Goal: Communication & Community: Answer question/provide support

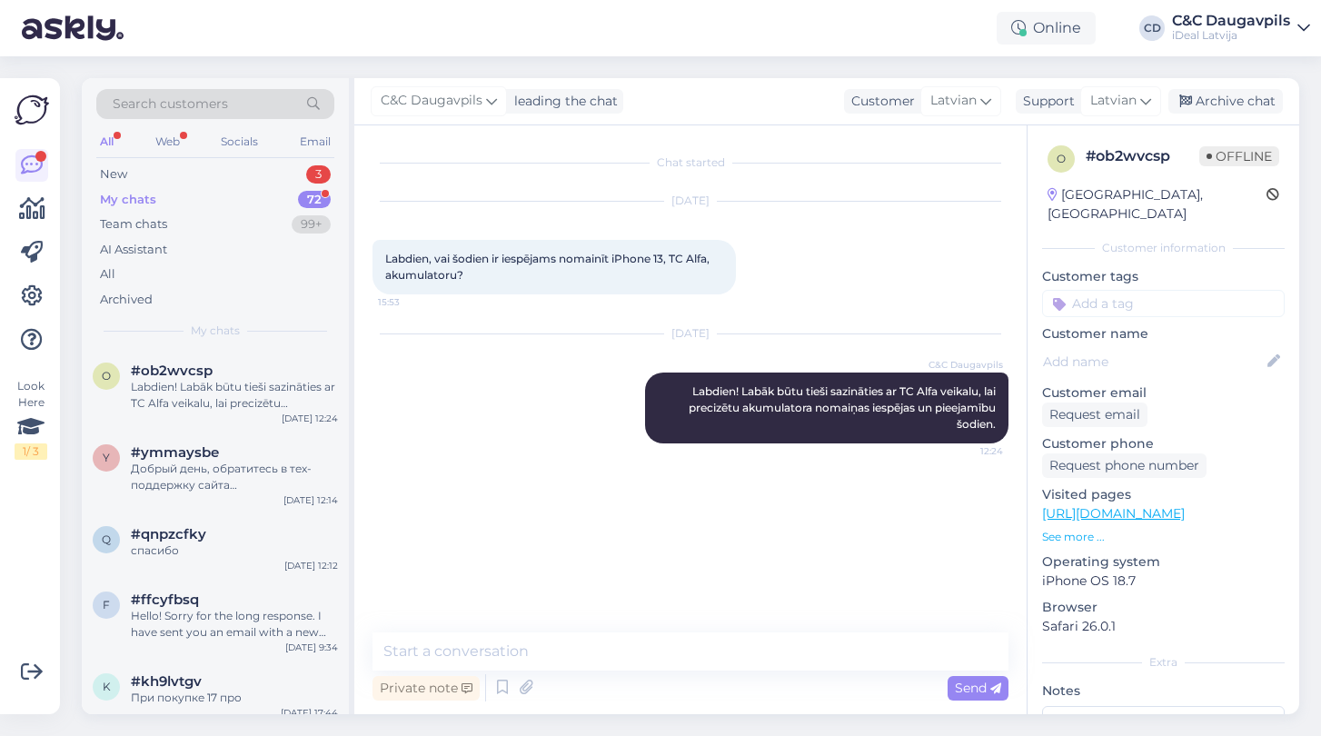
click at [146, 194] on div "My chats" at bounding box center [128, 200] width 56 height 18
click at [122, 171] on div "New" at bounding box center [113, 174] width 27 height 18
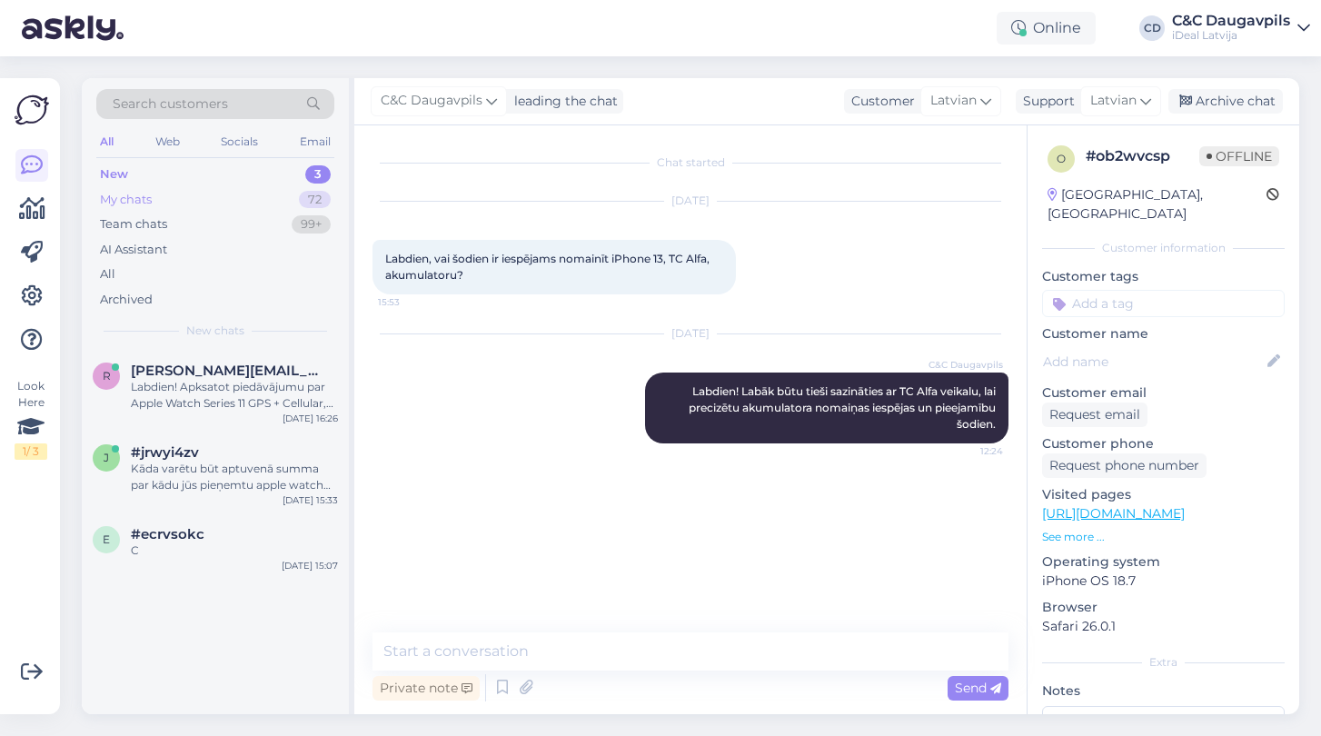
click at [143, 193] on div "My chats" at bounding box center [126, 200] width 52 height 18
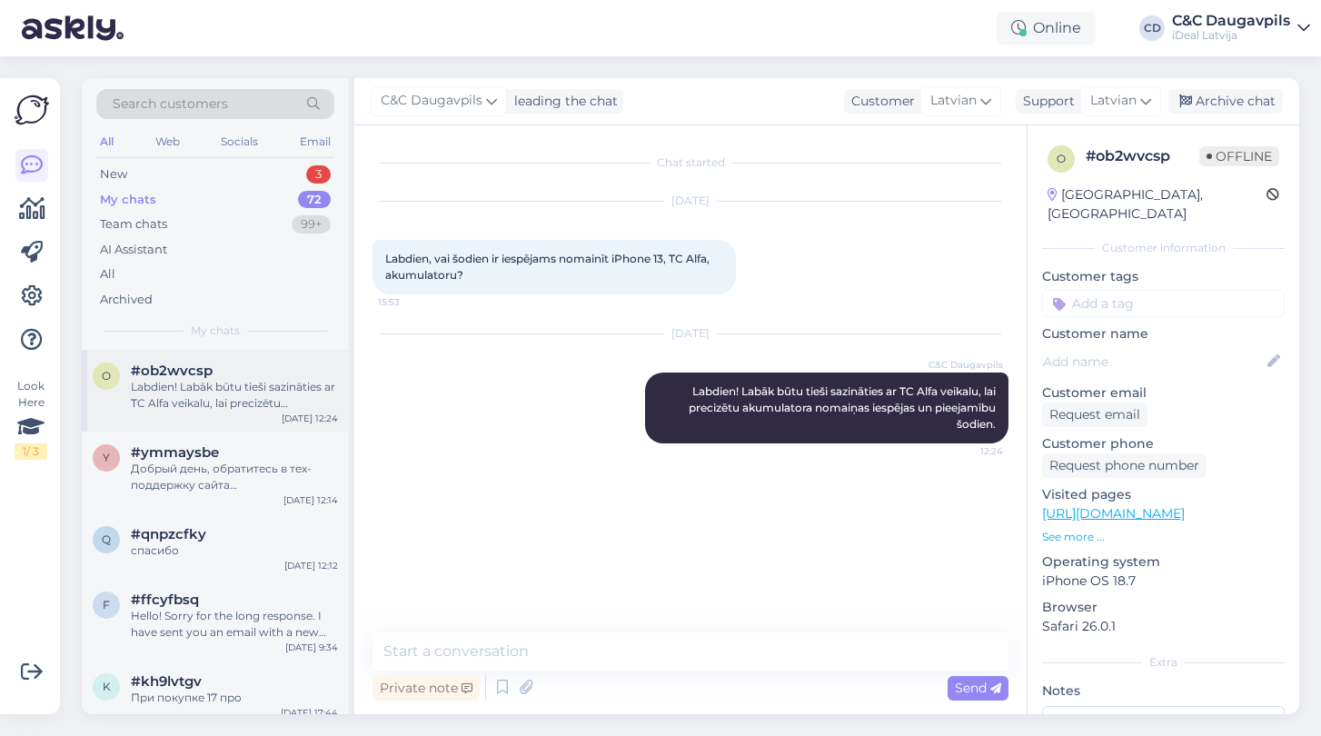
click at [192, 372] on span "#ob2wvcsp" at bounding box center [172, 371] width 82 height 16
click at [197, 484] on div "Добрый день, обратитесь в тех-поддержку сайта [PHONE_NUMBER] izvēloties #1 или …" at bounding box center [234, 477] width 207 height 33
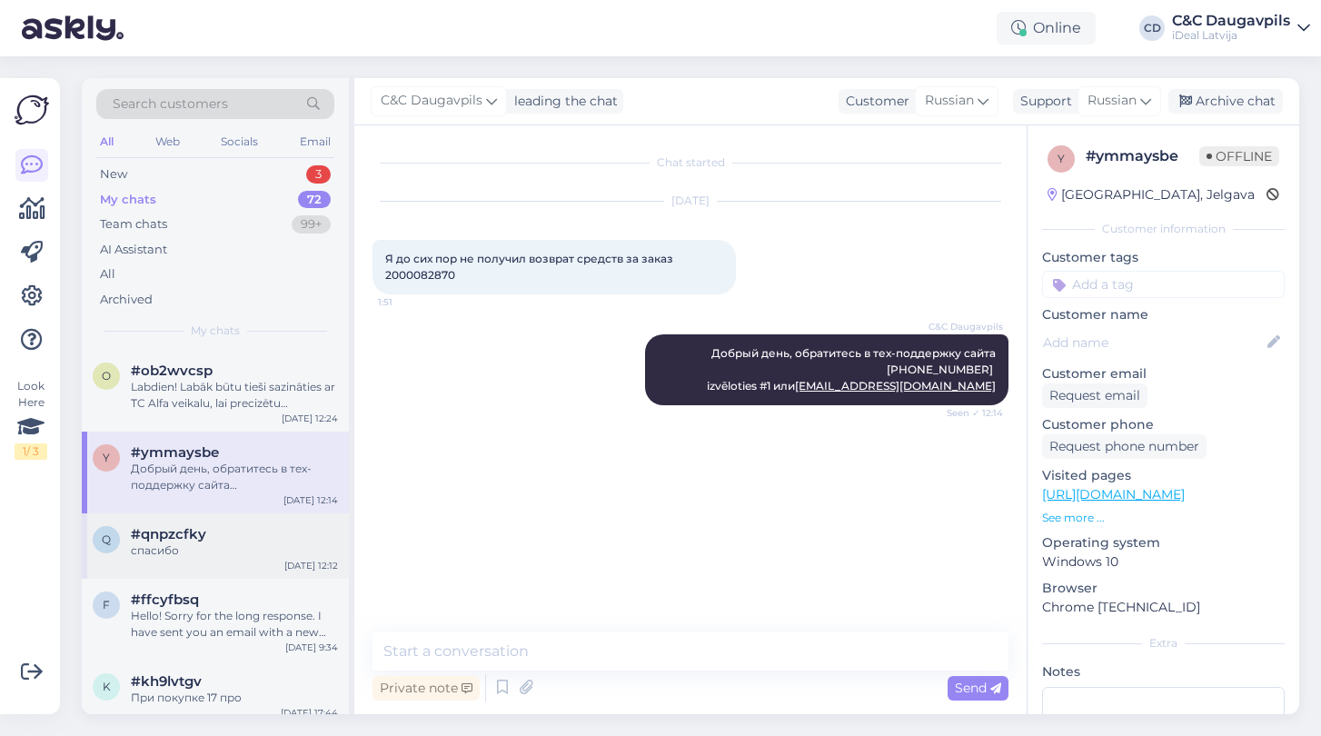
click at [194, 542] on div "спасибо" at bounding box center [234, 550] width 207 height 16
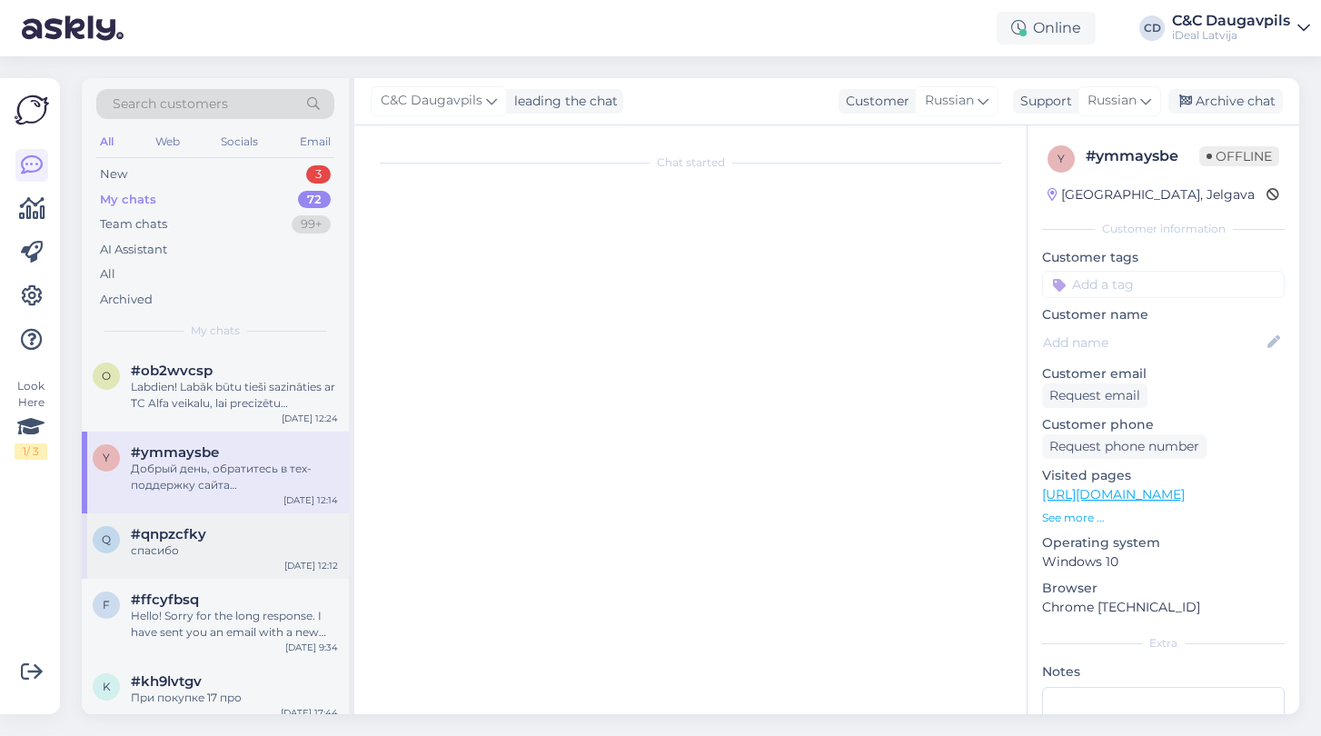
scroll to position [138, 0]
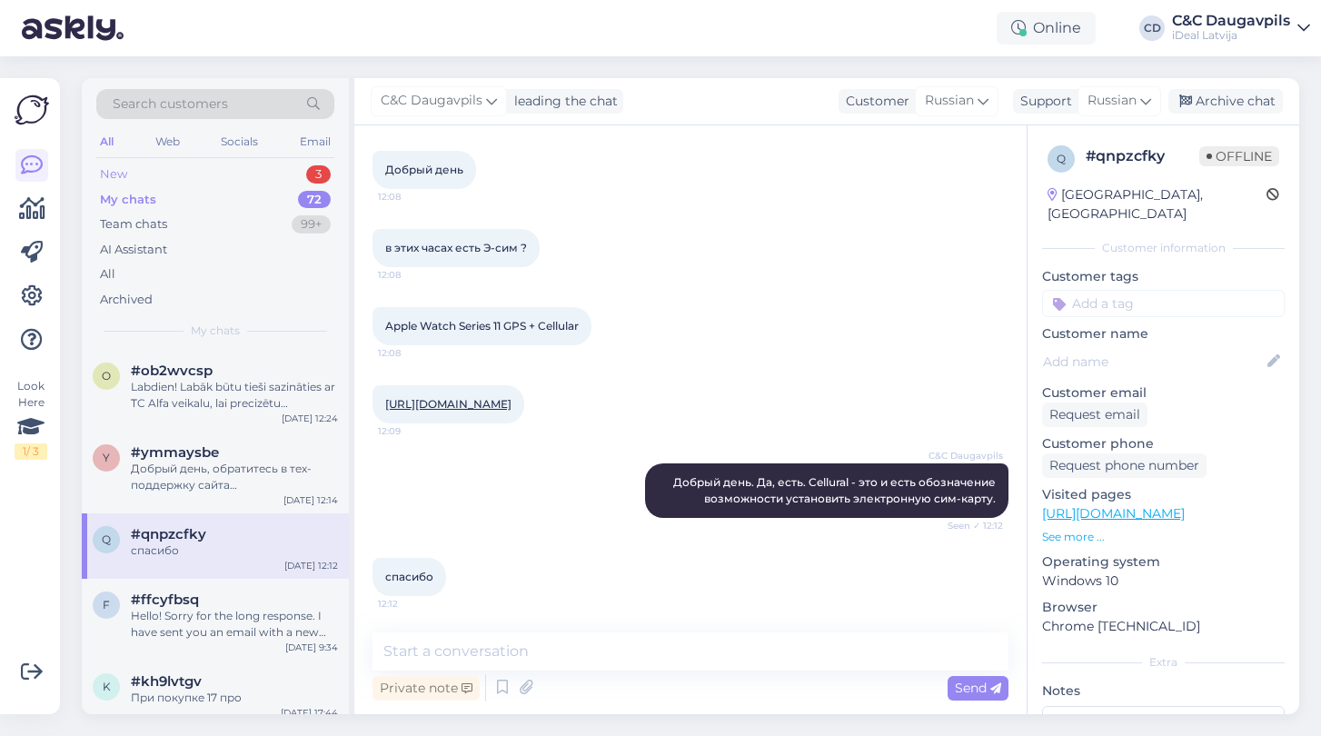
click at [121, 173] on div "New" at bounding box center [113, 174] width 27 height 18
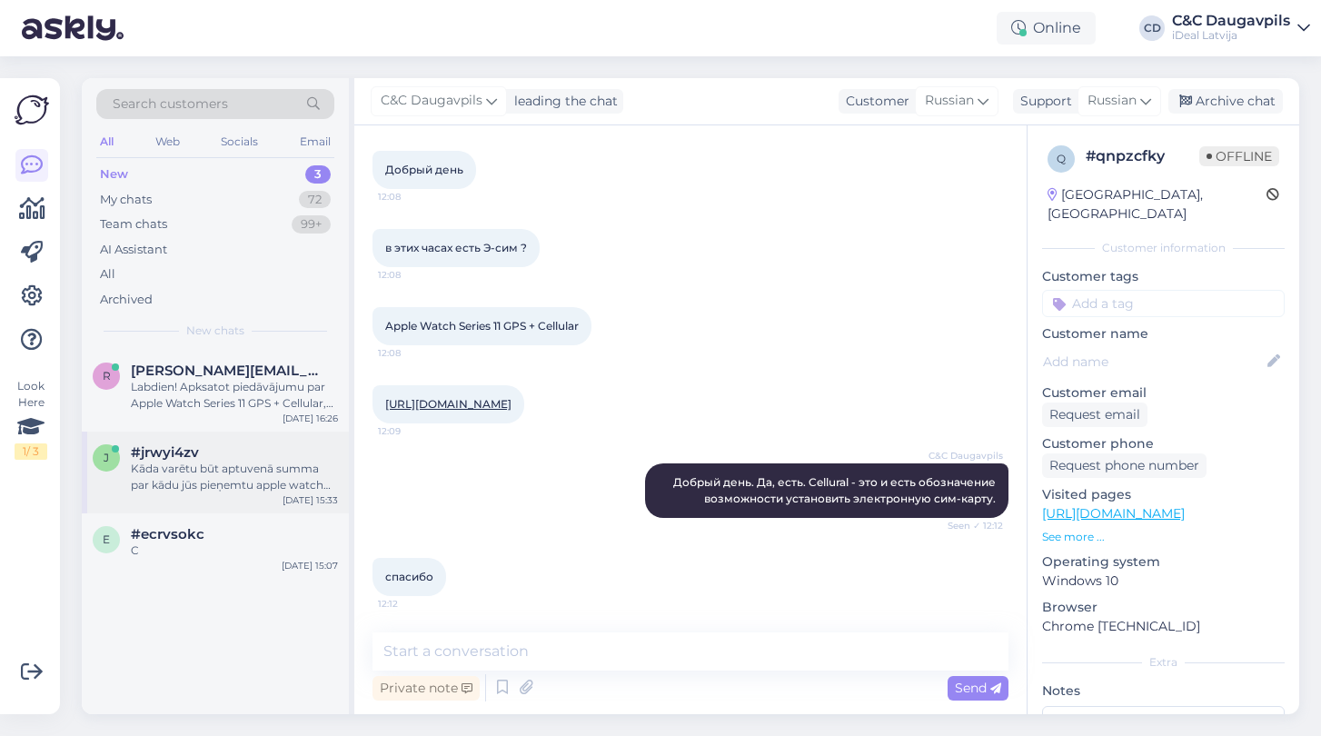
click at [208, 476] on div "Kāda varētu būt aptuvenā summa par kādu jūs pieņemtu apple watch series 5, 44mm…" at bounding box center [234, 477] width 207 height 33
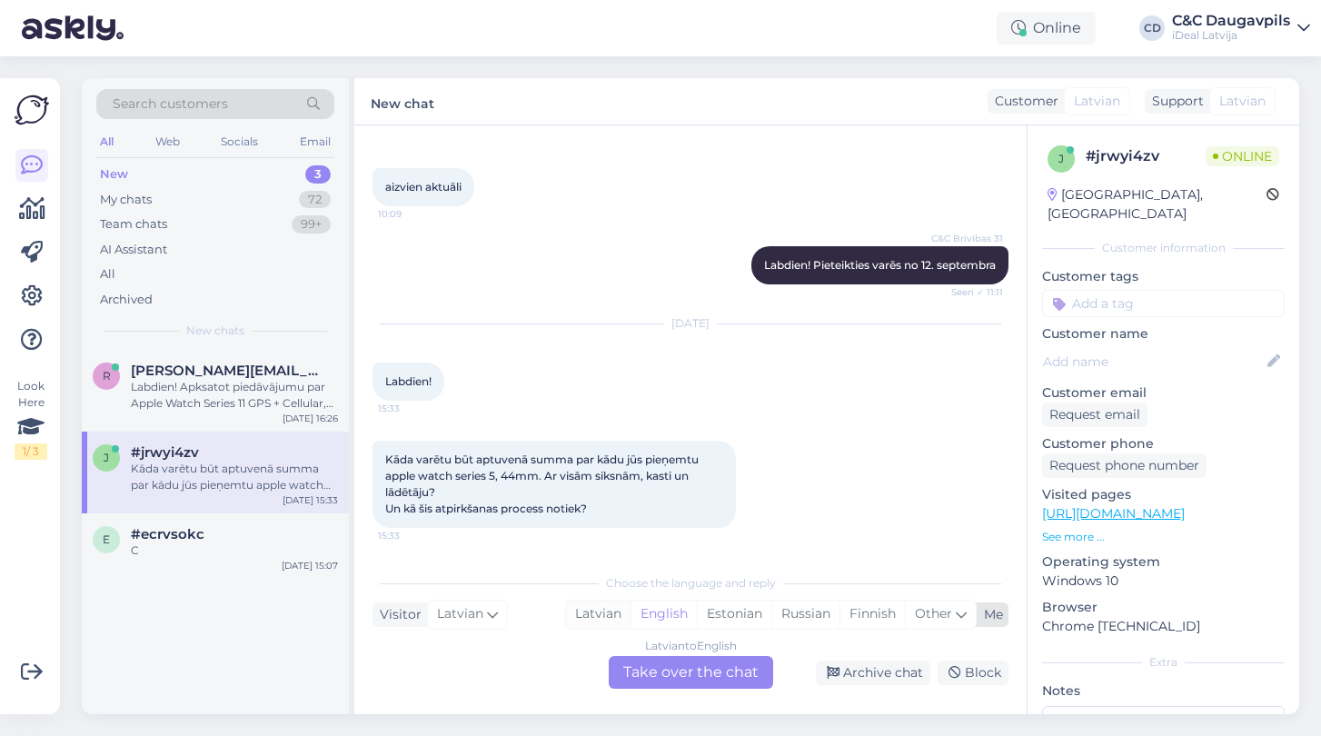
click at [593, 616] on div "Latvian" at bounding box center [598, 614] width 65 height 27
click at [678, 663] on div "Latvian to Latvian Take over the chat" at bounding box center [691, 672] width 164 height 33
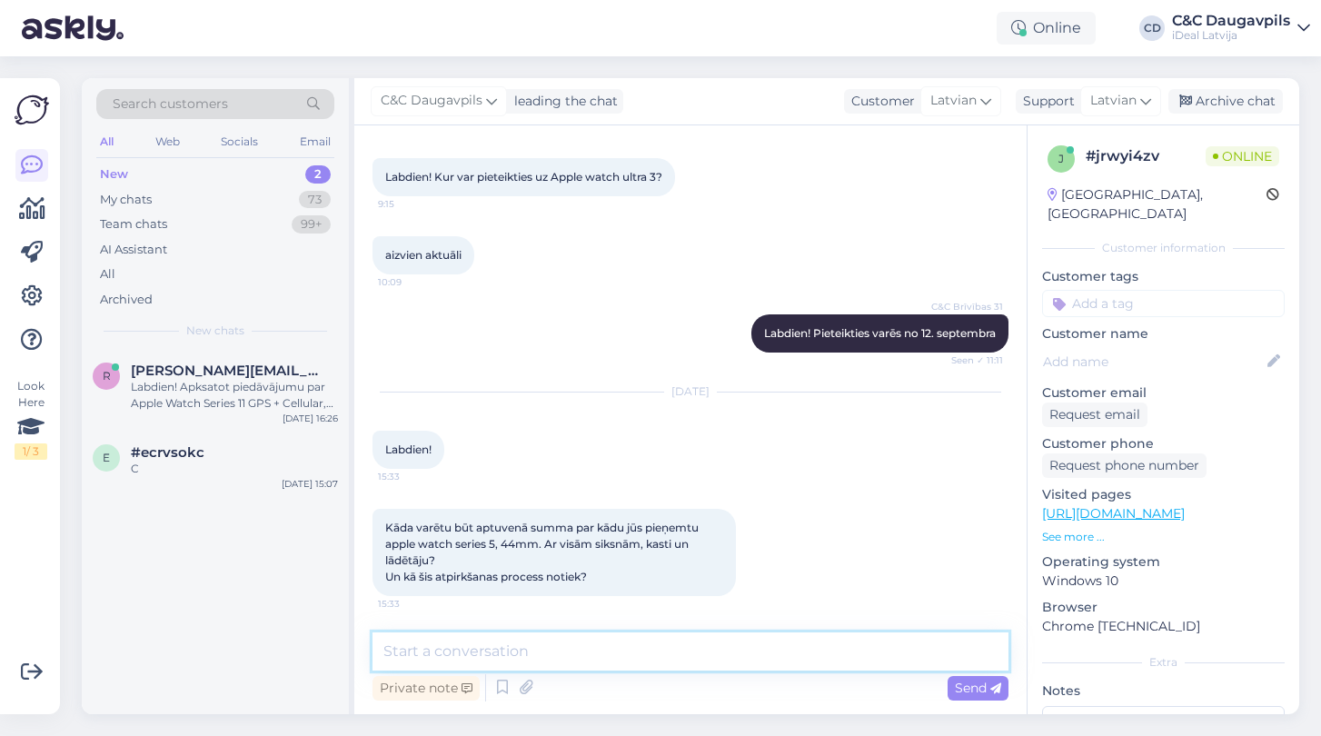
click at [572, 650] on textarea at bounding box center [691, 651] width 636 height 38
paste textarea "[URL][DOMAIN_NAME]"
type textarea "Labdien, aptuveno cenu ir iespējams apskatīt mūsu majaslappā : [URL][DOMAIN_NAM…"
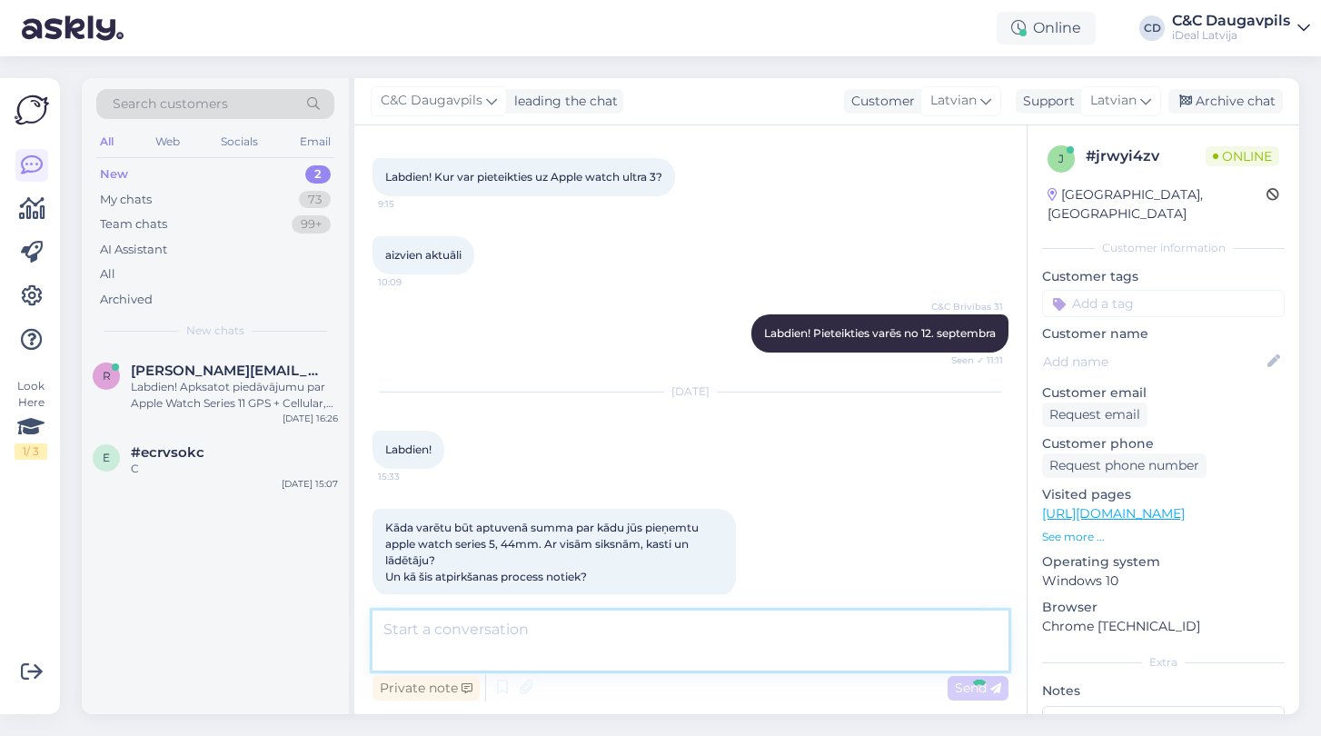
scroll to position [176, 0]
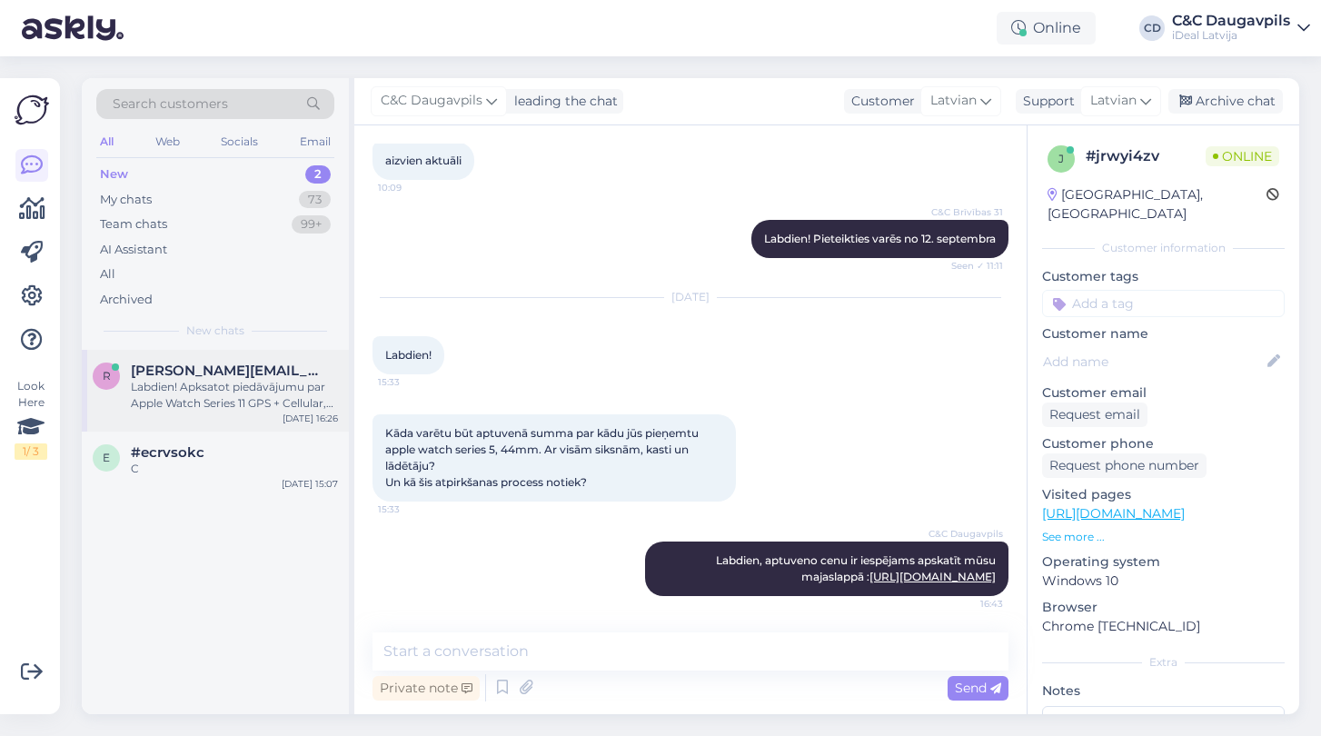
click at [213, 390] on div "Labdien! Apksatot piedāvājumu par Apple Watch Series 11 GPS + Cellular, vienīga…" at bounding box center [234, 395] width 207 height 33
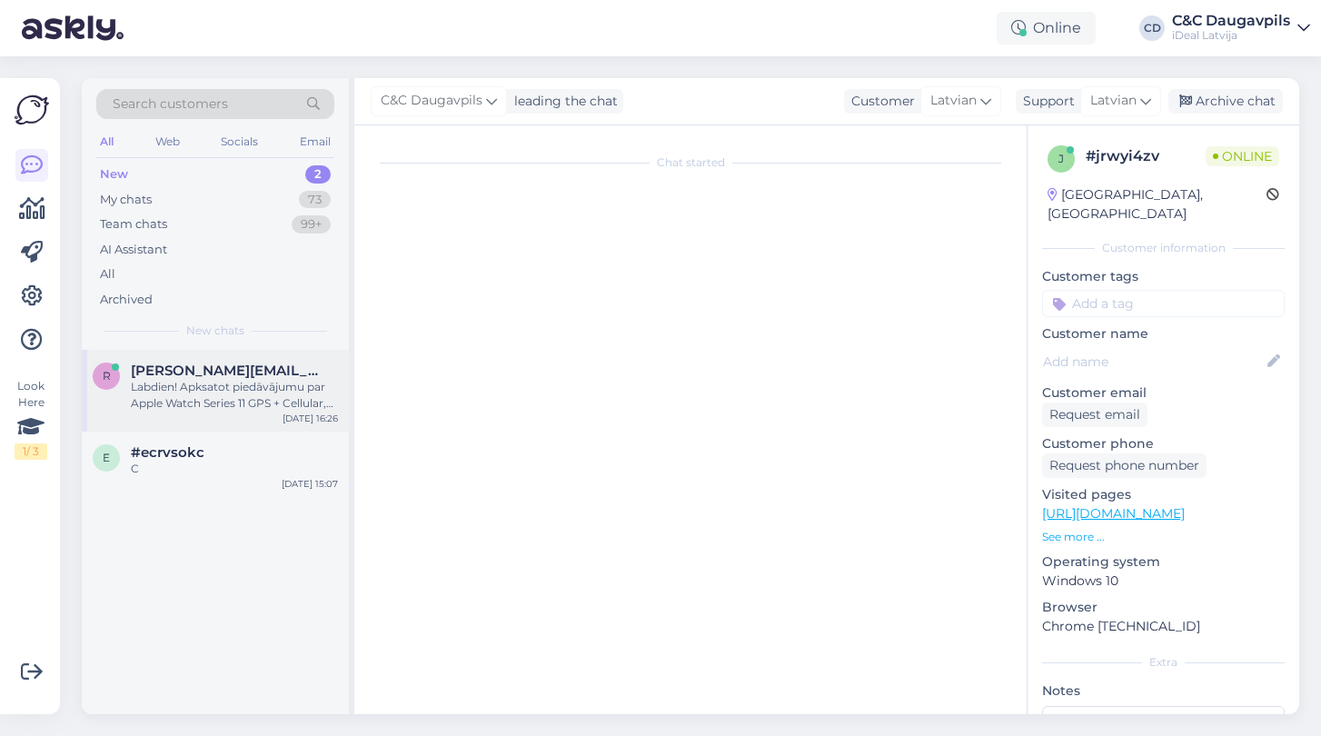
scroll to position [0, 0]
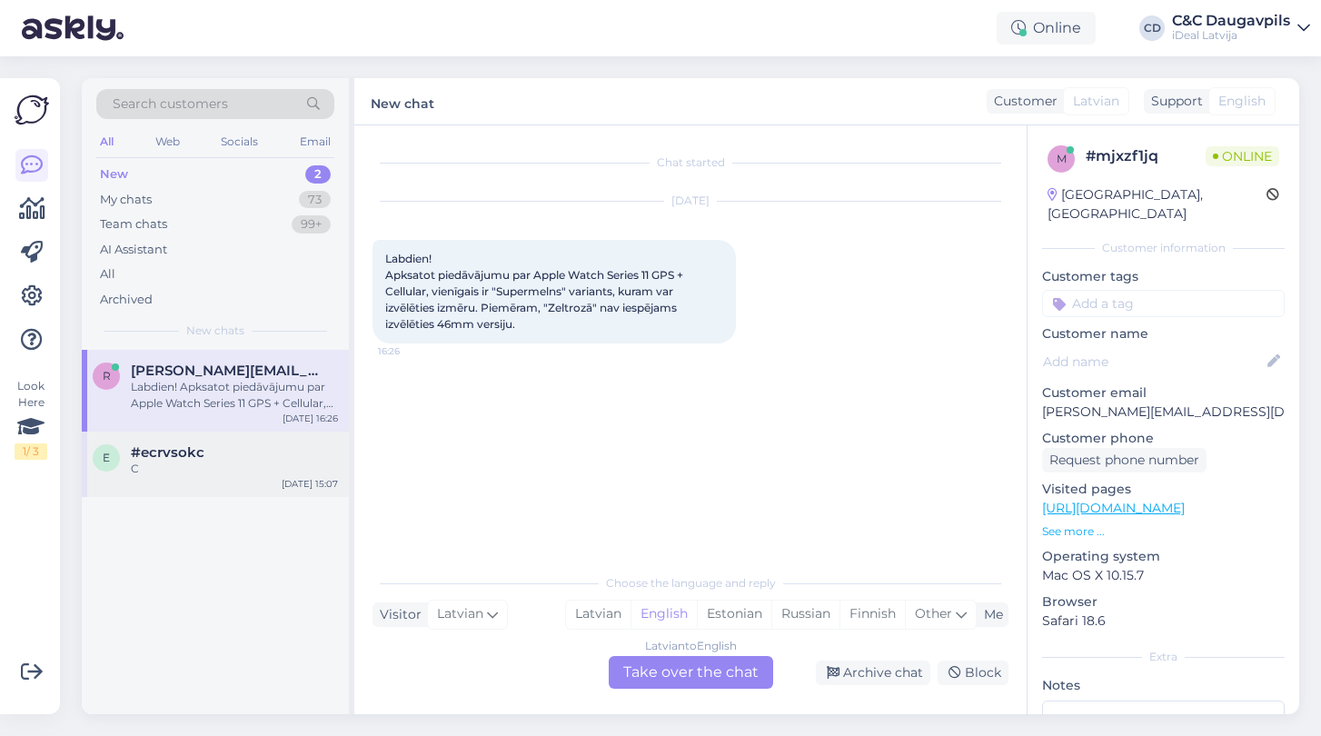
click at [178, 463] on div "C" at bounding box center [234, 469] width 207 height 16
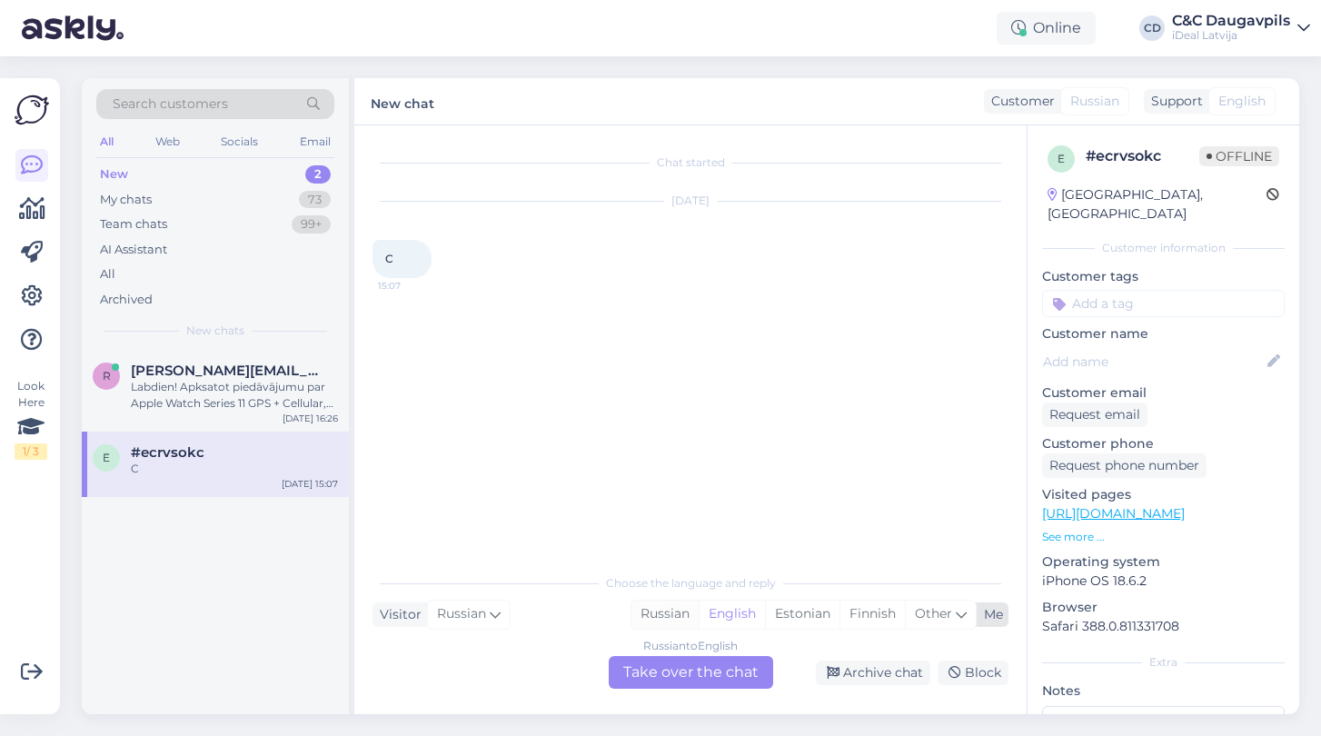
click at [639, 620] on div "Russian" at bounding box center [665, 614] width 67 height 27
click at [676, 678] on div "Russian to Russian Take over the chat" at bounding box center [691, 672] width 164 height 33
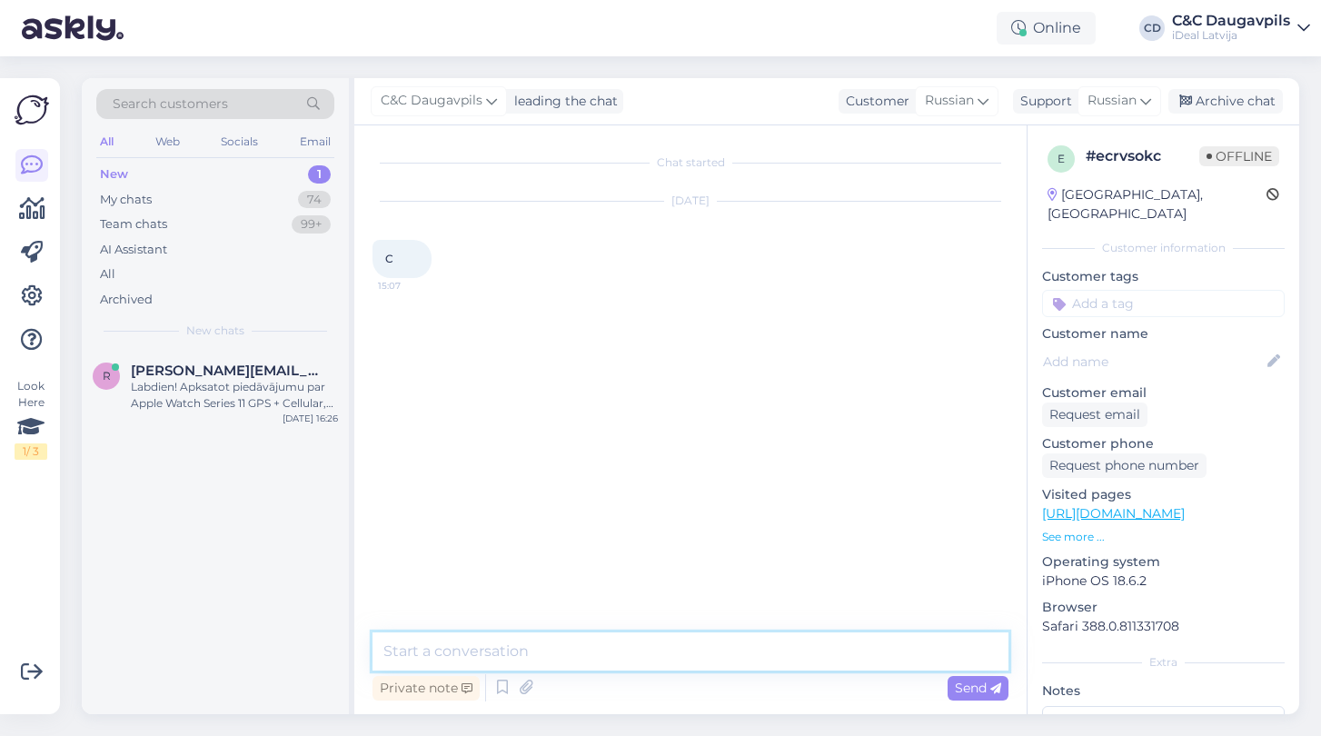
click at [615, 653] on textarea at bounding box center [691, 651] width 636 height 38
type textarea "Д"
type textarea "Labdien"
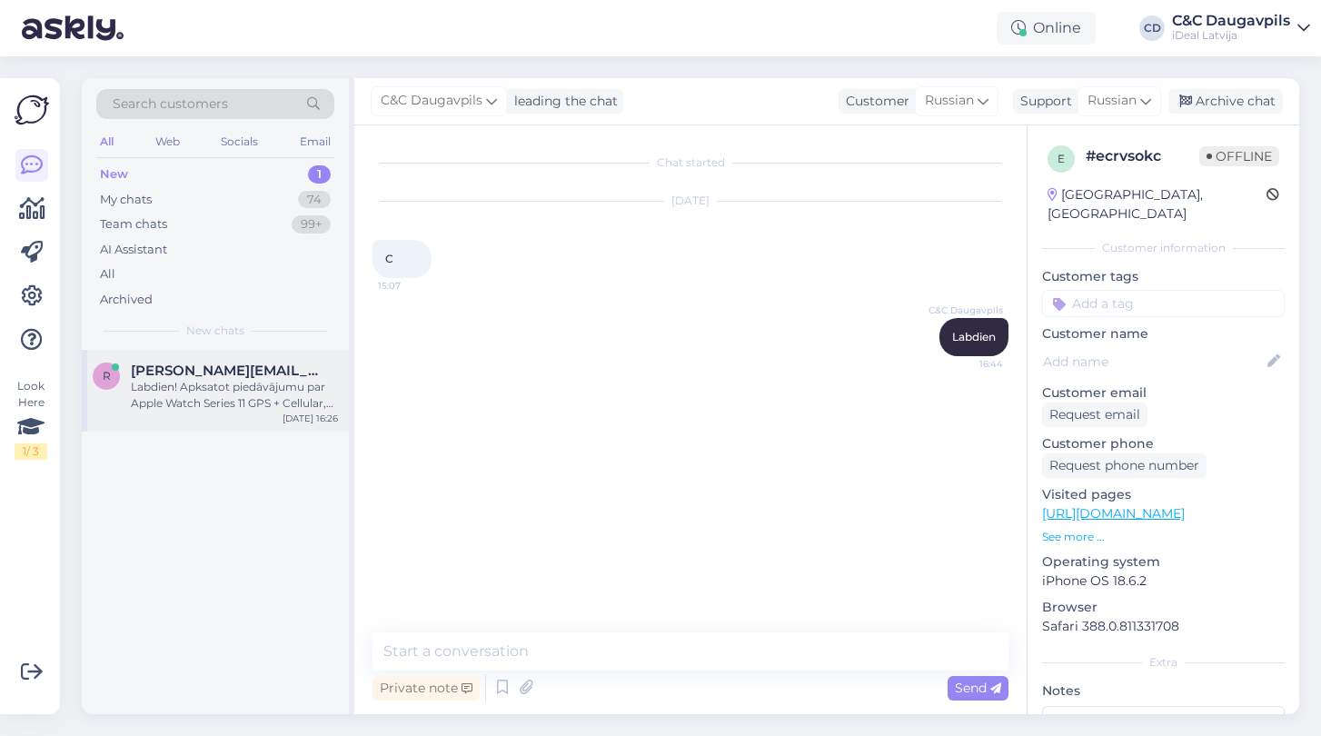
click at [211, 393] on div "Labdien! Apksatot piedāvājumu par Apple Watch Series 11 GPS + Cellular, vienīga…" at bounding box center [234, 395] width 207 height 33
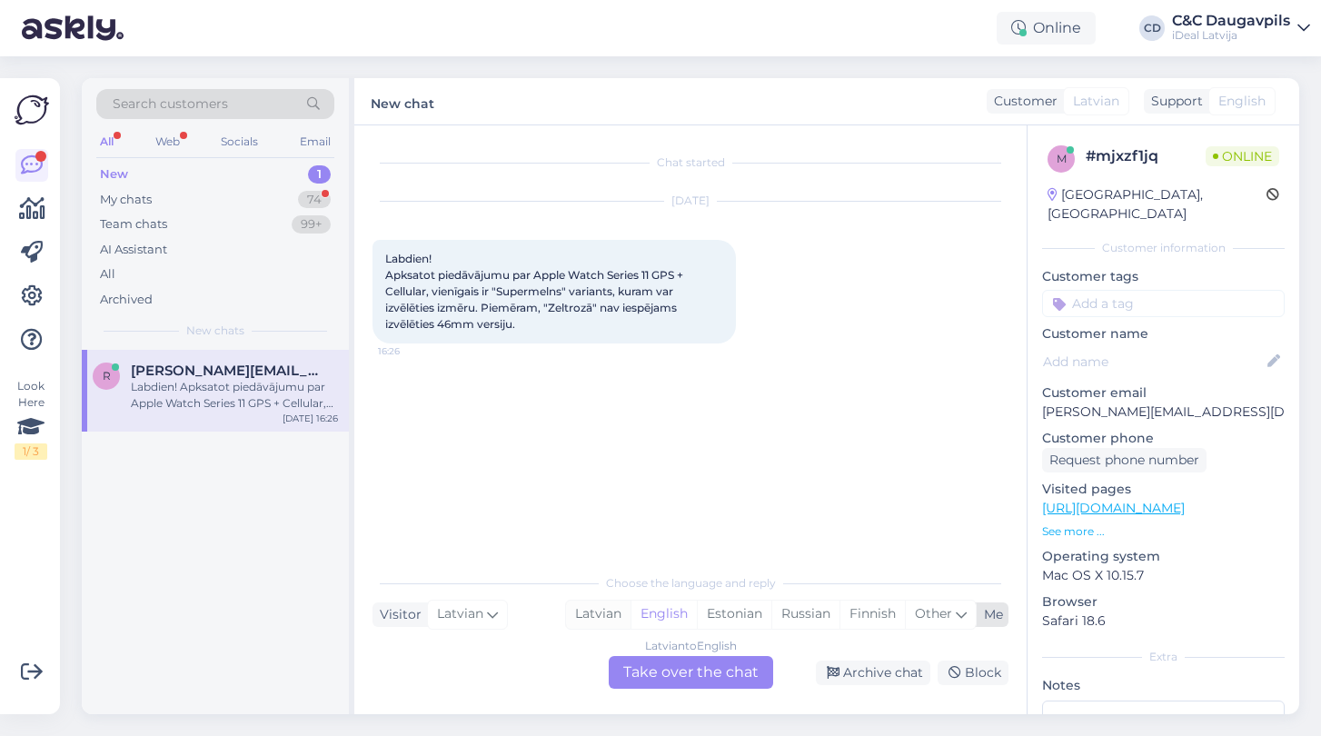
click at [580, 615] on div "Latvian" at bounding box center [598, 614] width 65 height 27
click at [648, 660] on div "Latvian to Latvian Take over the chat" at bounding box center [691, 672] width 164 height 33
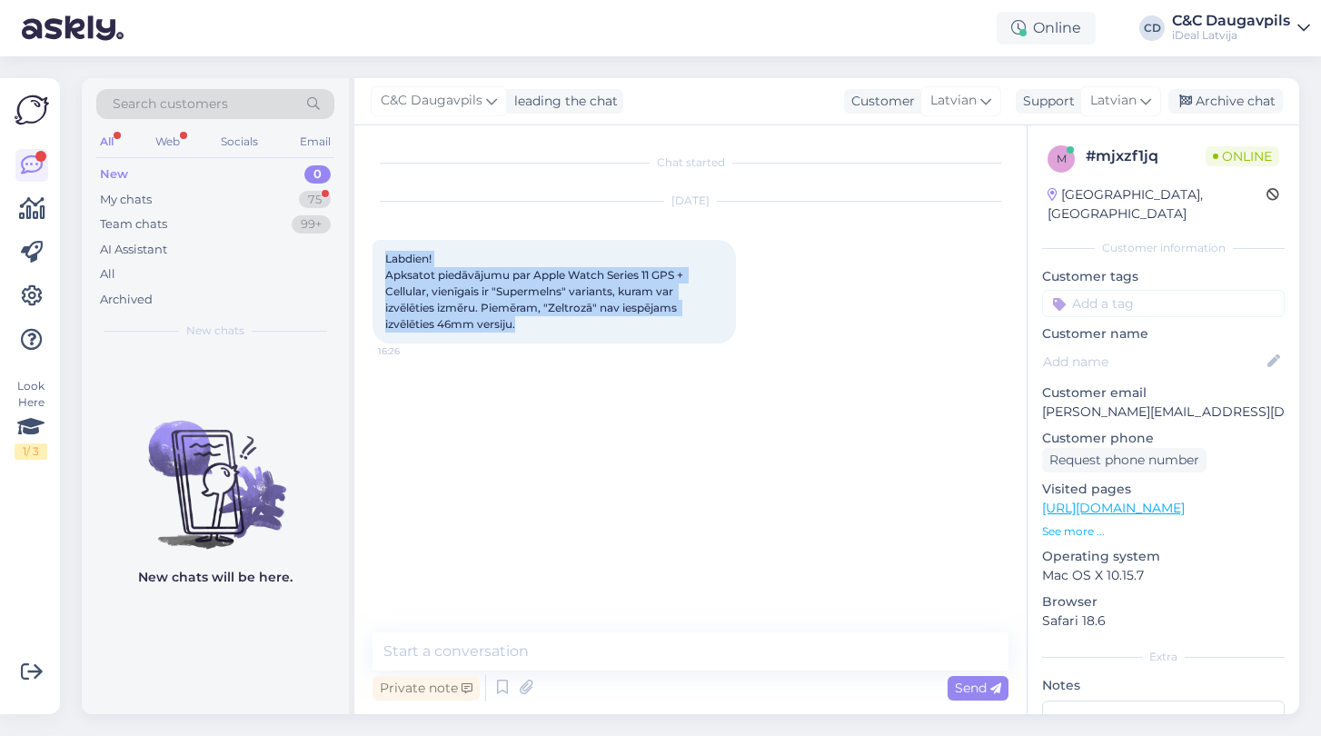
drag, startPoint x: 524, startPoint y: 327, endPoint x: 366, endPoint y: 254, distance: 174.0
click at [366, 254] on div "Chat started [DATE] Labdien! Apksatot piedāvājumu par Apple Watch Series 11 GPS…" at bounding box center [690, 419] width 672 height 589
copy span "Labdien! Apksatot piedāvājumu par Apple Watch Series 11 GPS + Cellular, vienīga…"
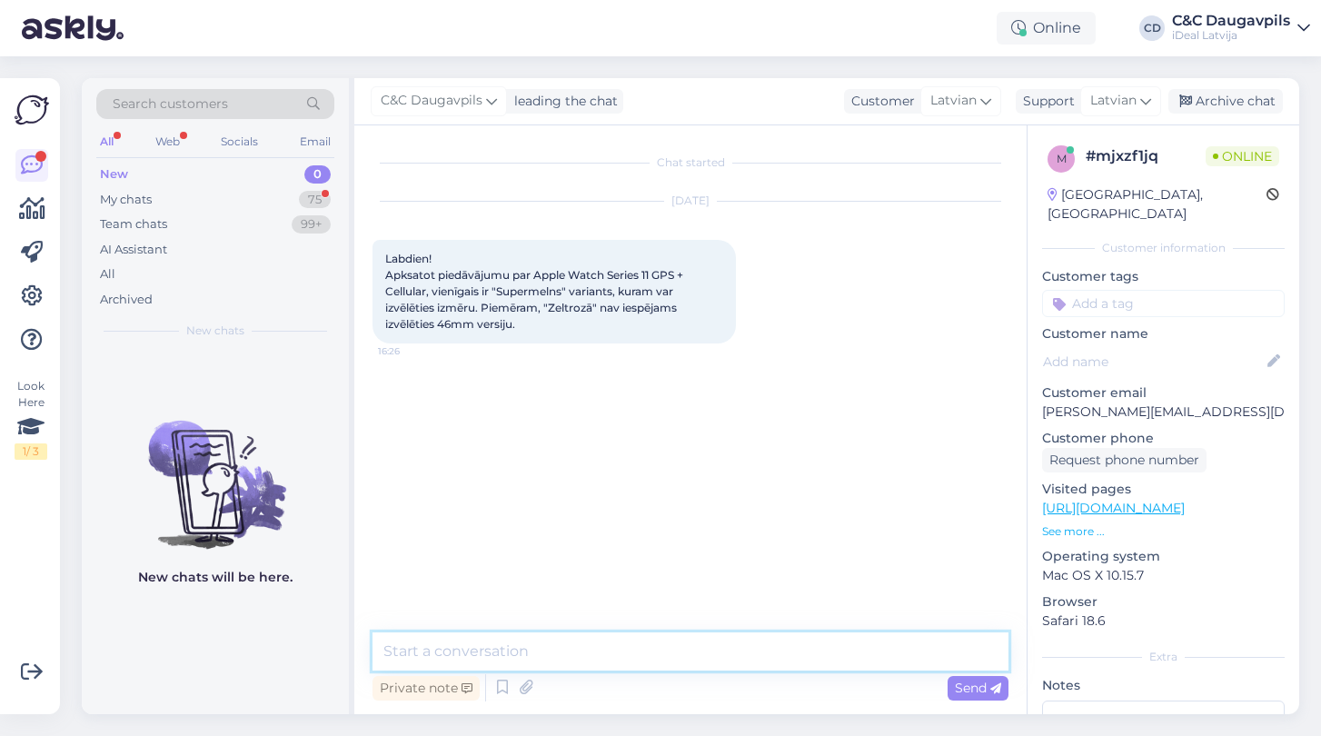
click at [545, 644] on textarea at bounding box center [691, 651] width 636 height 38
paste textarea "Labdien! Paldies par Jūsu ziņu! Lūdzu, norādiet, kādu Apple Watch komplektāciju…"
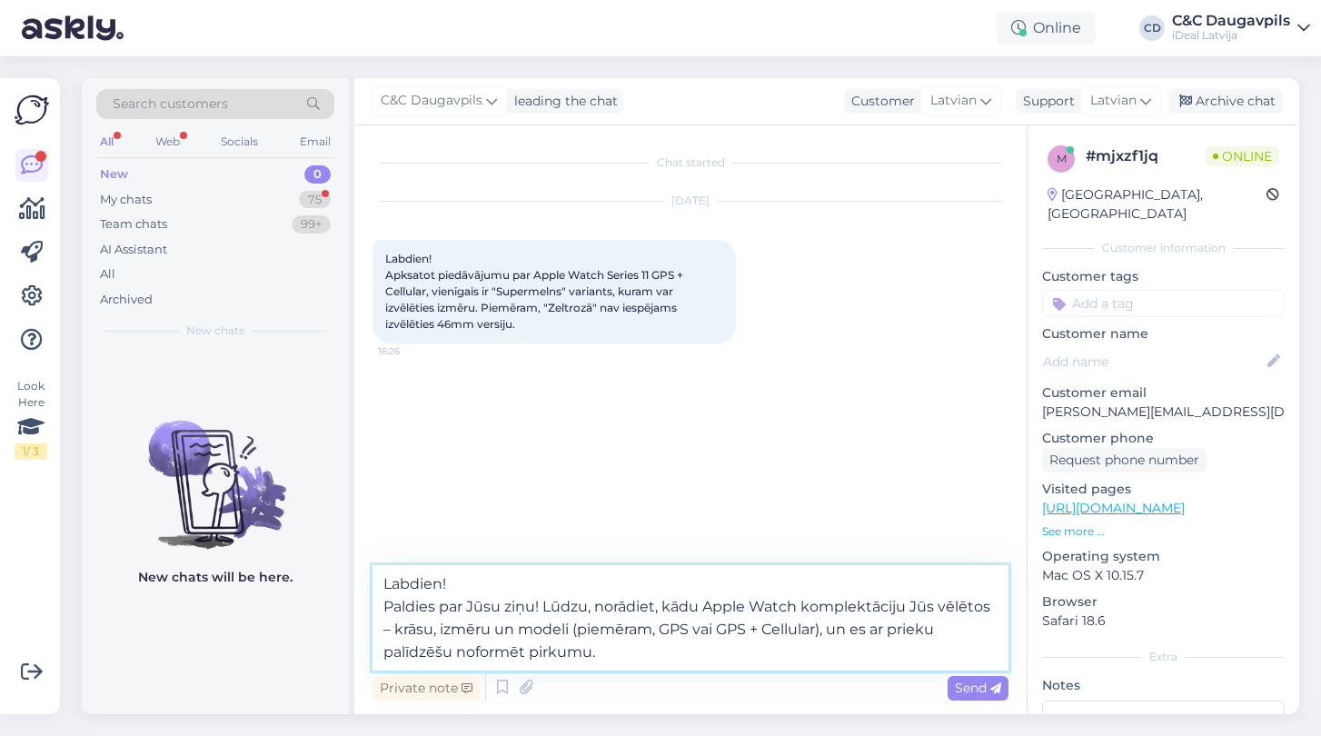
drag, startPoint x: 827, startPoint y: 629, endPoint x: 573, endPoint y: 629, distance: 253.5
click at [573, 629] on textarea "Labdien! Paldies par Jūsu ziņu! Lūdzu, norādiet, kādu Apple Watch komplektāciju…" at bounding box center [691, 617] width 636 height 105
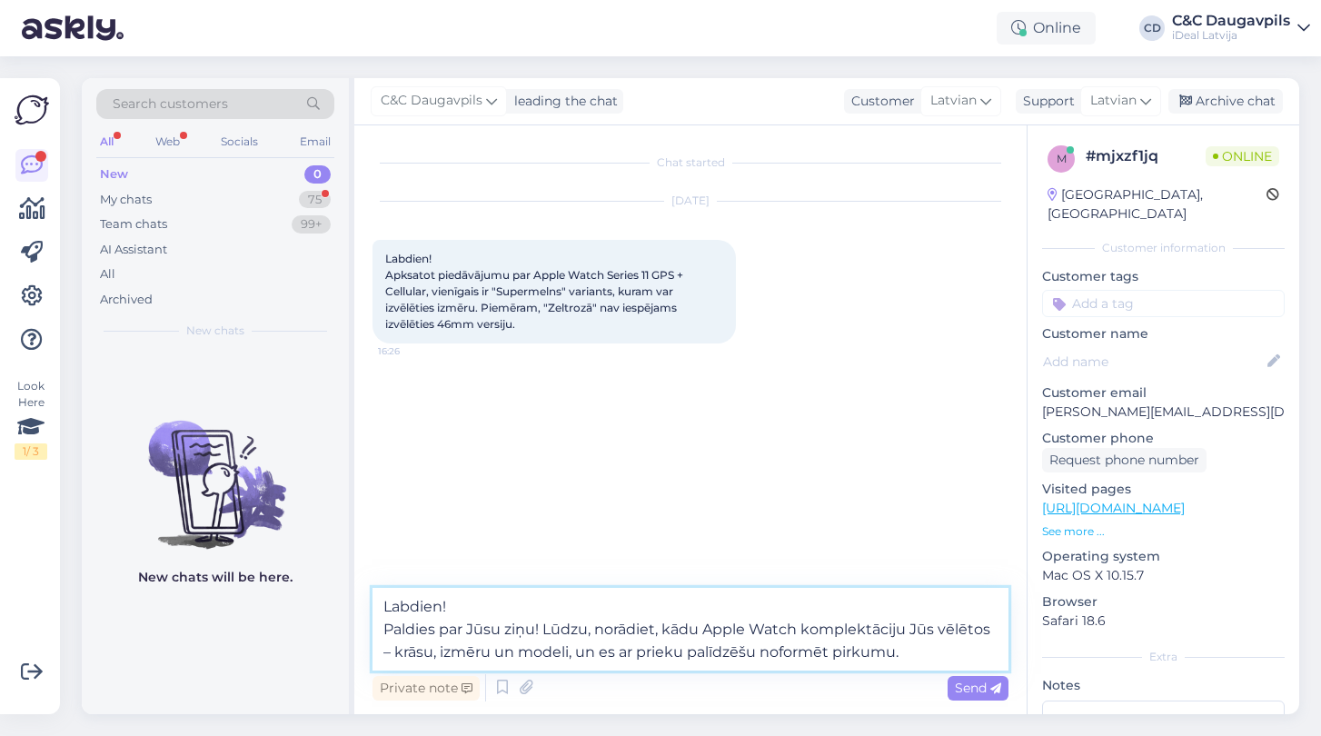
click at [926, 655] on textarea "Labdien! Paldies par Jūsu ziņu! Lūdzu, norādiet, kādu Apple Watch komplektāciju…" at bounding box center [691, 629] width 636 height 83
type textarea "Labdien! Paldies par Jūsu ziņu! Lūdzu, norādiet, kādu Apple Watch komplektāciju…"
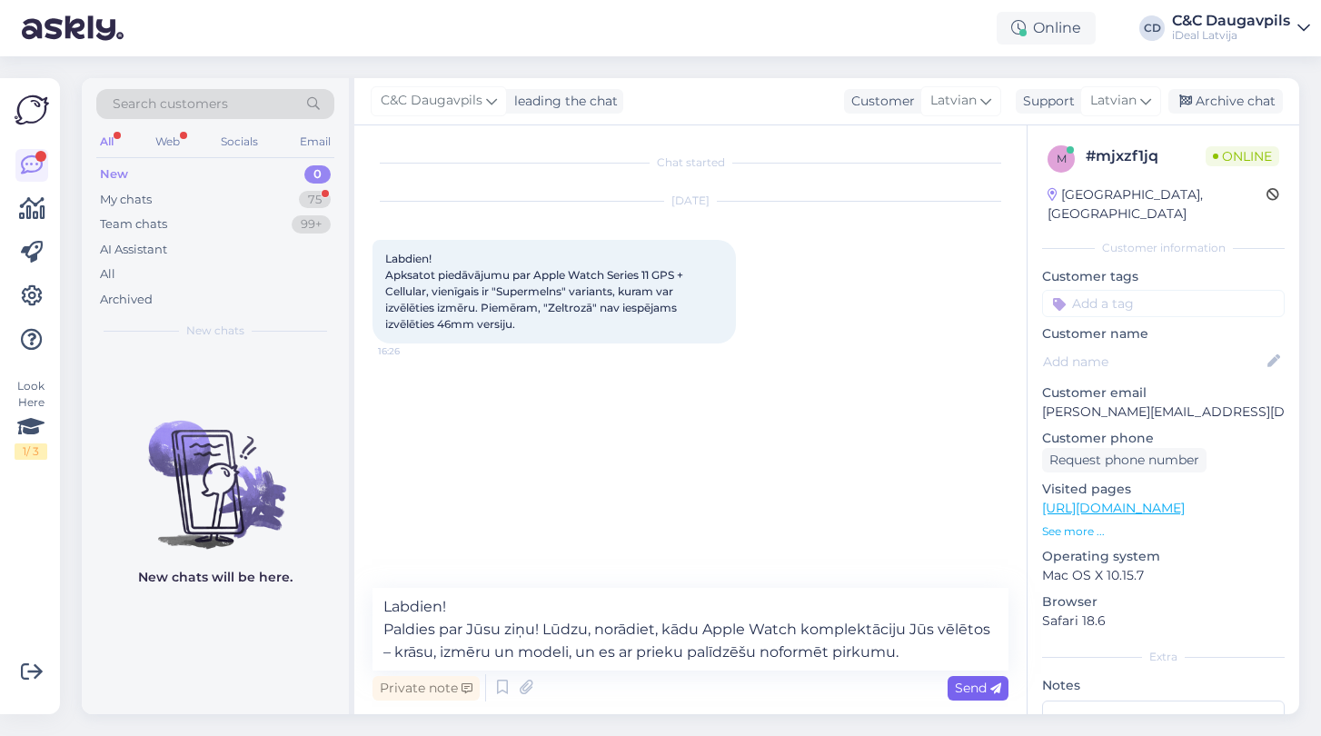
click at [982, 689] on span "Send" at bounding box center [978, 688] width 46 height 16
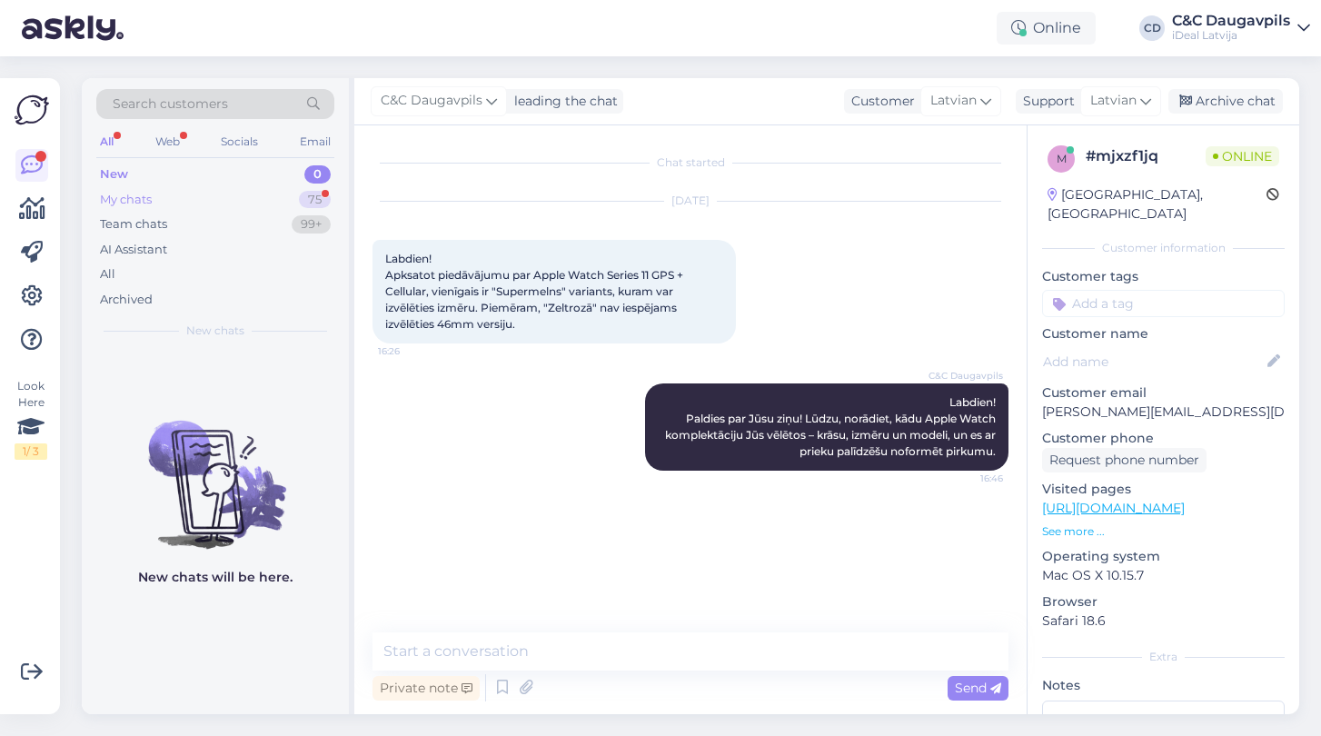
click at [143, 198] on div "My chats" at bounding box center [126, 200] width 52 height 18
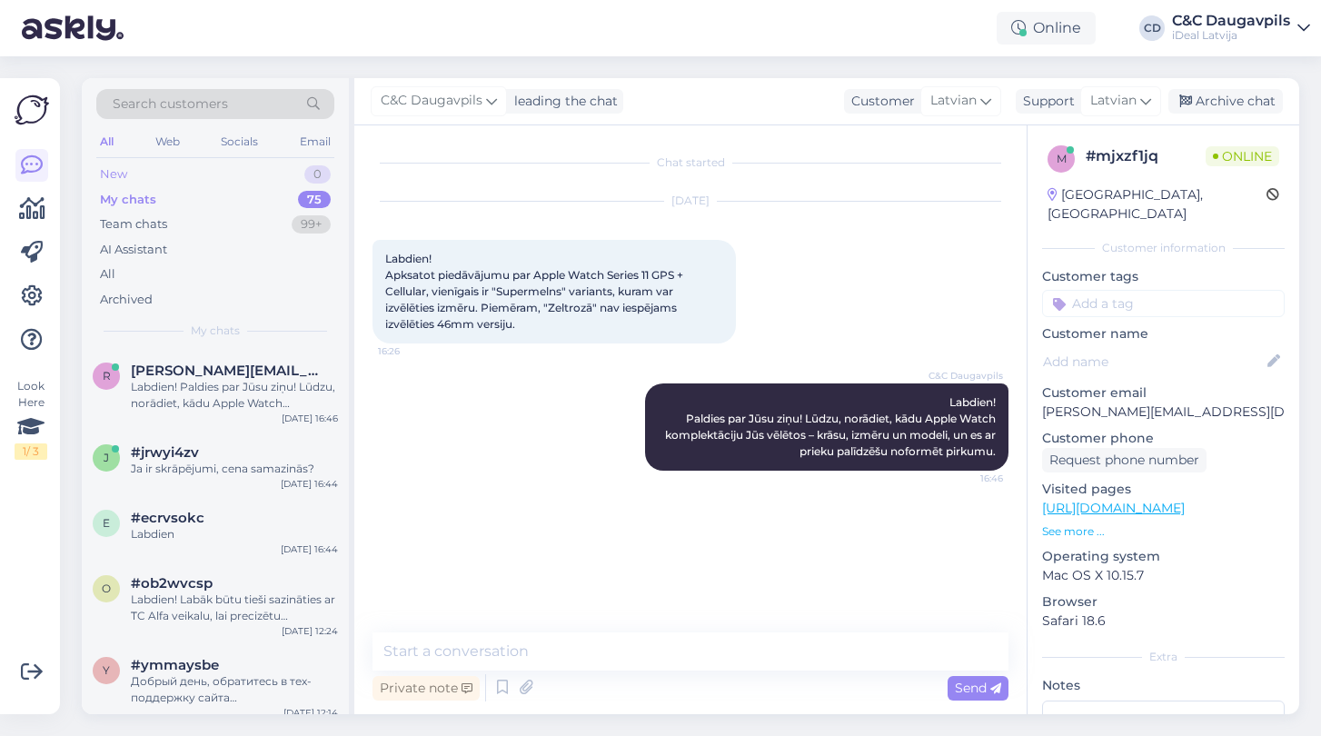
click at [124, 167] on div "New" at bounding box center [113, 174] width 27 height 18
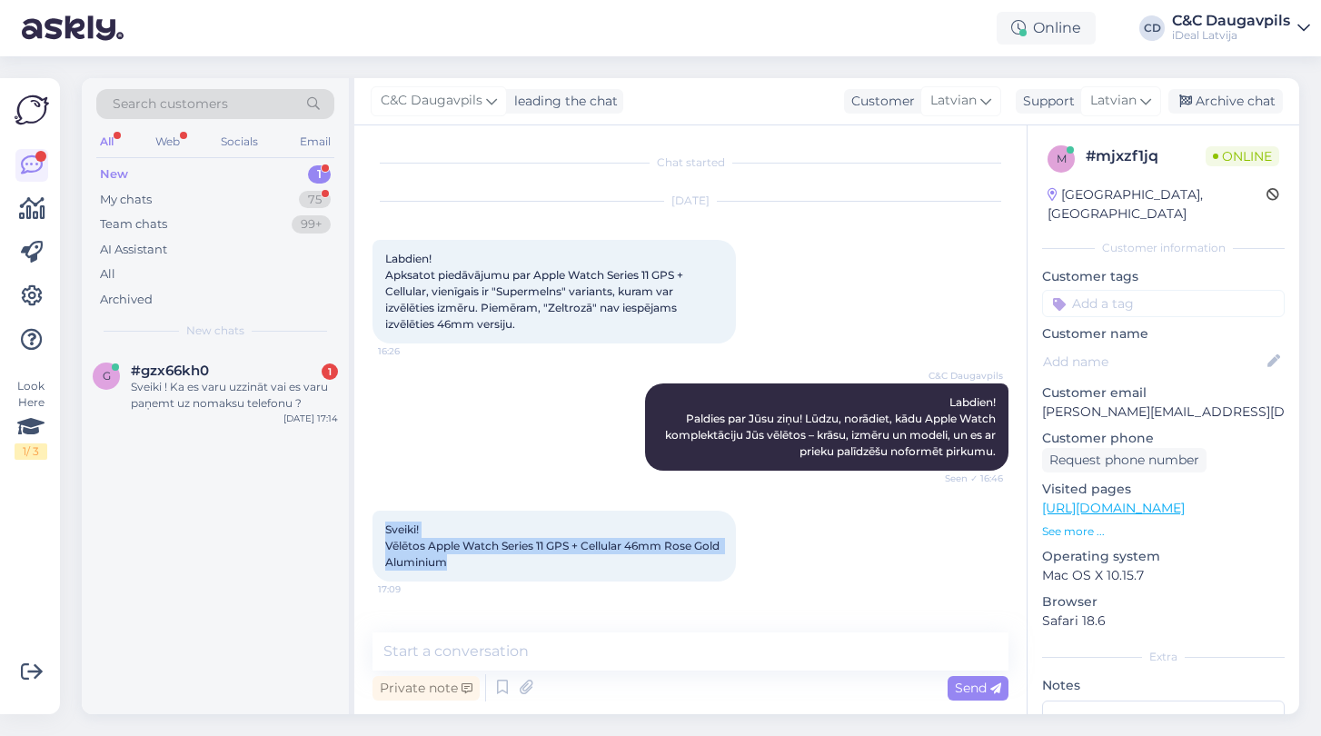
drag, startPoint x: 485, startPoint y: 560, endPoint x: 367, endPoint y: 524, distance: 123.3
click at [367, 524] on div "Chat started [DATE] Labdien! Apksatot piedāvājumu par Apple Watch Series 11 GPS…" at bounding box center [690, 419] width 672 height 589
copy span "Sveiki! Vēlētos Apple Watch Series 11 GPS + Cellular 46mm Rose Gold Aluminium"
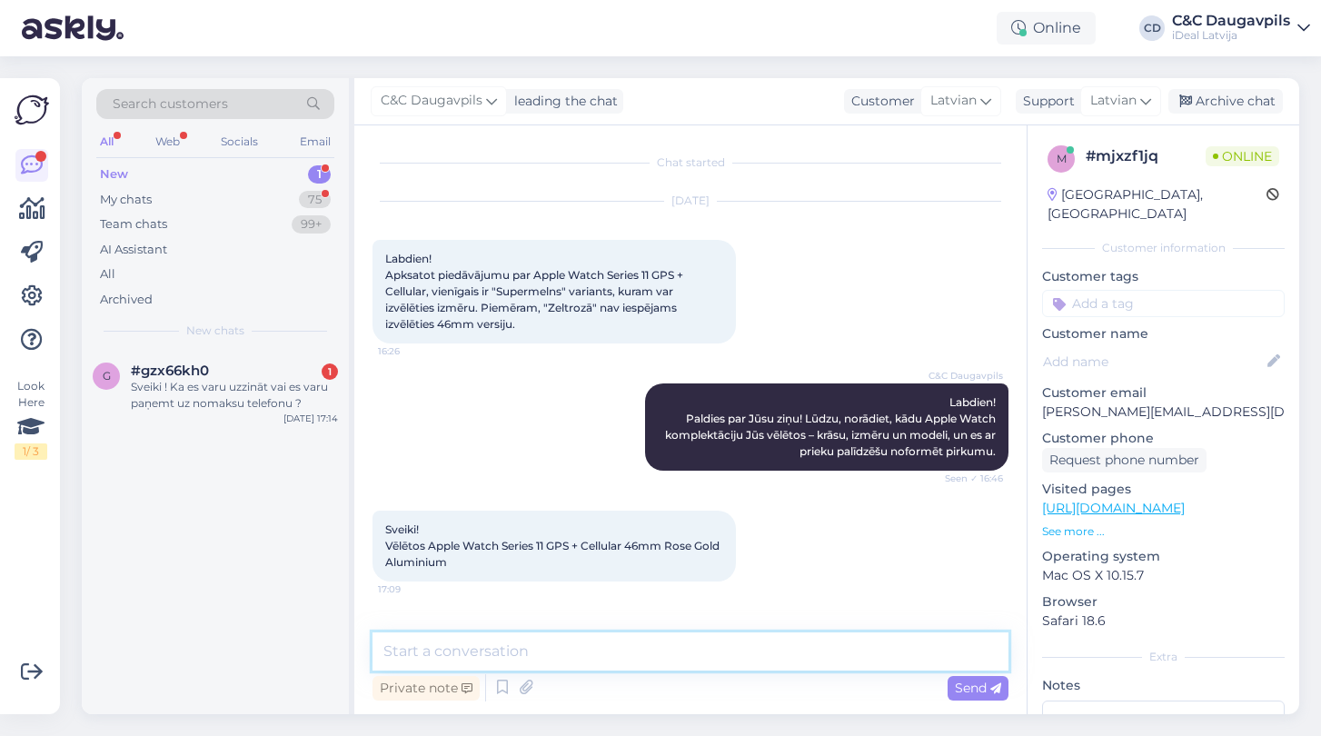
click at [506, 655] on textarea at bounding box center [691, 651] width 636 height 38
paste textarea "Šobrīd Apple Watch Series 11 GPS + Cellular Rose Gold Aluminium versija ir piee…"
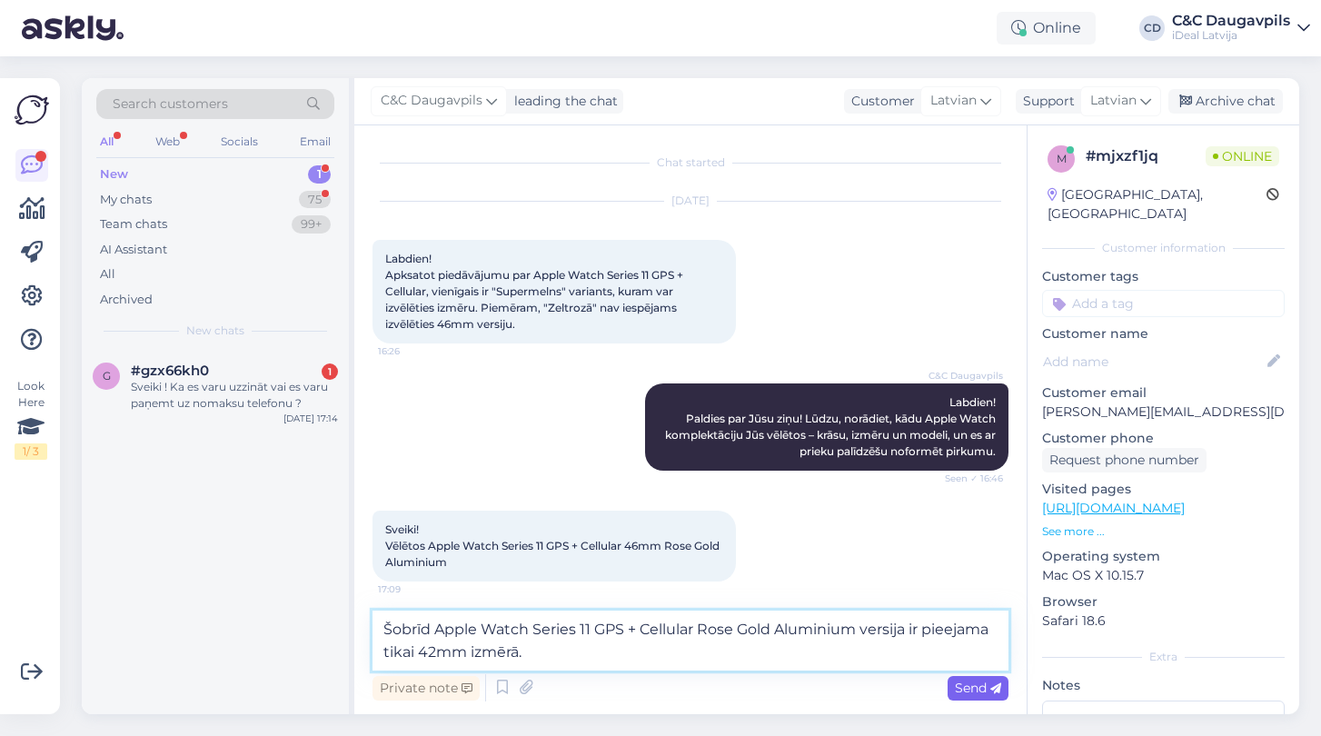
type textarea "Šobrīd Apple Watch Series 11 GPS + Cellular Rose Gold Aluminium versija ir piee…"
click at [986, 687] on span "Send" at bounding box center [978, 688] width 46 height 16
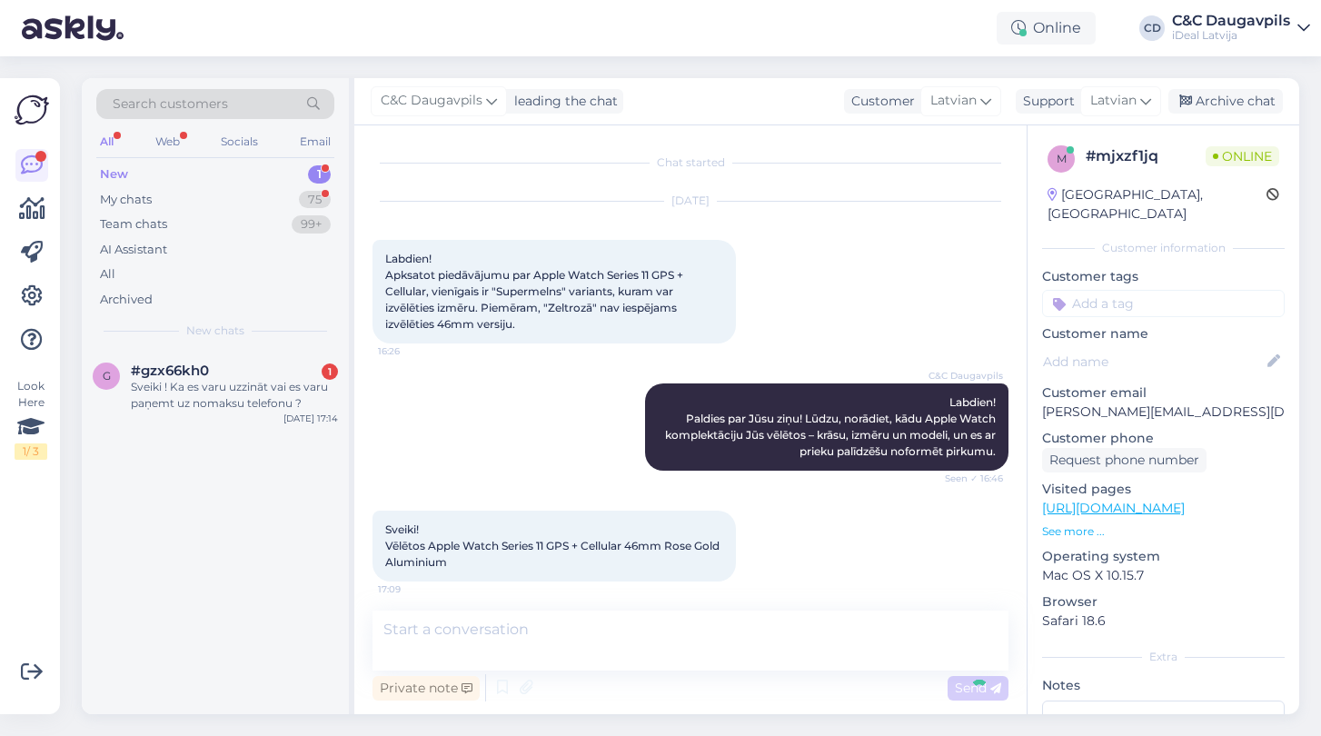
scroll to position [80, 0]
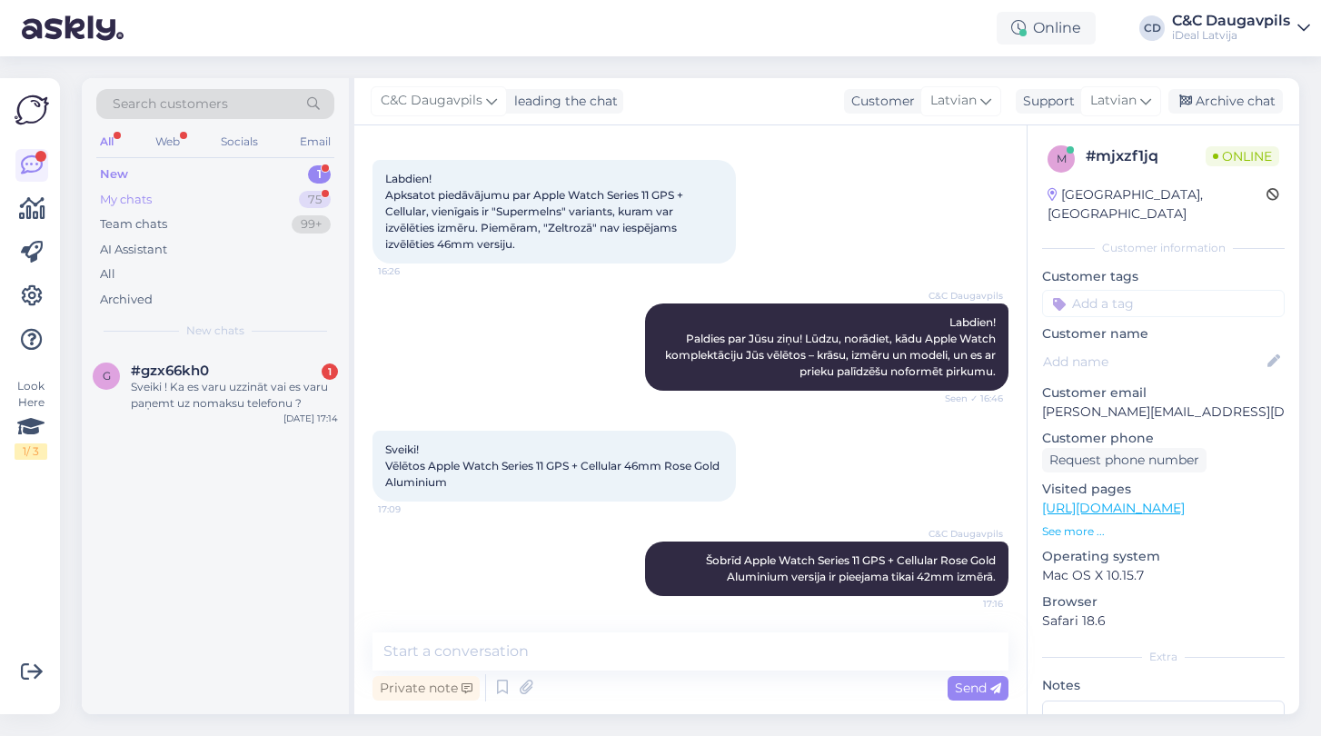
click at [124, 200] on div "My chats" at bounding box center [126, 200] width 52 height 18
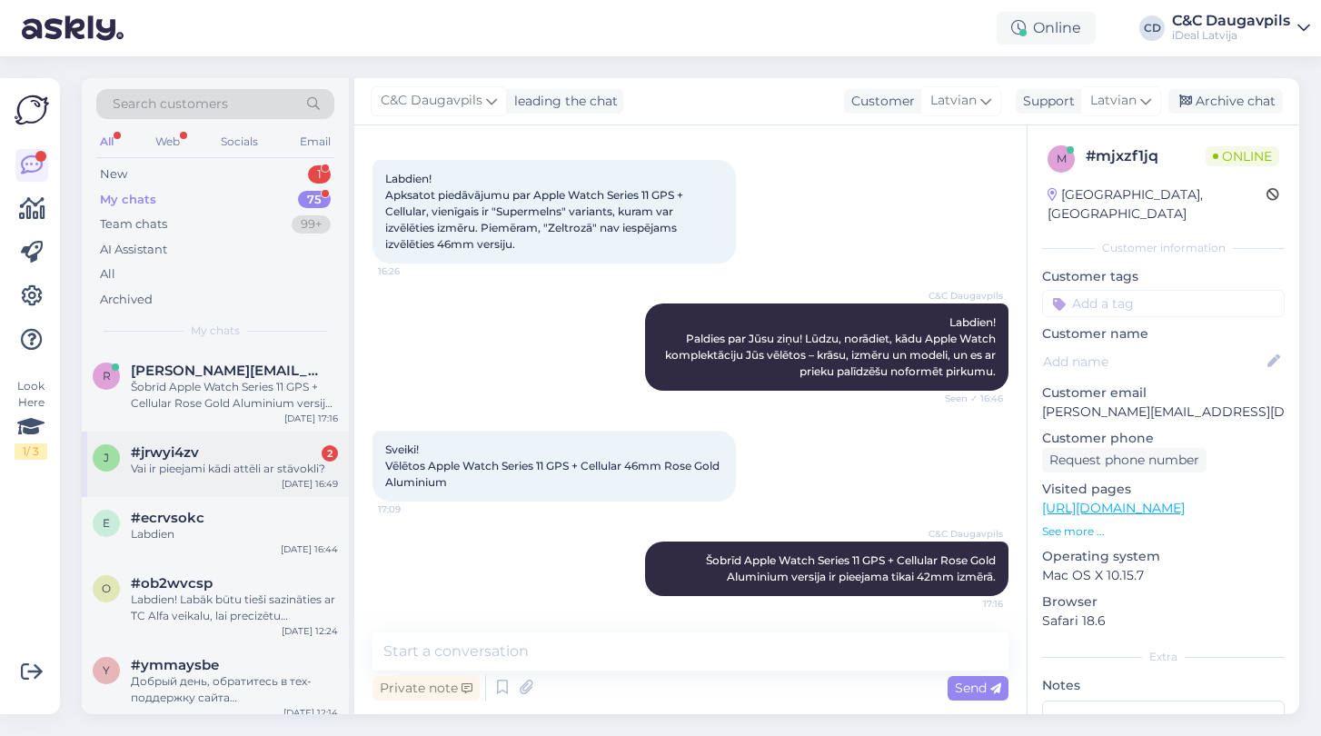
click at [180, 468] on div "Vai ir pieejami kādi attēli ar stāvokli?" at bounding box center [234, 469] width 207 height 16
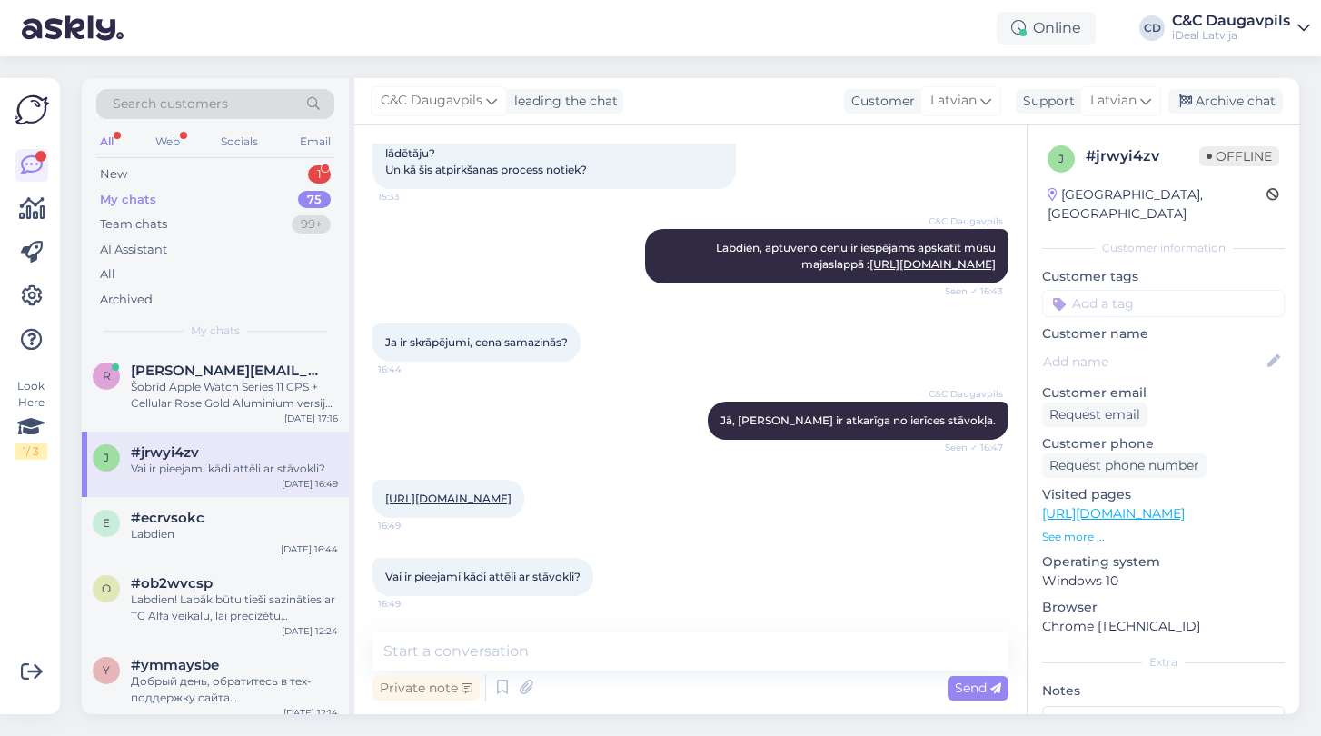
scroll to position [522, 0]
click at [473, 492] on link "[URL][DOMAIN_NAME]" at bounding box center [448, 499] width 126 height 14
click at [114, 171] on div "New" at bounding box center [113, 174] width 27 height 18
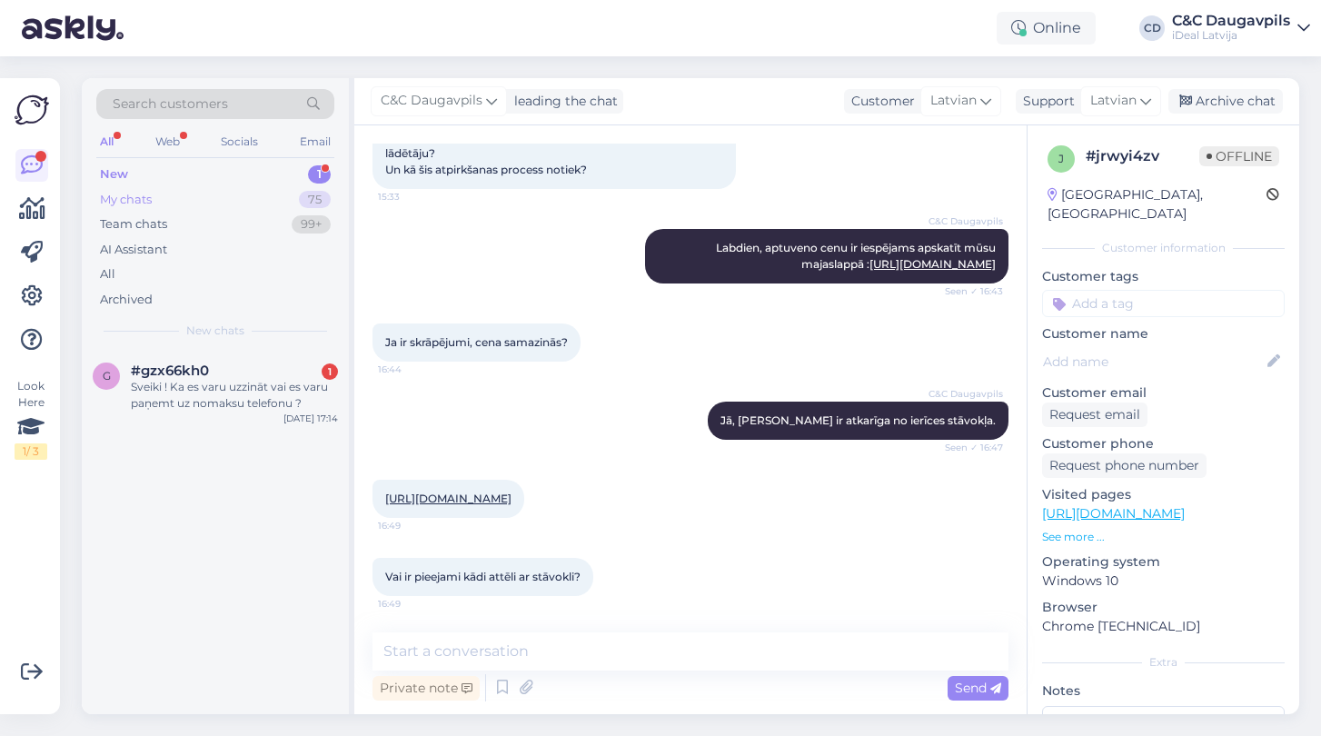
click at [135, 200] on div "My chats" at bounding box center [126, 200] width 52 height 18
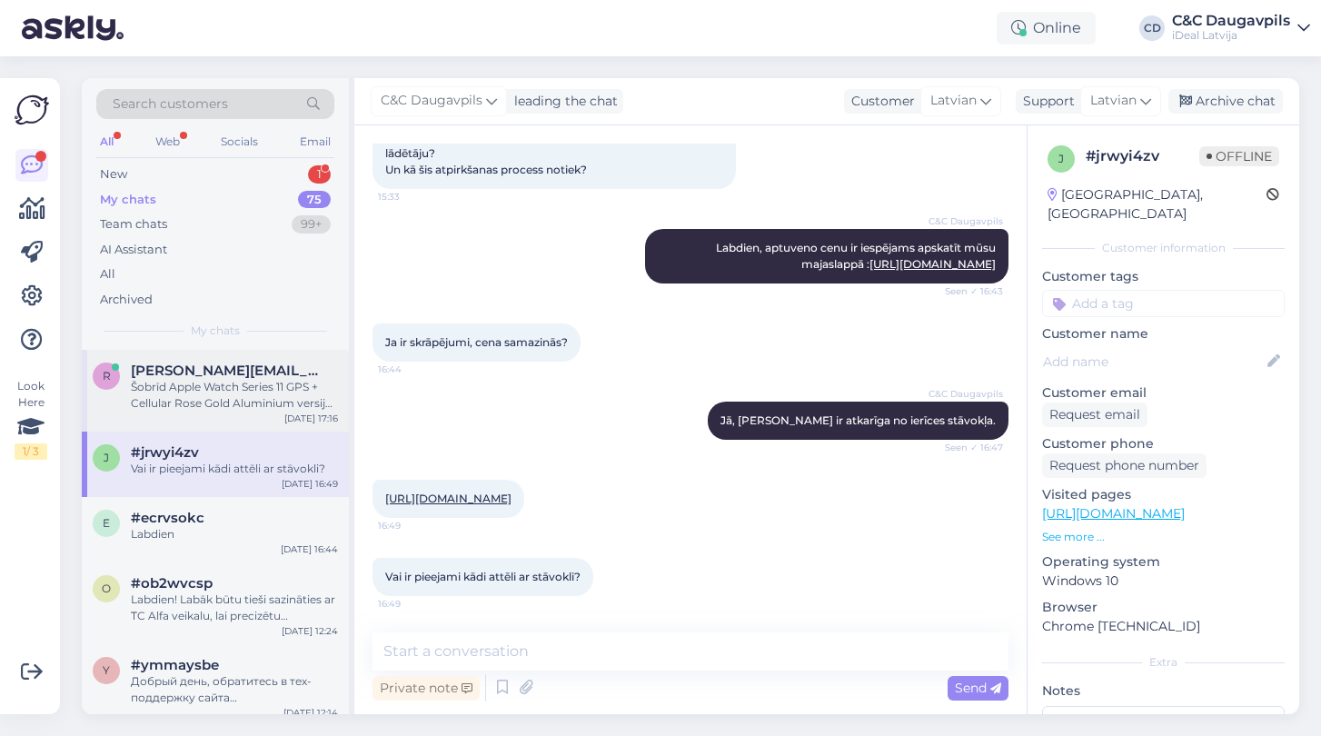
click at [246, 400] on div "Šobrīd Apple Watch Series 11 GPS + Cellular Rose Gold Aluminium versija ir piee…" at bounding box center [234, 395] width 207 height 33
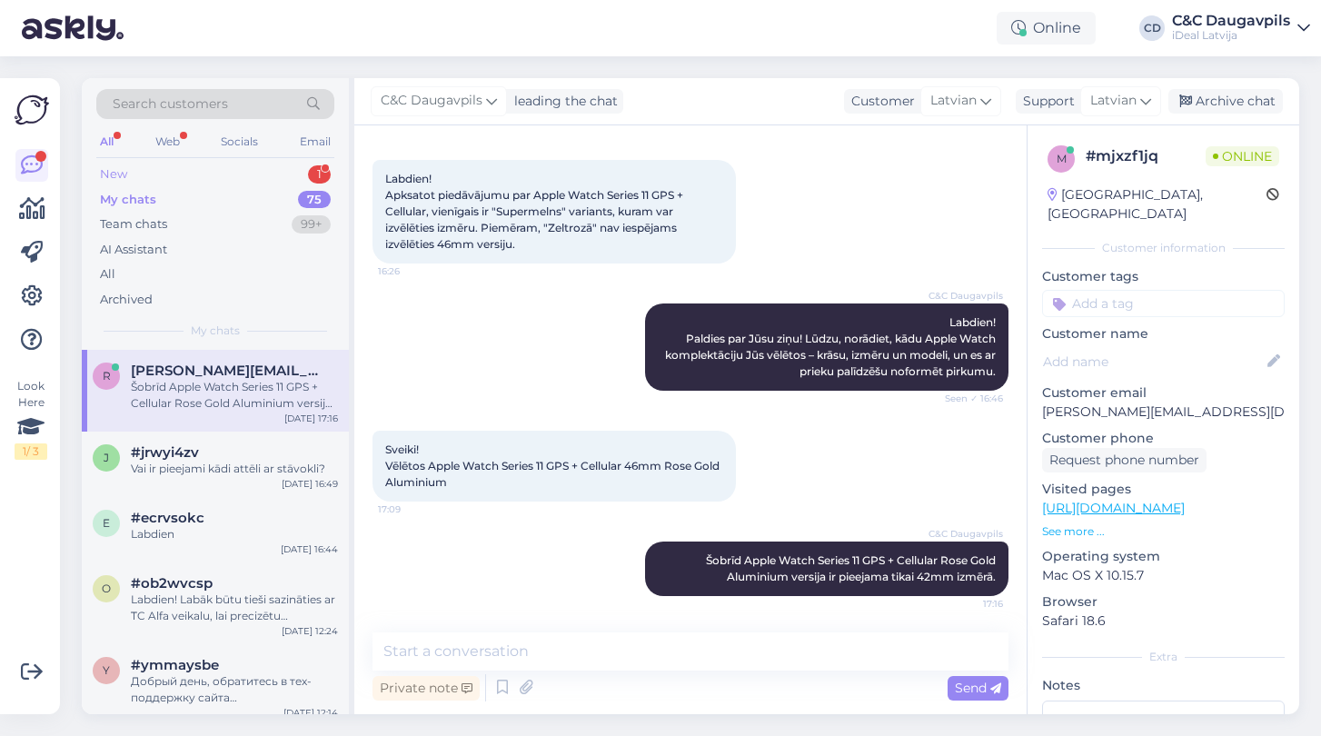
click at [117, 173] on div "New" at bounding box center [113, 174] width 27 height 18
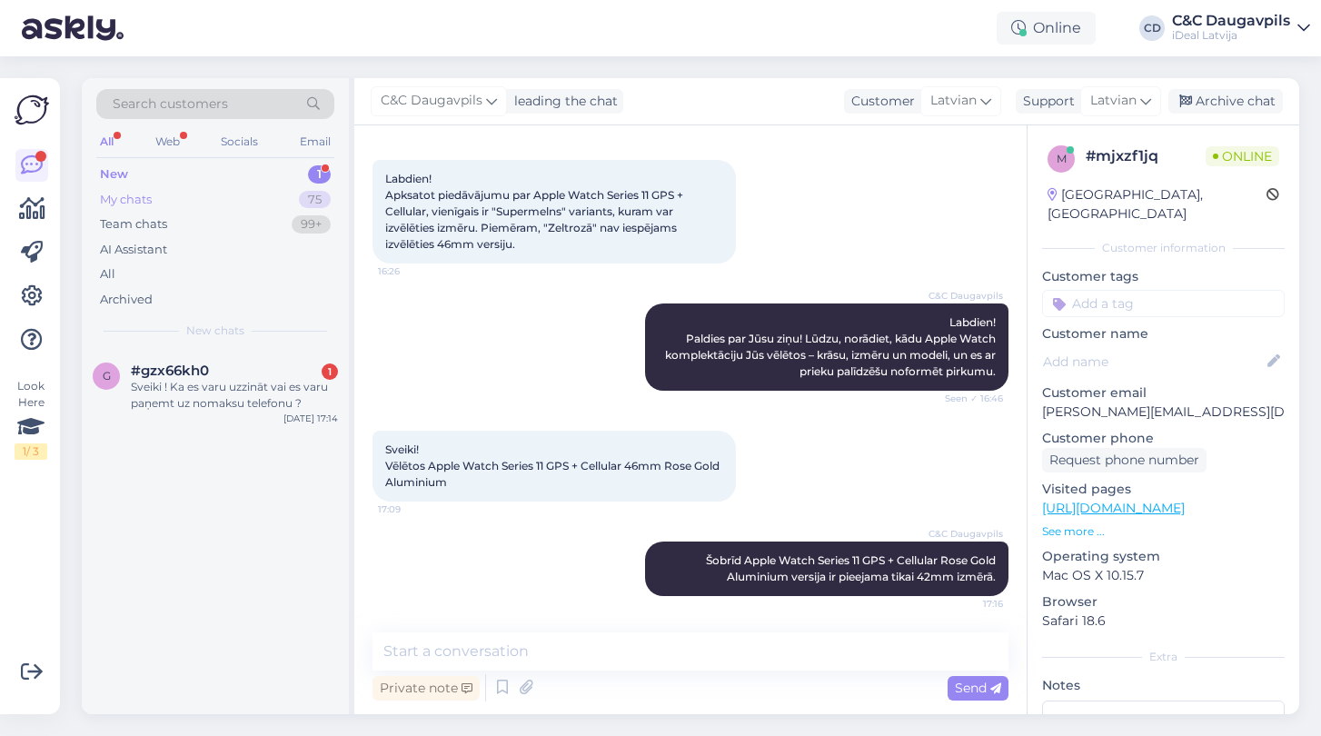
click at [124, 194] on div "My chats" at bounding box center [126, 200] width 52 height 18
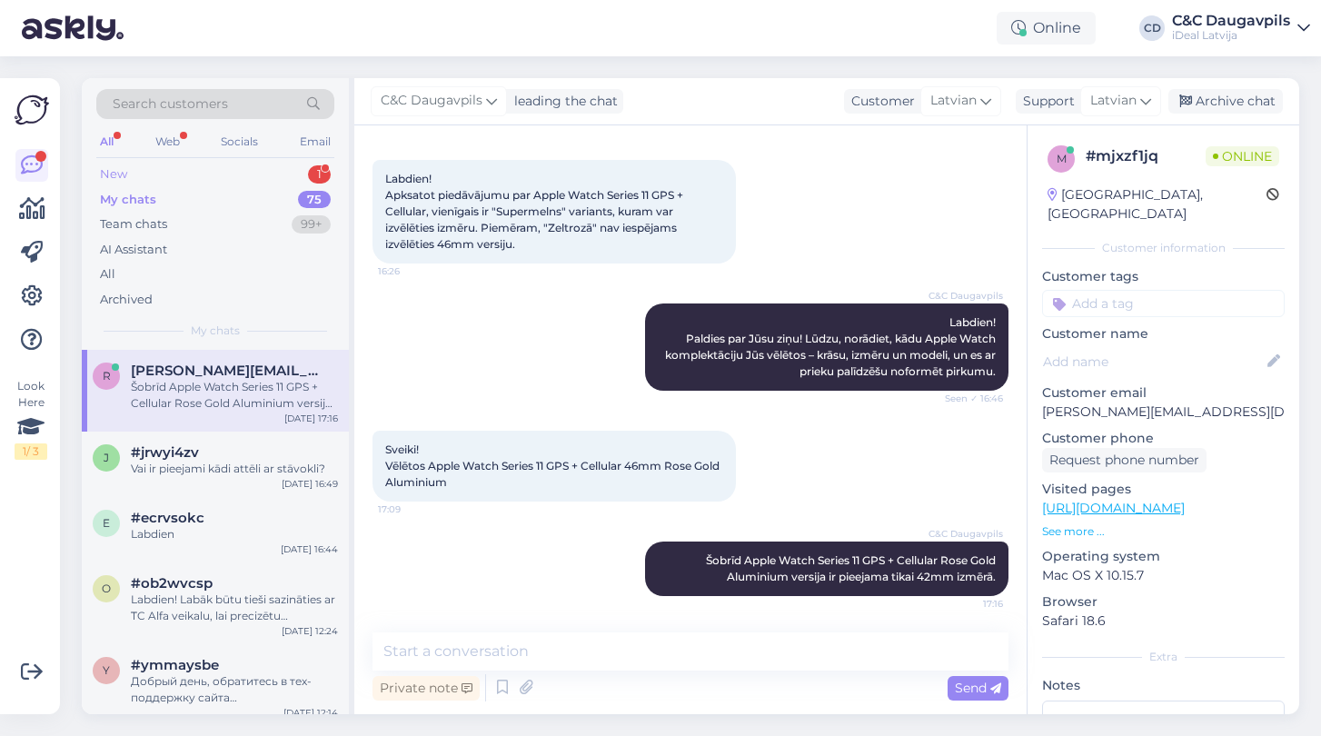
click at [114, 174] on div "New" at bounding box center [113, 174] width 27 height 18
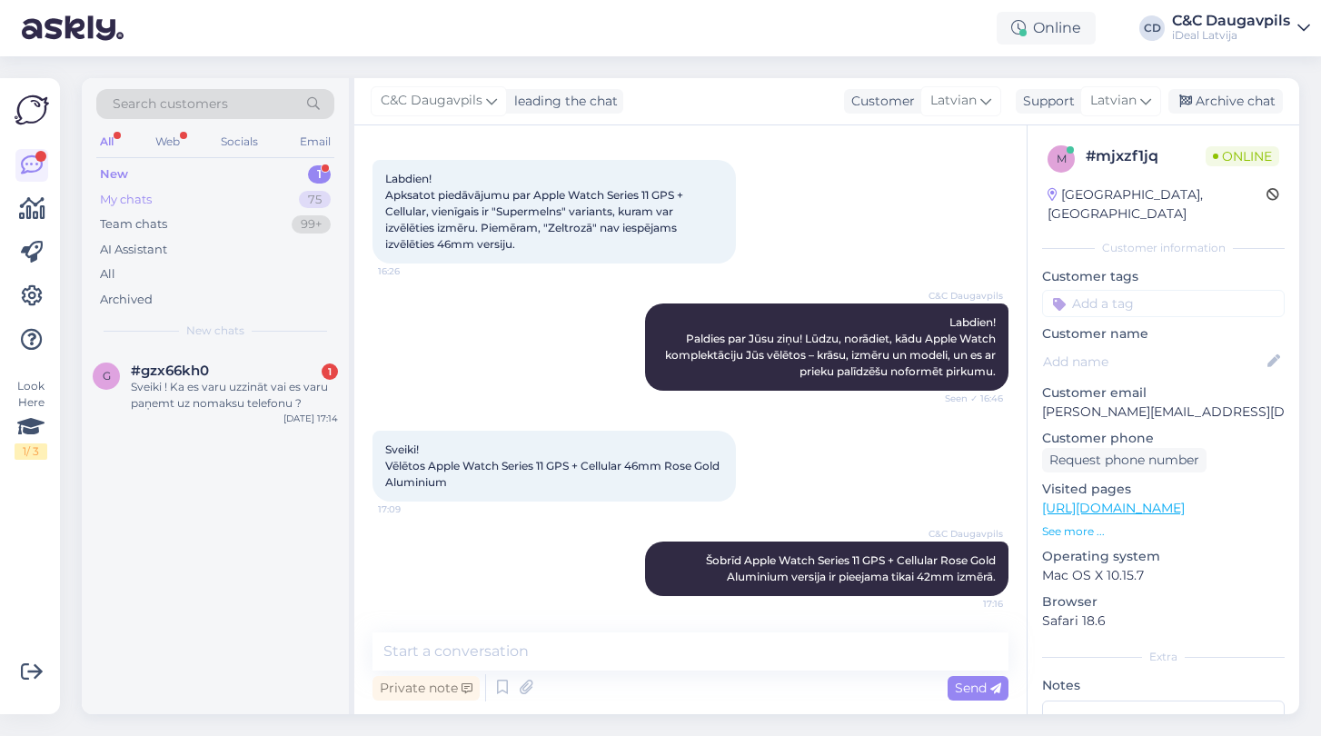
click at [134, 194] on div "My chats" at bounding box center [126, 200] width 52 height 18
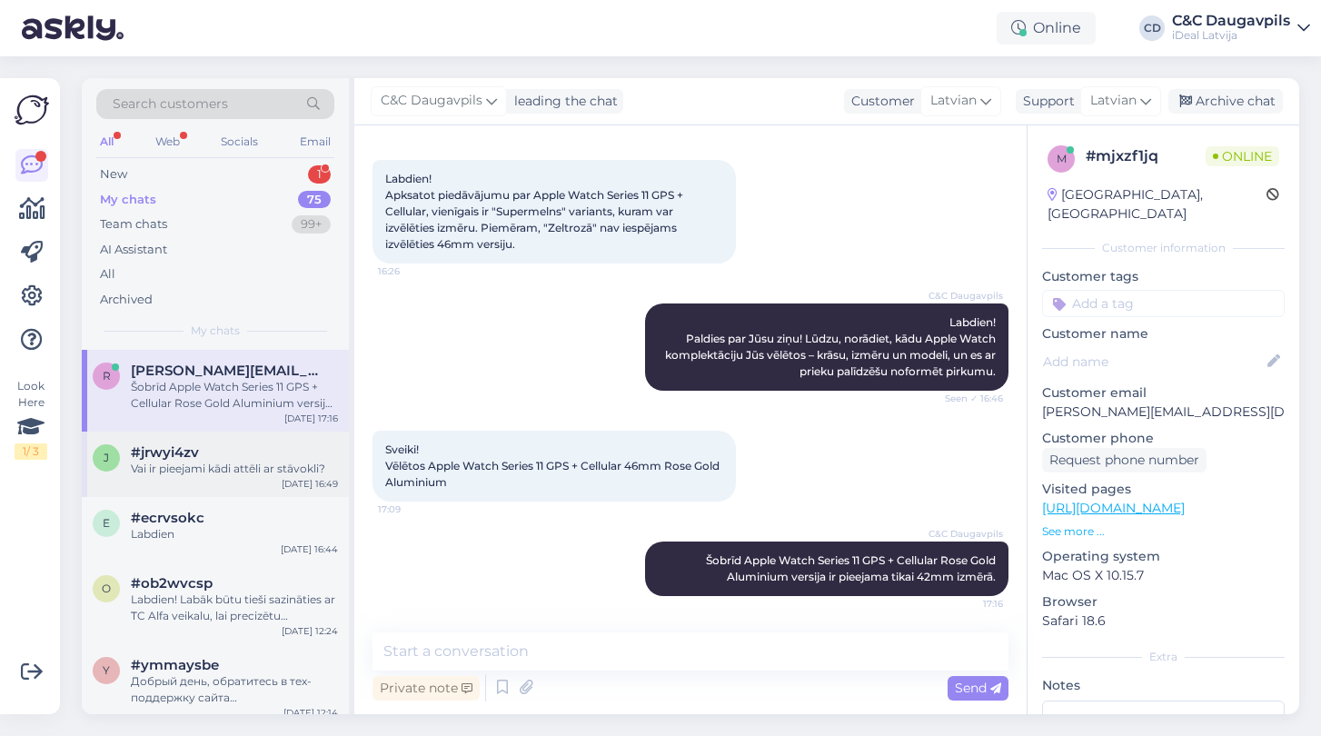
click at [208, 478] on div "j #jrwyi4zv Vai ir pieejami kādi attēli ar stāvokli? [DATE] 16:49" at bounding box center [215, 464] width 267 height 65
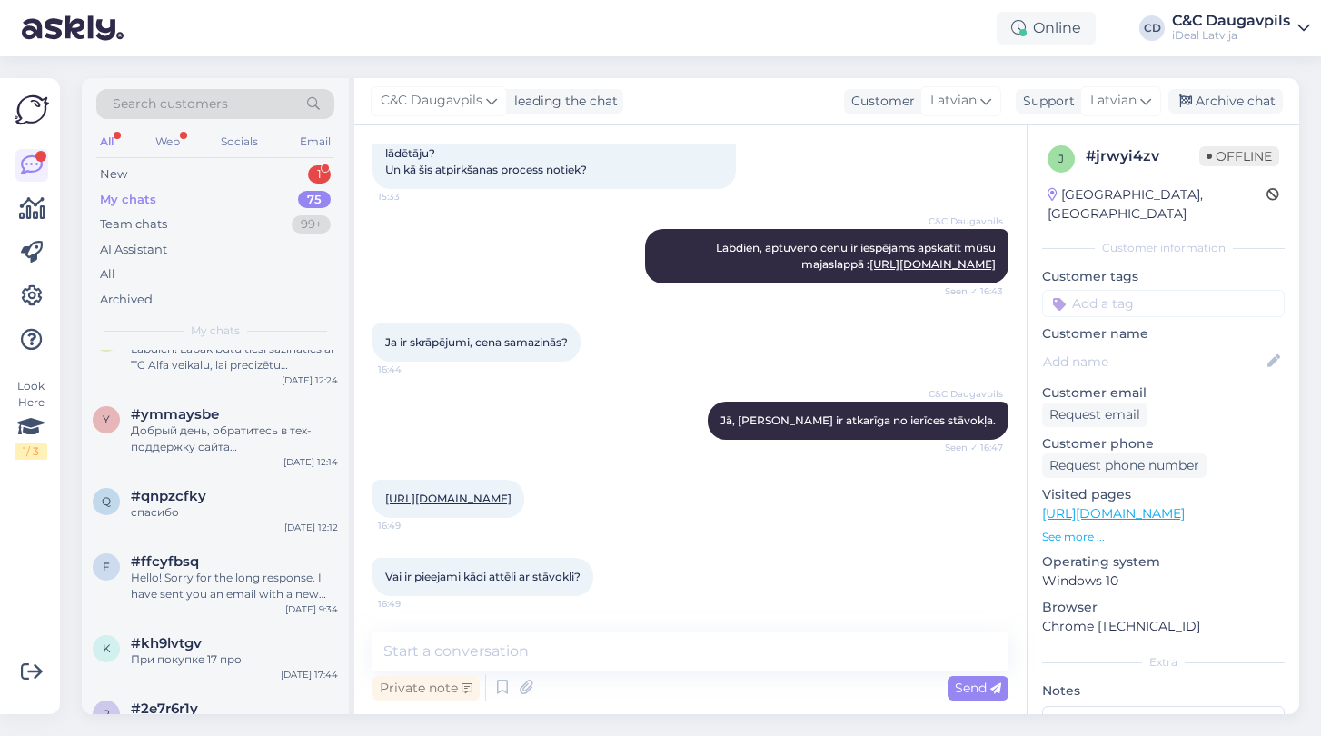
scroll to position [247, 0]
click at [213, 451] on div "Добрый день, обратитесь в тех-поддержку сайта [PHONE_NUMBER] izvēloties #1 или …" at bounding box center [234, 442] width 207 height 33
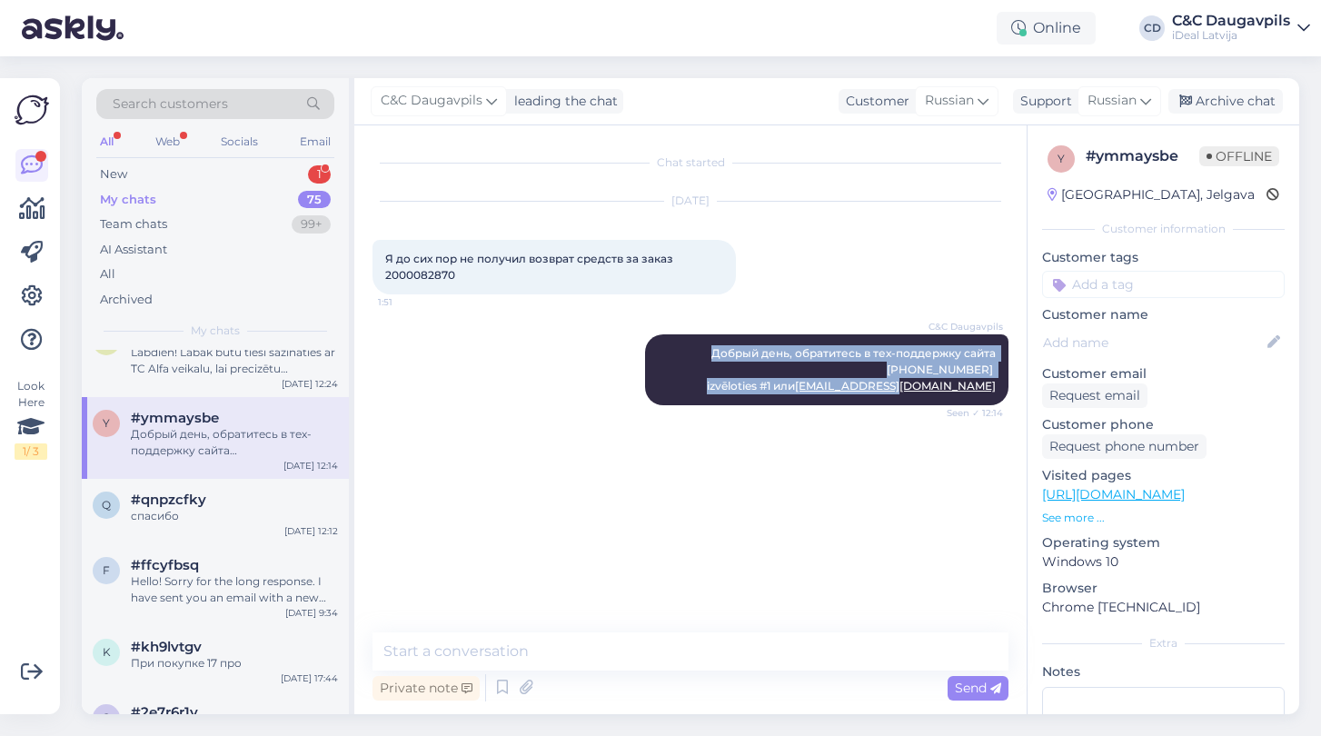
drag, startPoint x: 666, startPoint y: 353, endPoint x: 1019, endPoint y: 404, distance: 356.2
click at [1019, 404] on div "Chat started [DATE] Я до сих пор не получил возврат средств за заказ 2000082870…" at bounding box center [699, 380] width 652 height 473
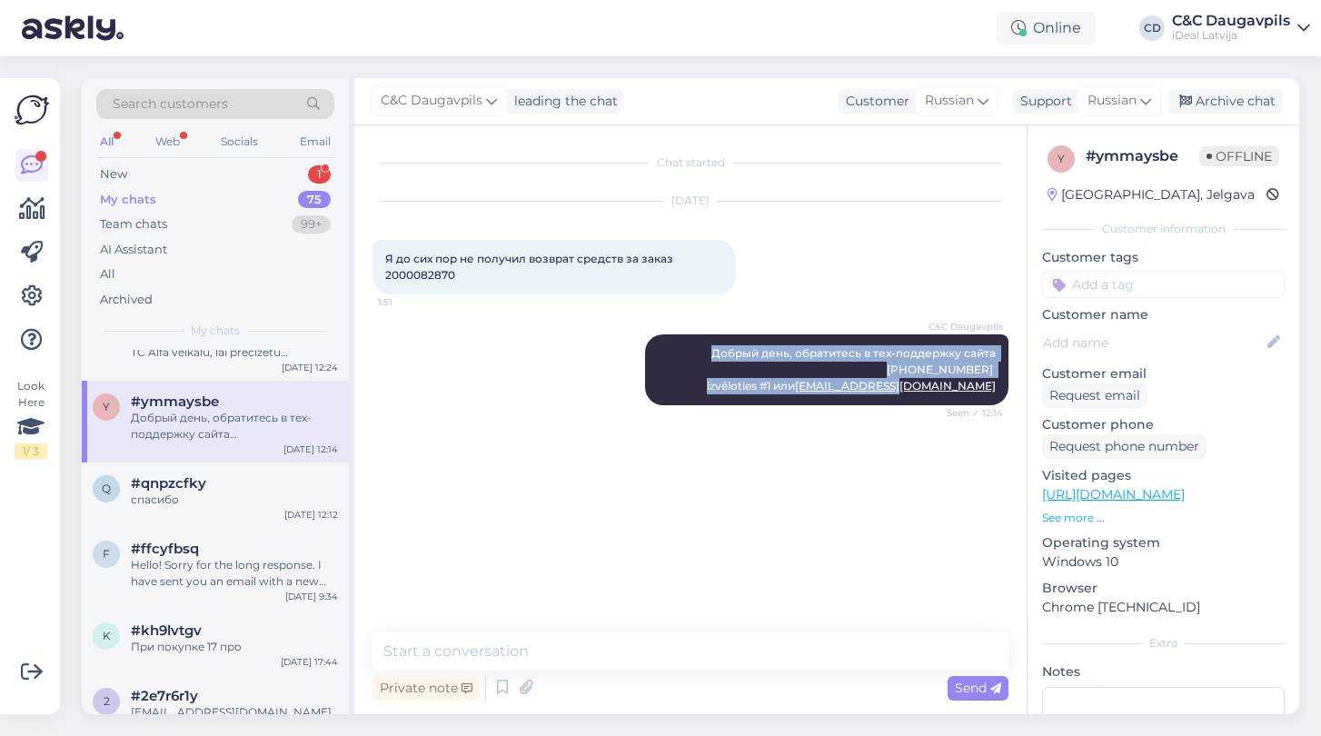
copy span "Добрый день, обратитесь в тех-поддержку сайта [PHONE_NUMBER] izvēloties #1 или …"
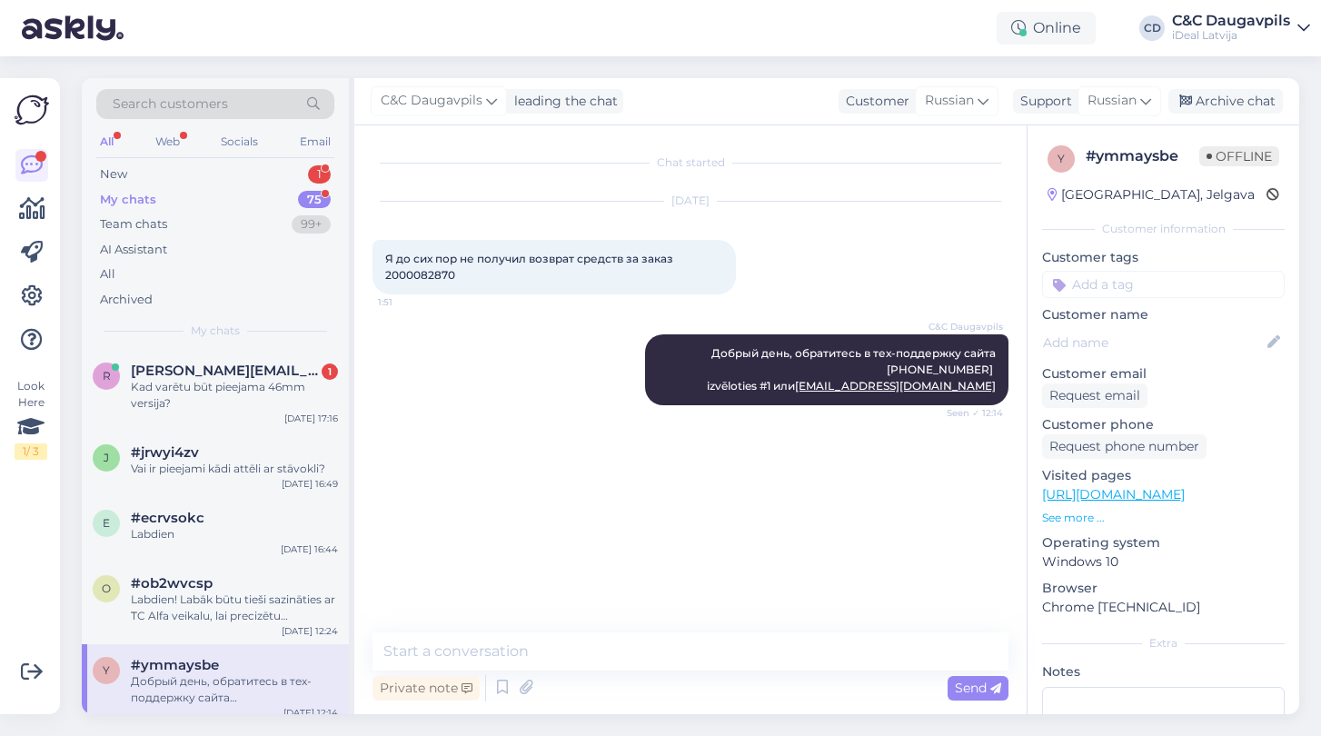
click at [303, 477] on div "[DATE] 16:49" at bounding box center [310, 484] width 56 height 14
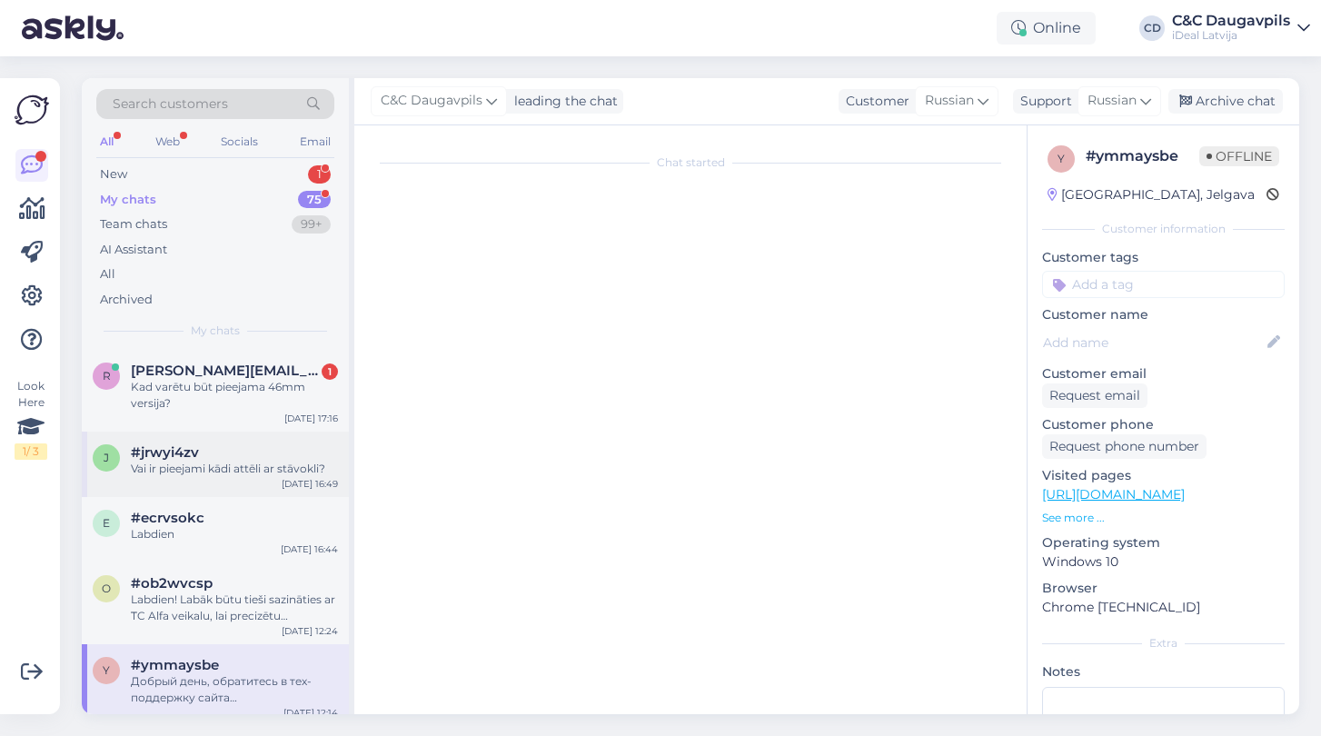
scroll to position [522, 0]
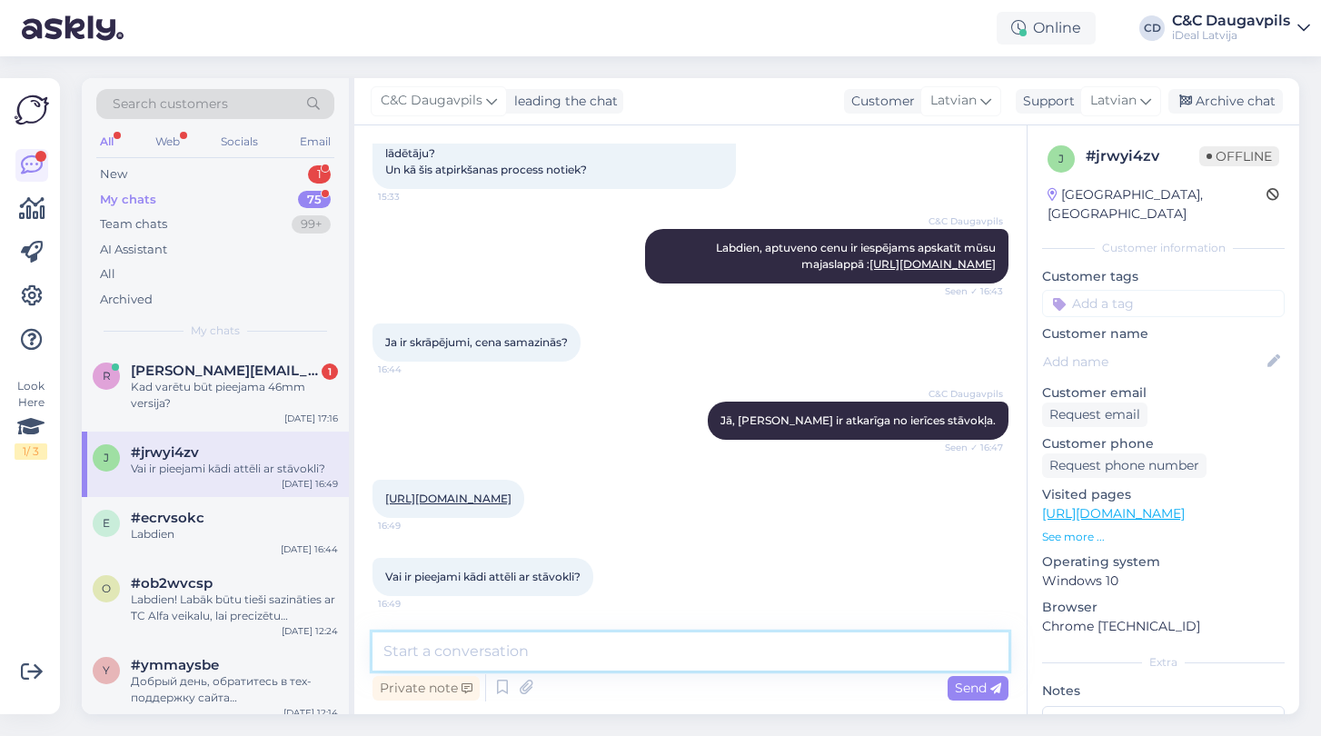
click at [460, 658] on textarea at bounding box center [691, 651] width 636 height 38
paste textarea "Labdien! Lūdzu, sazinieties ar mūsu tehnisko atbalstu pa tālruni [PHONE_NUMBER]…"
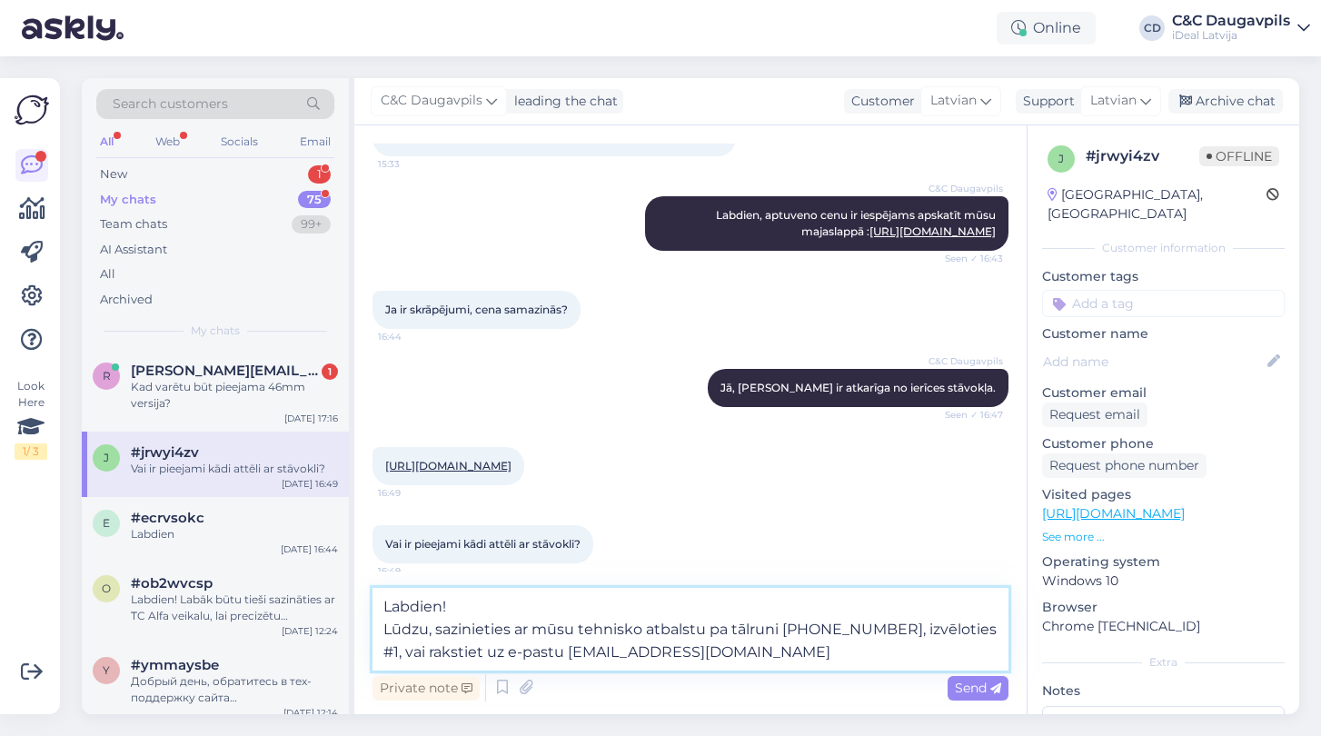
type textarea "Labdien! Lūdzu, sazinieties ar mūsu tehnisko atbalstu pa tālruni [PHONE_NUMBER]…"
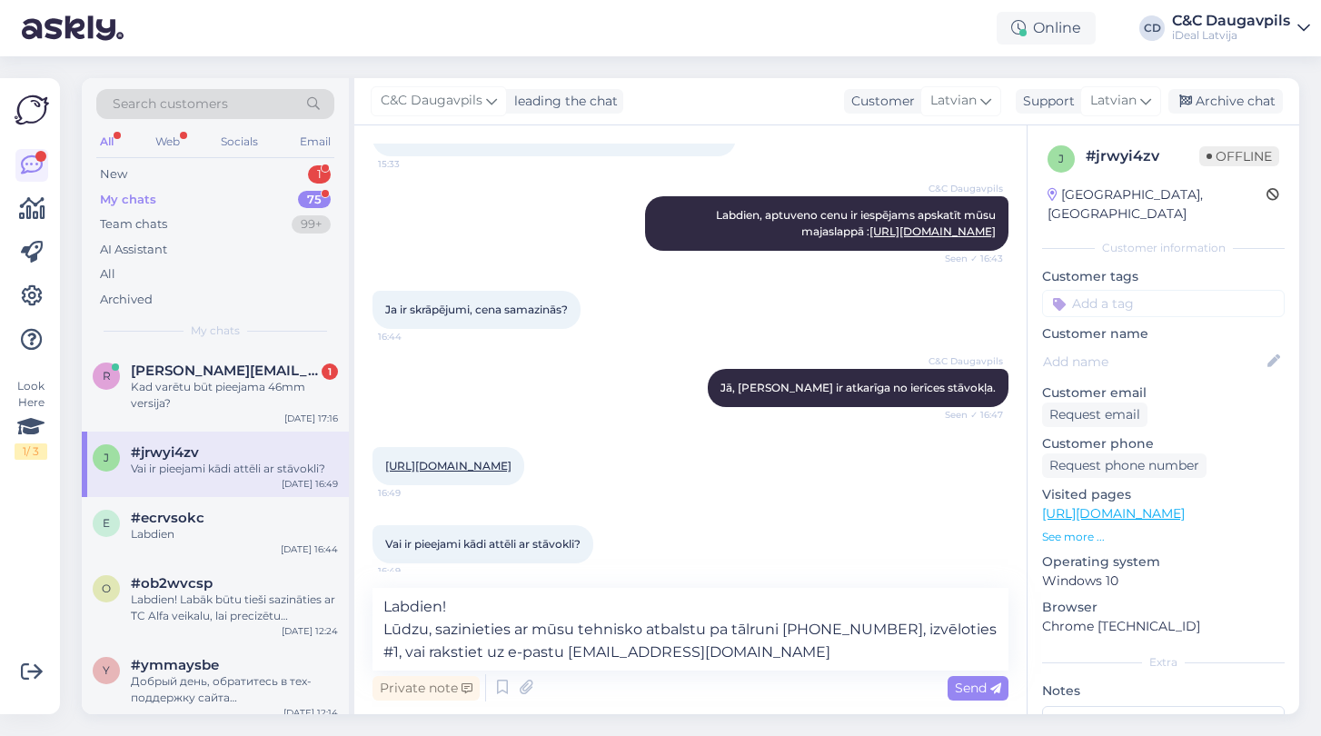
click at [981, 684] on span "Send" at bounding box center [978, 688] width 46 height 16
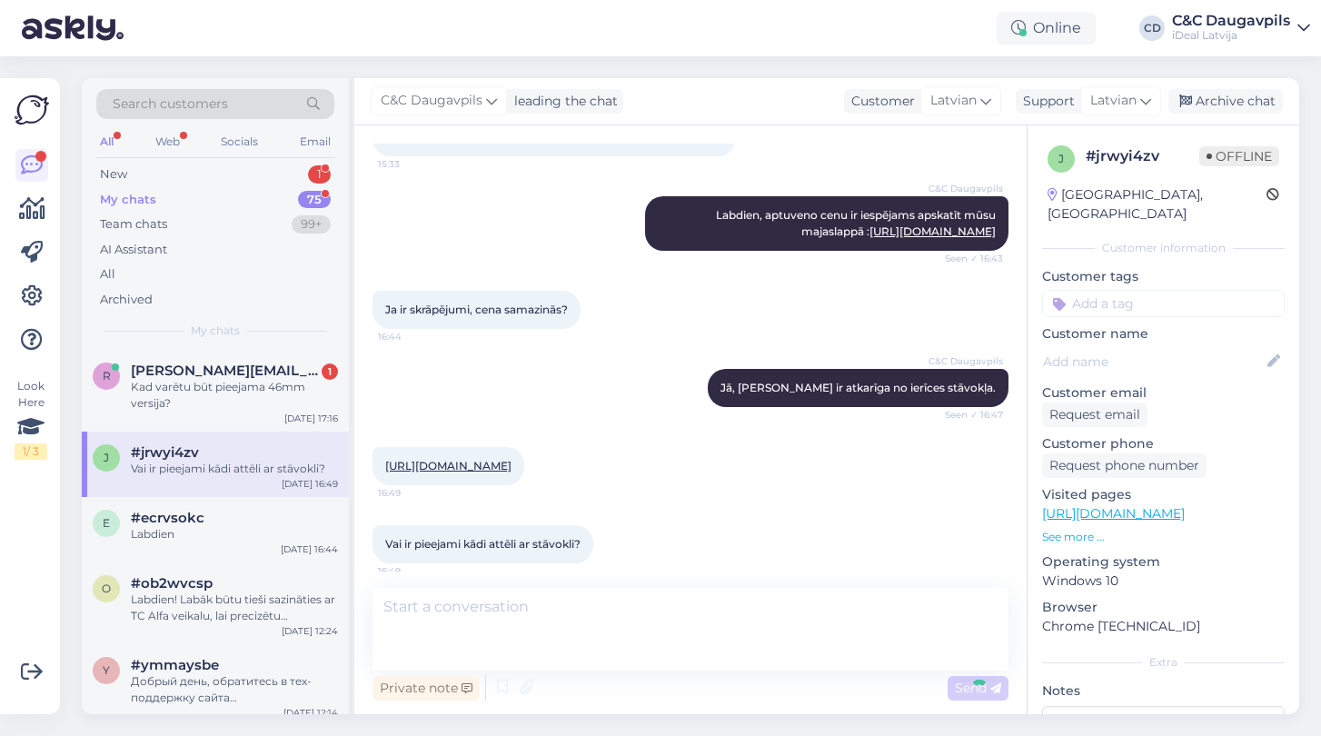
scroll to position [649, 0]
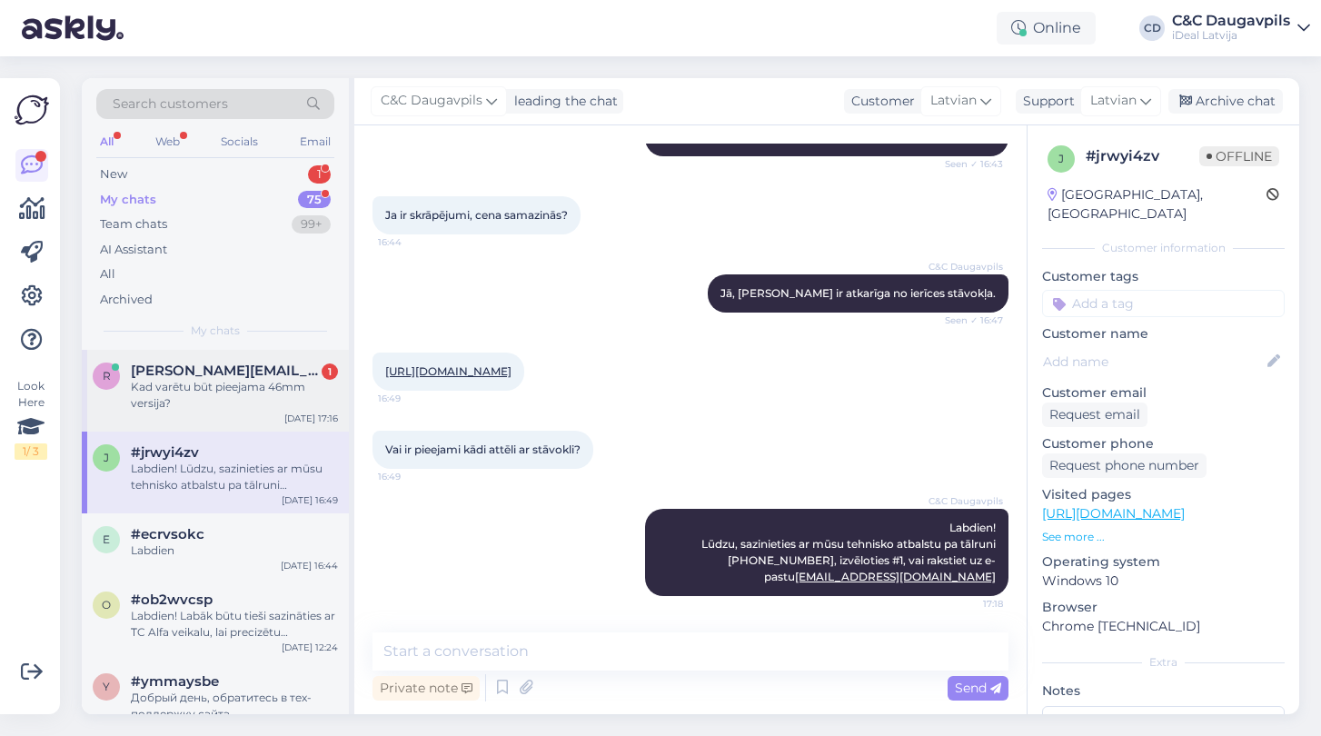
click at [174, 383] on div "Kad varētu būt pieejama 46mm versija?" at bounding box center [234, 395] width 207 height 33
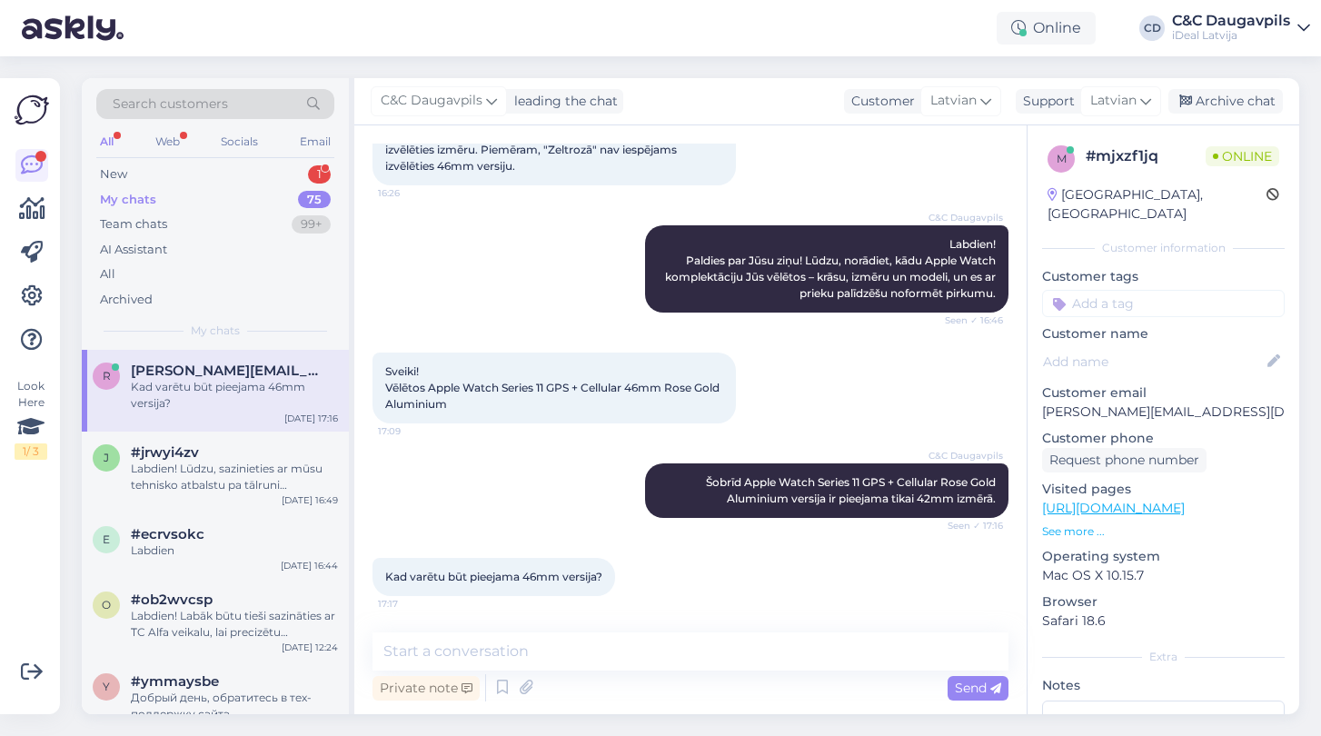
scroll to position [158, 0]
drag, startPoint x: 597, startPoint y: 576, endPoint x: 615, endPoint y: 576, distance: 18.2
click at [612, 576] on div "Kad varētu būt pieejama 46mm versija? 17:17" at bounding box center [494, 577] width 243 height 38
click at [608, 577] on div "Kad varētu būt pieejama 46mm versija? 17:17" at bounding box center [494, 577] width 243 height 38
drag, startPoint x: 608, startPoint y: 577, endPoint x: 383, endPoint y: 579, distance: 225.4
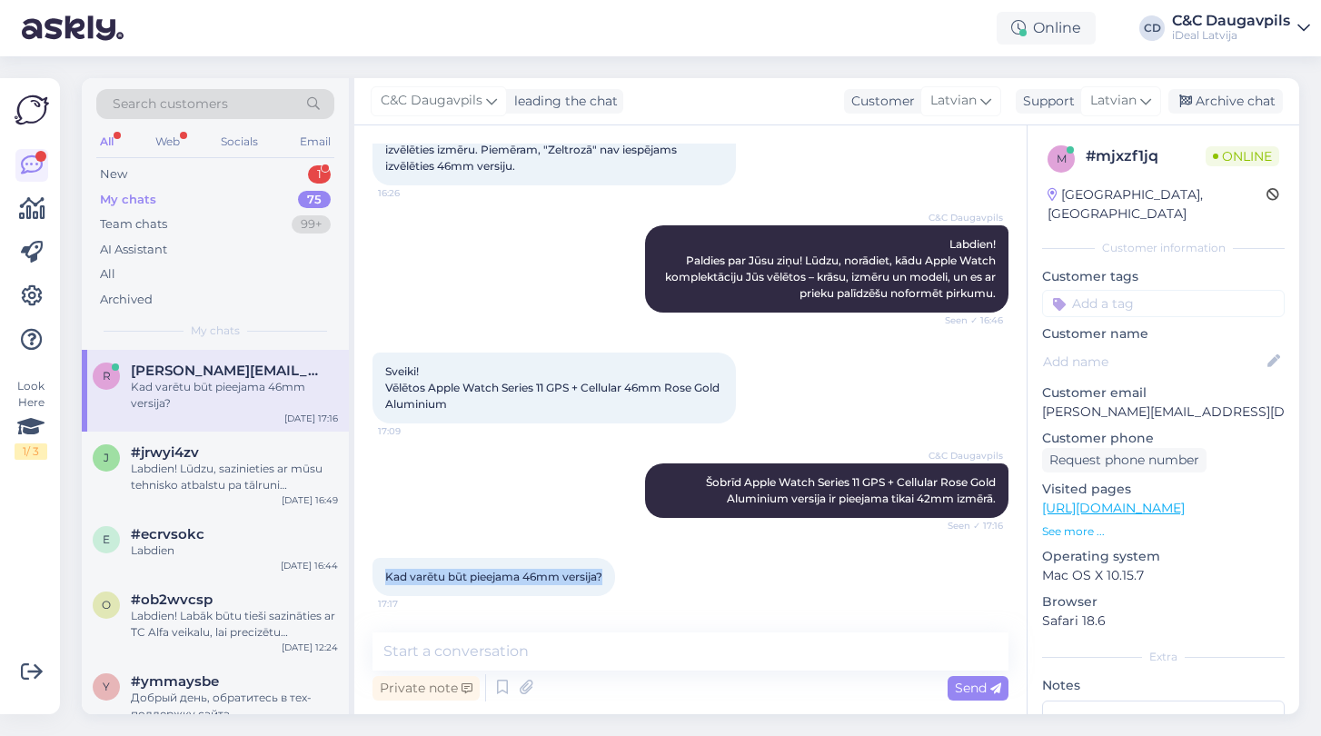
click at [383, 579] on div "Kad varētu būt pieejama 46mm versija? 17:17" at bounding box center [494, 577] width 243 height 38
copy span "Kad varētu būt pieejama 46mm versija?"
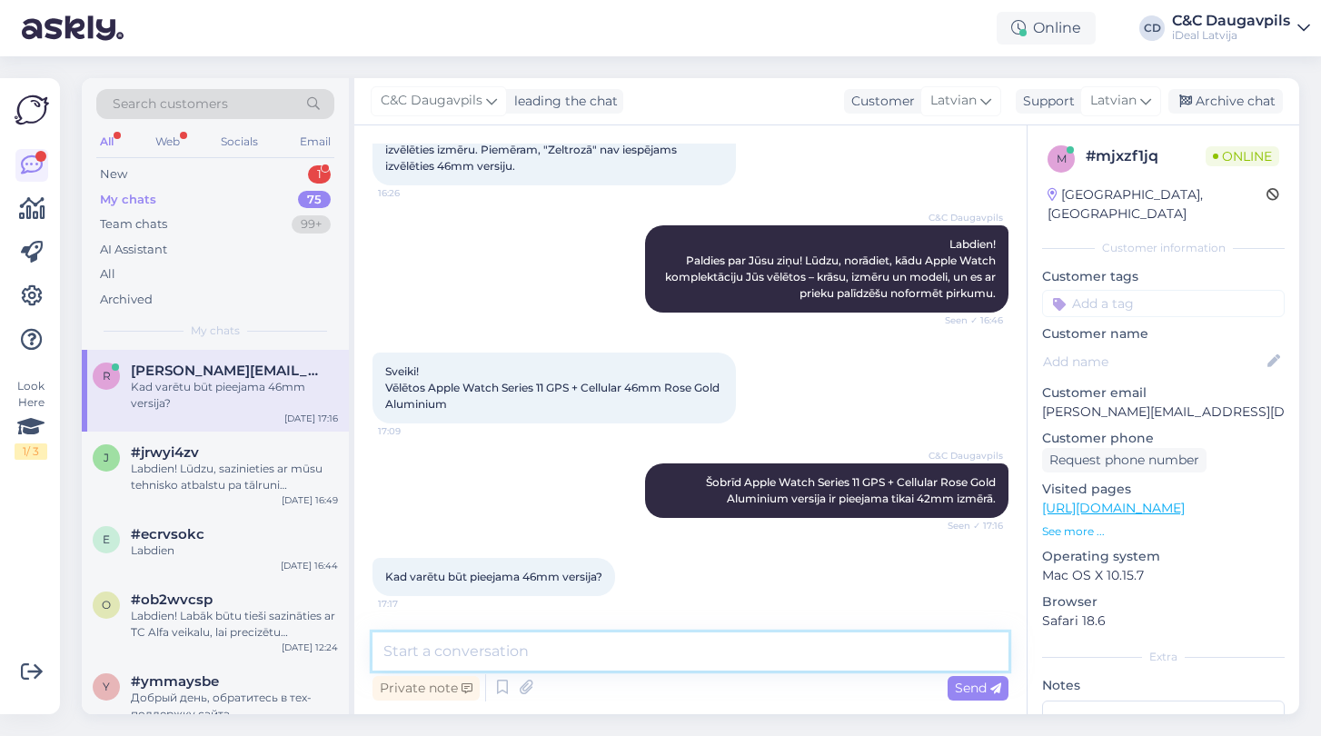
click at [540, 648] on textarea at bounding box center [691, 651] width 636 height 38
paste textarea "Pagaidām mums nav informācijas par 46mm versijas pieejamību. Lūdzu, sekojiet in…"
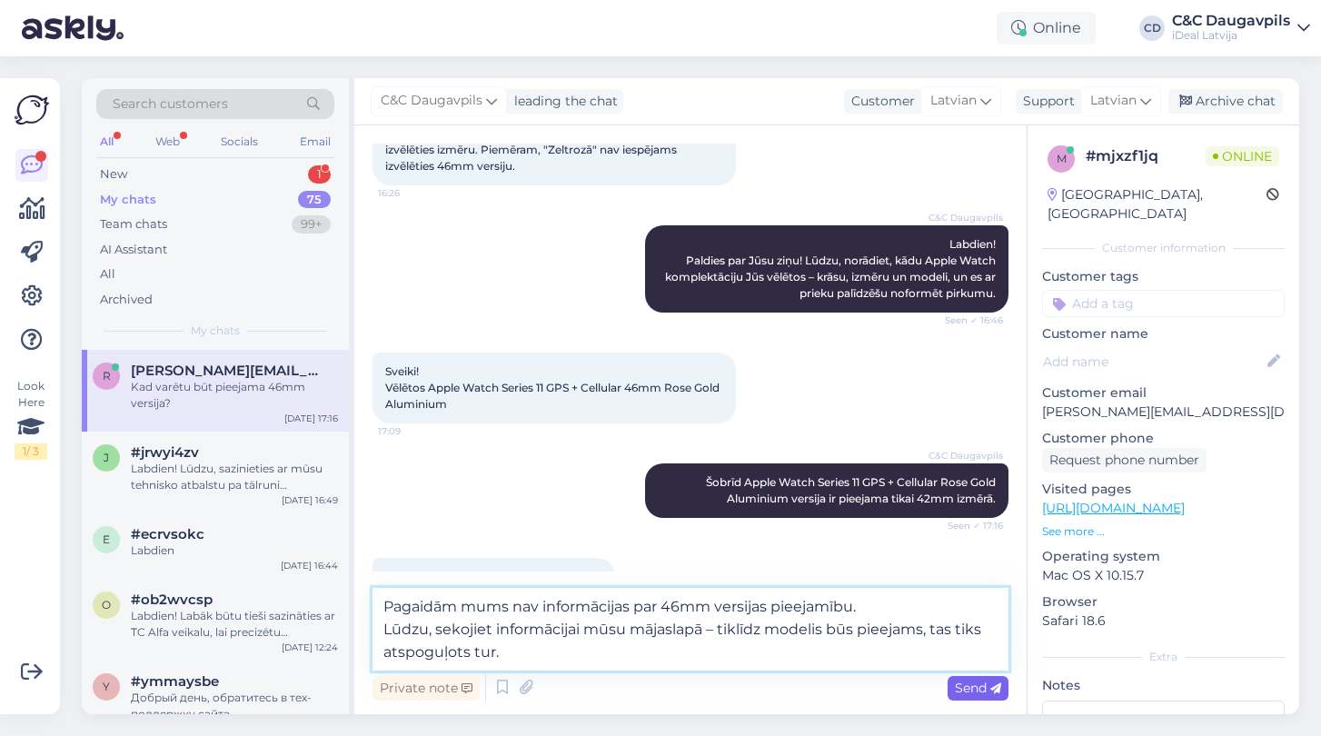
type textarea "Pagaidām mums nav informācijas par 46mm versijas pieejamību. Lūdzu, sekojiet in…"
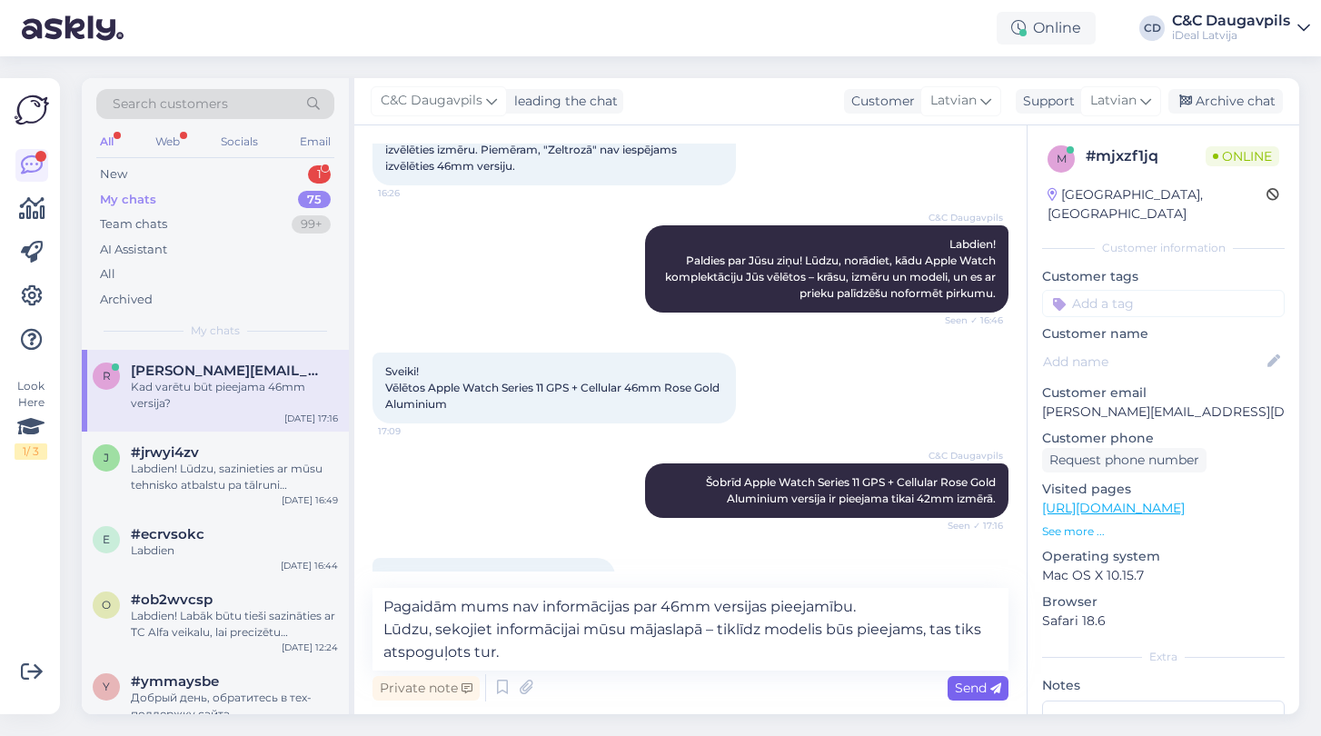
click at [973, 689] on span "Send" at bounding box center [978, 688] width 46 height 16
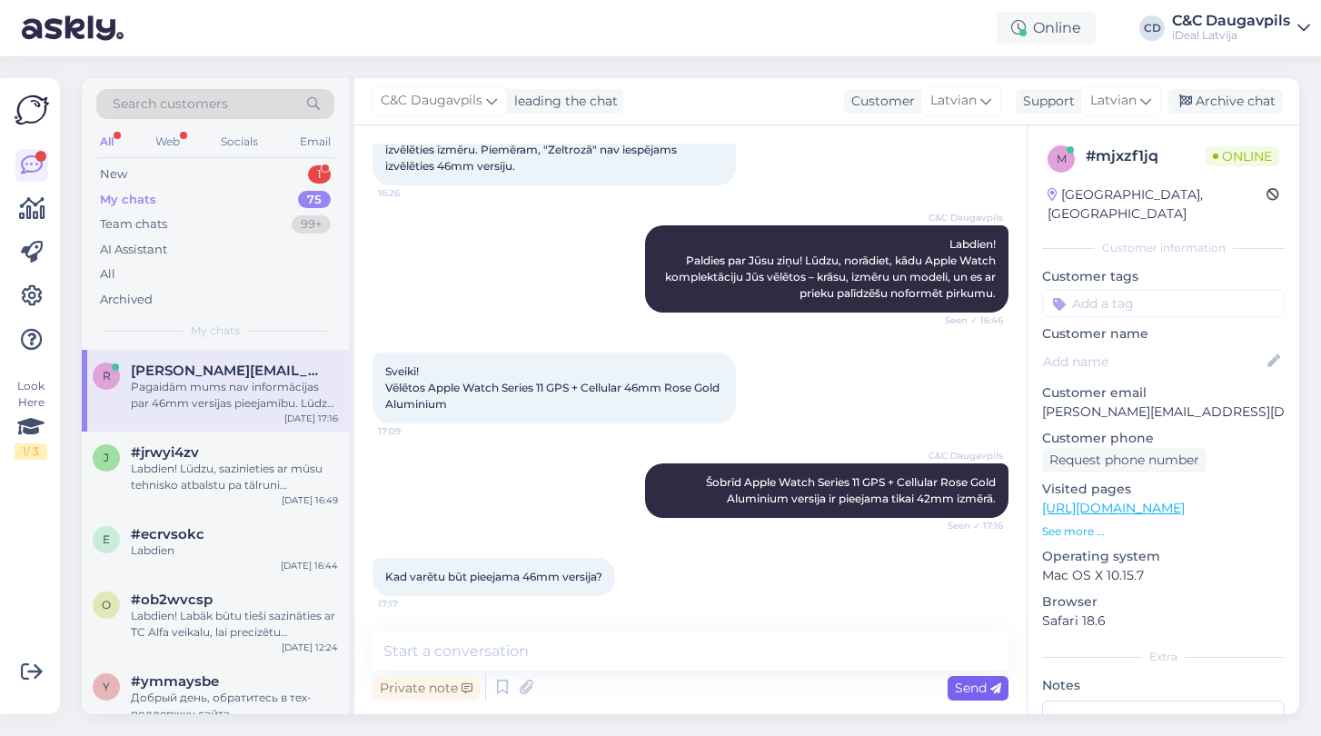
scroll to position [285, 0]
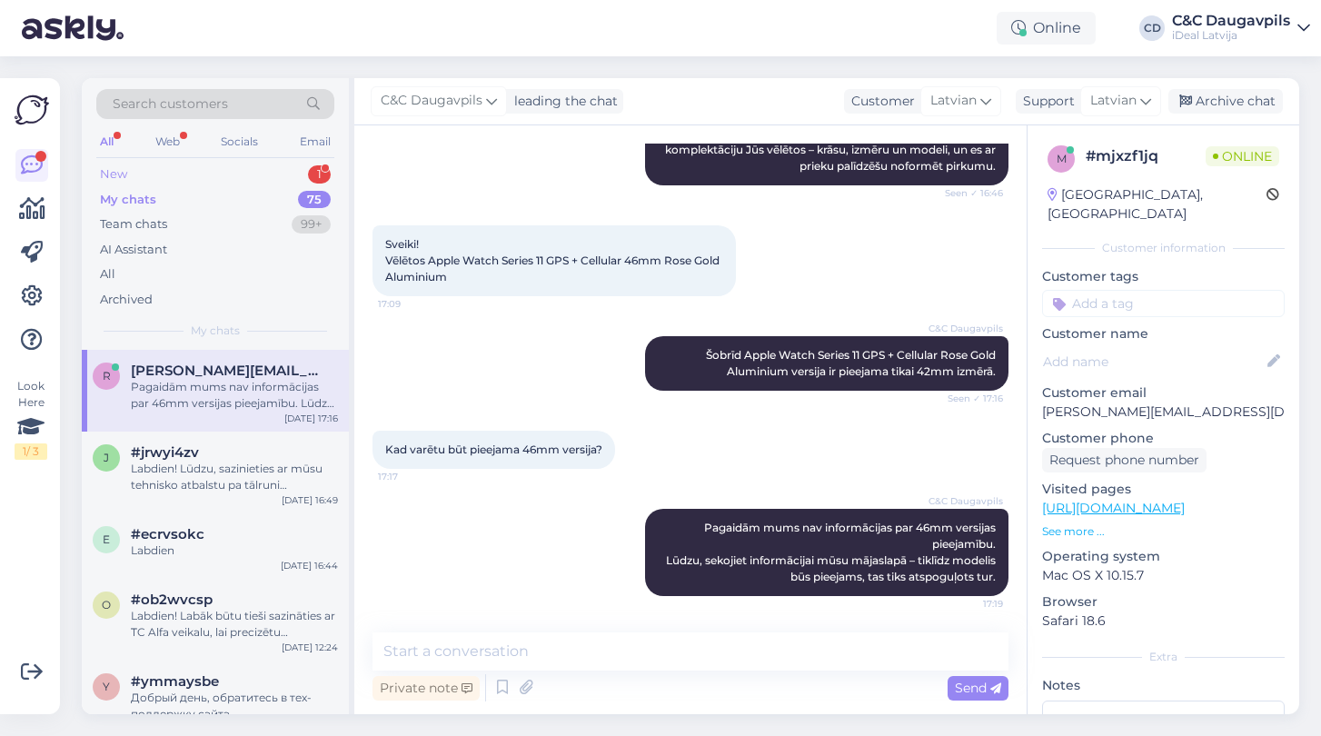
click at [116, 169] on div "New" at bounding box center [113, 174] width 27 height 18
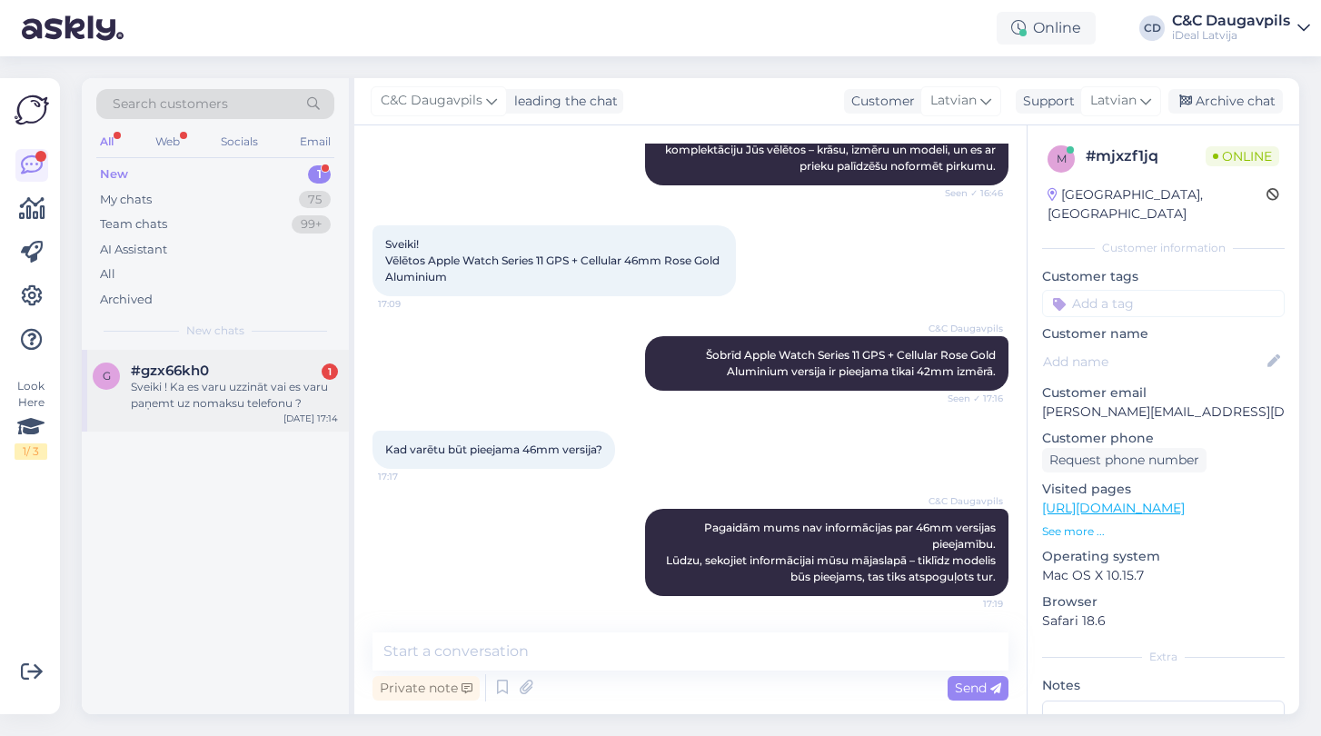
click at [200, 393] on div "Sveiki ! Ka es varu uzzināt vai es varu paņemt uz nomaksu telefonu ?" at bounding box center [234, 395] width 207 height 33
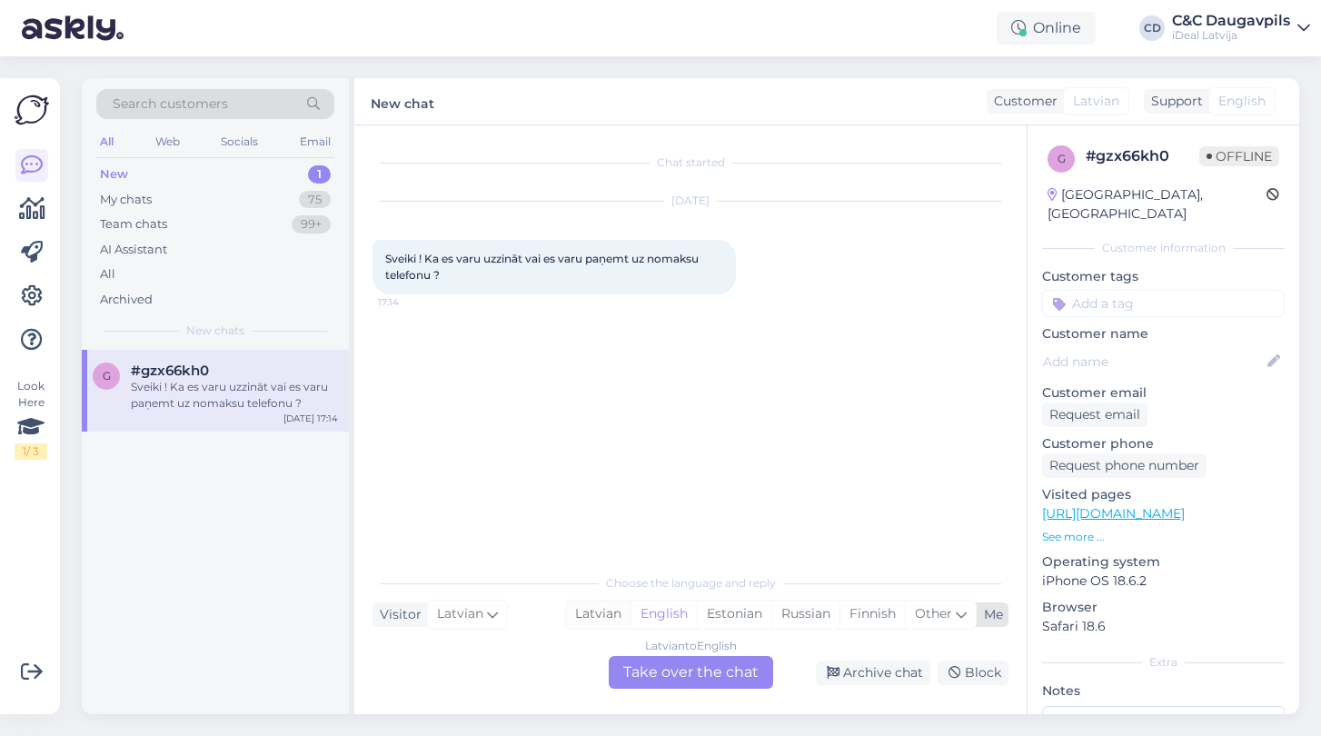
click at [610, 616] on div "Latvian" at bounding box center [598, 614] width 65 height 27
click at [686, 691] on div "Chat started [DATE] Sveiki ! Ka es varu uzzināt vai es varu paņemt uz nomaksu t…" at bounding box center [690, 419] width 672 height 589
click at [689, 678] on div "Latvian to Latvian Take over the chat" at bounding box center [691, 672] width 164 height 33
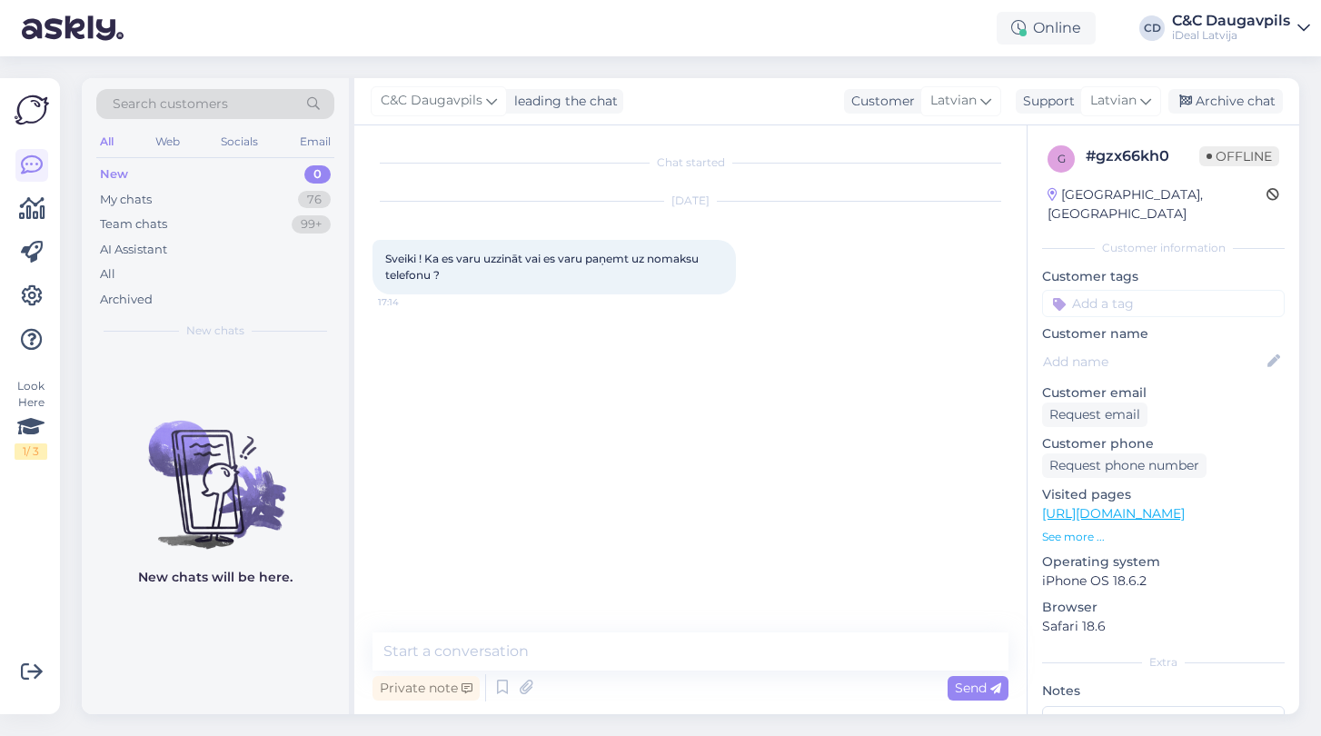
drag, startPoint x: 451, startPoint y: 276, endPoint x: 366, endPoint y: 254, distance: 87.3
click at [366, 254] on div "Chat started [DATE] Sveiki ! Ka es varu uzzināt vai es varu paņemt uz nomaksu t…" at bounding box center [690, 419] width 672 height 589
copy span "Sveiki ! Ka es varu uzzināt vai es varu paņemt uz nomaksu telefonu ?"
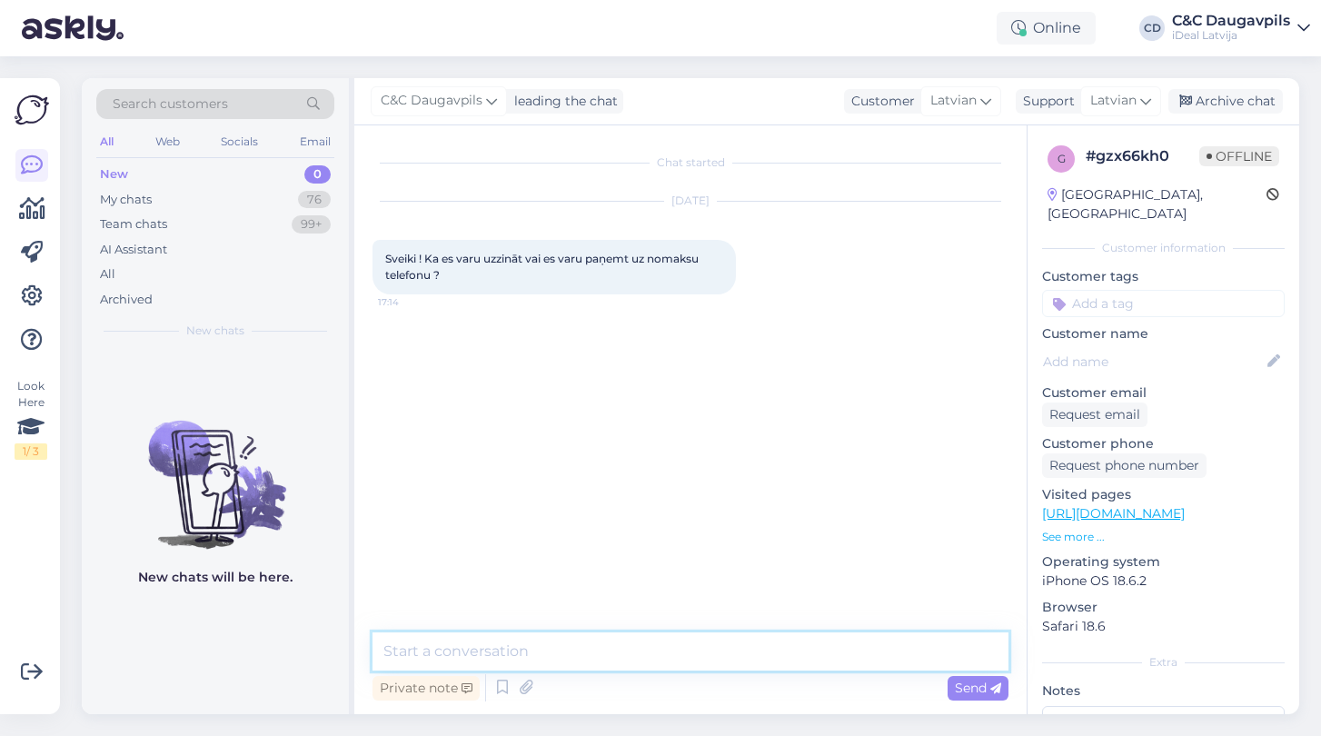
click at [449, 649] on textarea at bounding box center [691, 651] width 636 height 38
paste textarea "Sveiki! Jūs varat iesniegt pieteikumu nomaksai mūsu mājaslapā, [PERSON_NAME] ie…"
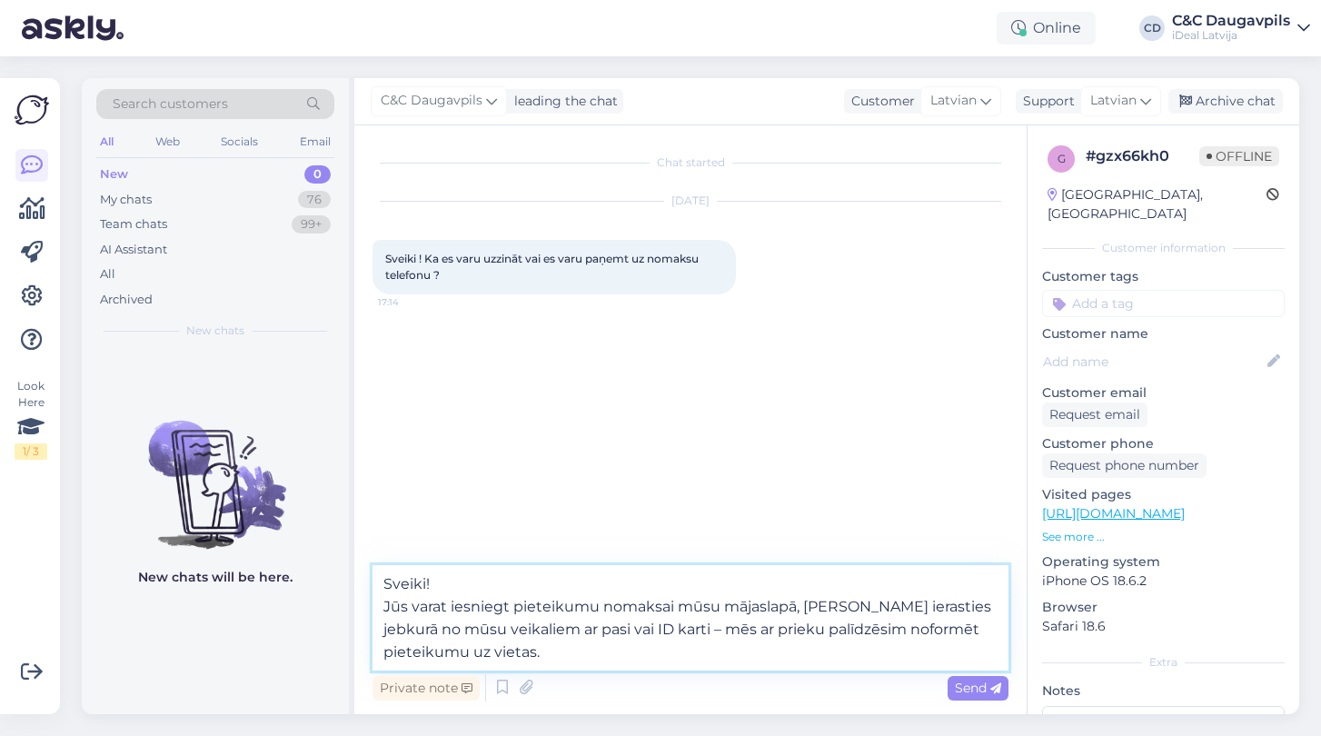
type textarea "Sveiki! Jūs varat iesniegt pieteikumu nomaksai mūsu mājaslapā, [PERSON_NAME] ie…"
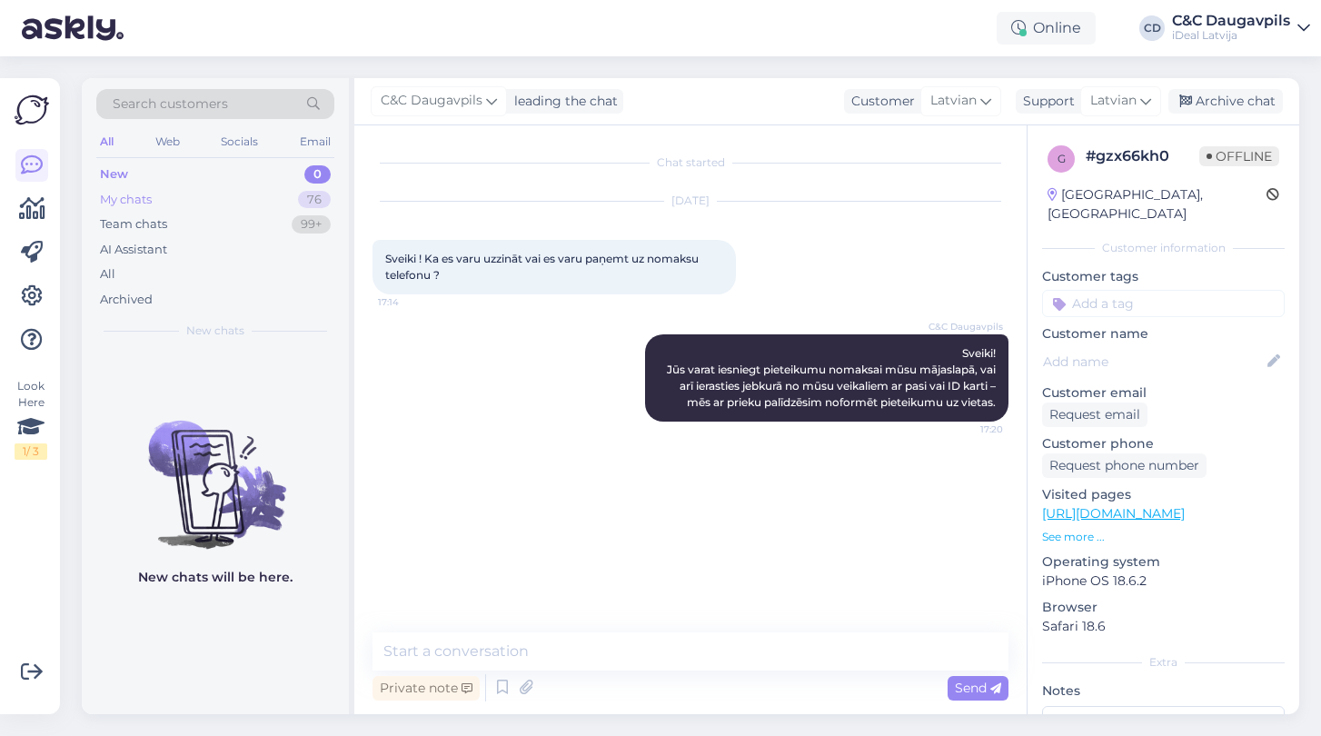
click at [126, 201] on div "My chats" at bounding box center [126, 200] width 52 height 18
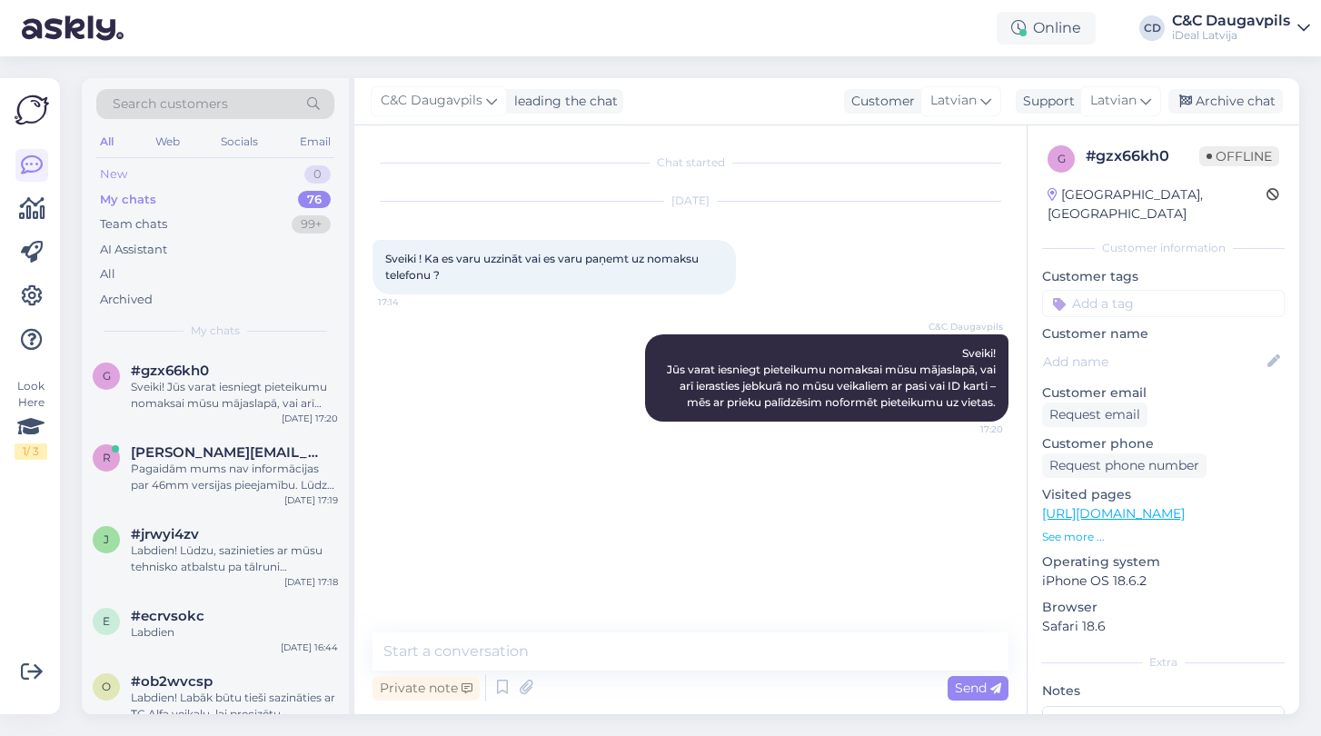
click at [122, 175] on div "New" at bounding box center [113, 174] width 27 height 18
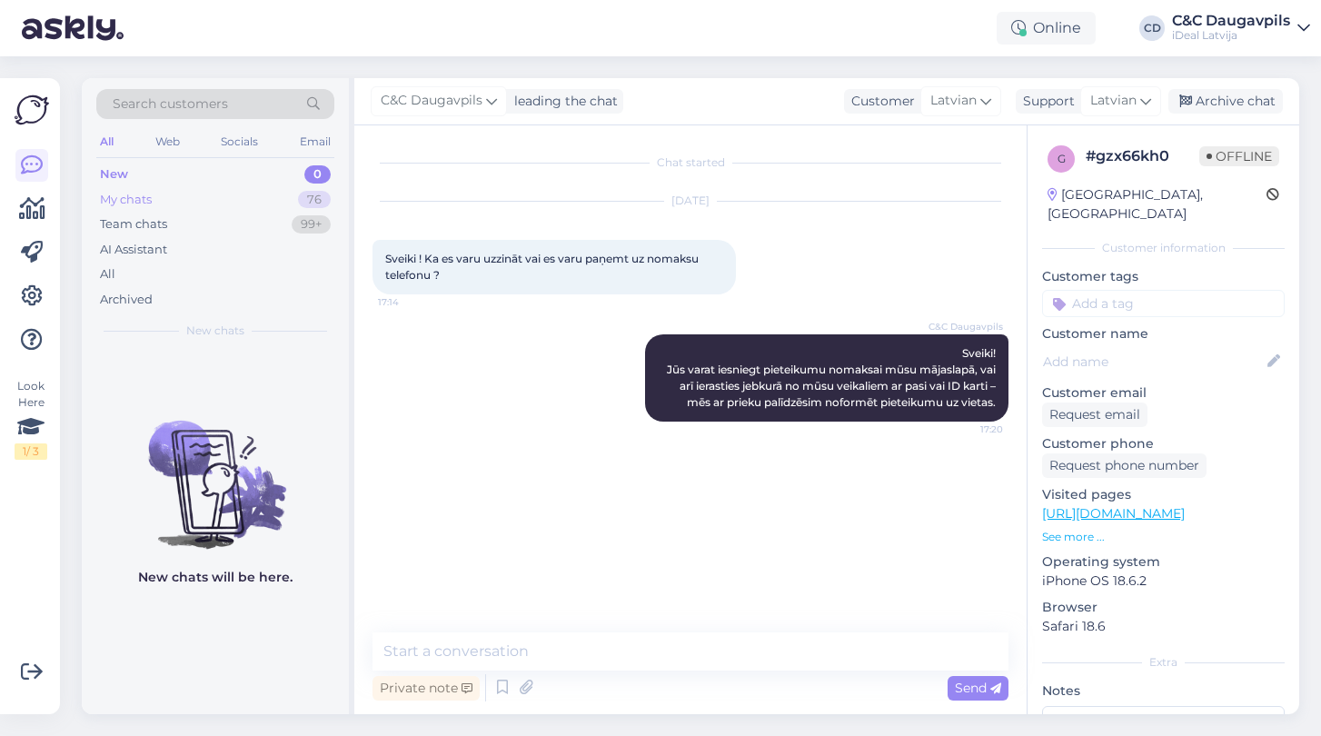
click at [127, 198] on div "My chats" at bounding box center [126, 200] width 52 height 18
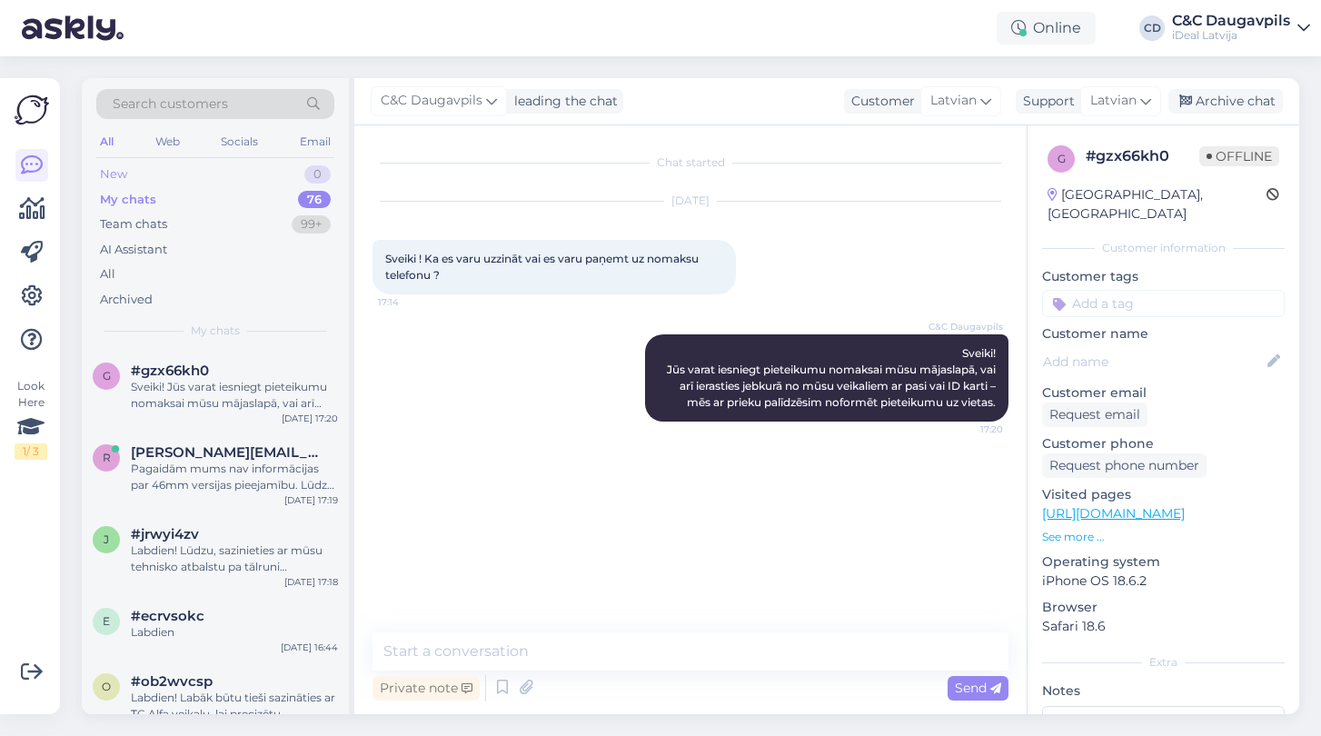
click at [117, 171] on div "New" at bounding box center [113, 174] width 27 height 18
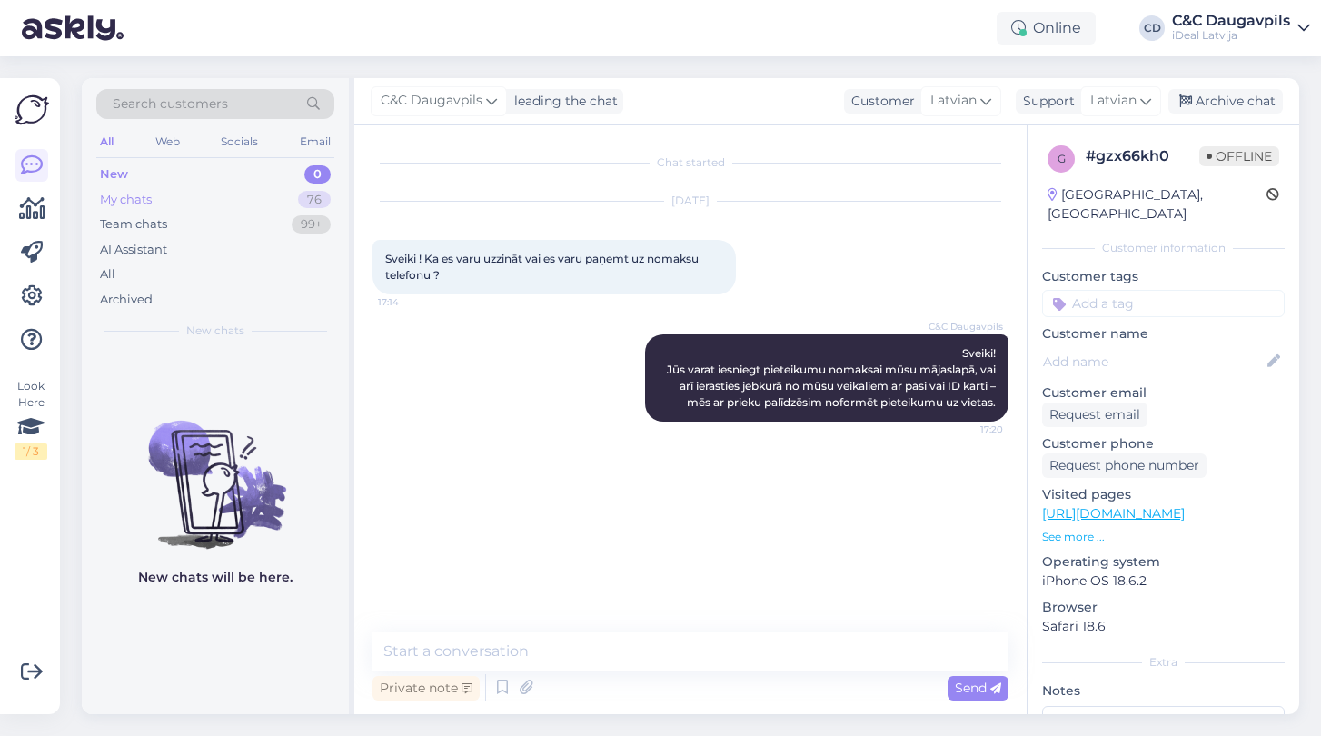
click at [125, 195] on div "My chats" at bounding box center [126, 200] width 52 height 18
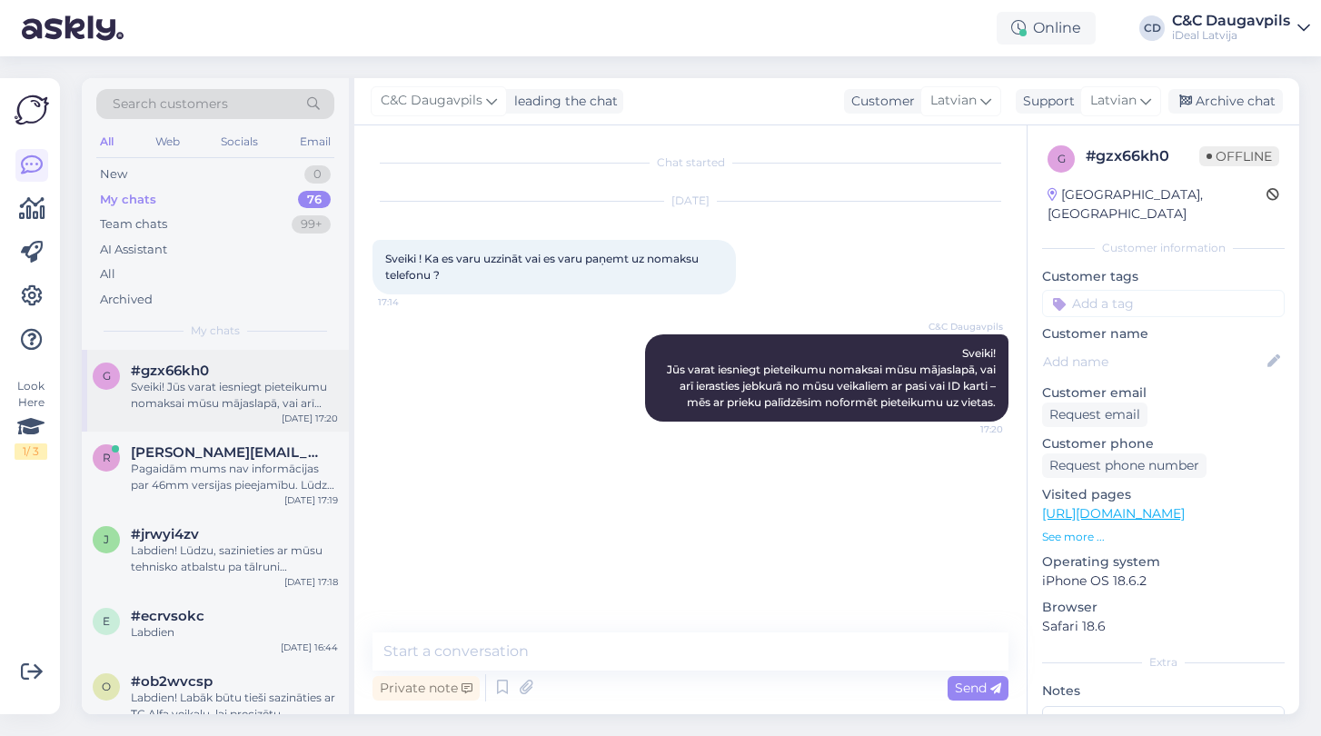
click at [218, 375] on div "#gzx66kh0" at bounding box center [234, 371] width 207 height 16
click at [173, 477] on div "Pagaidām mums nav informācijas par 46mm versijas pieejamību. Lūdzu, sekojiet in…" at bounding box center [234, 477] width 207 height 33
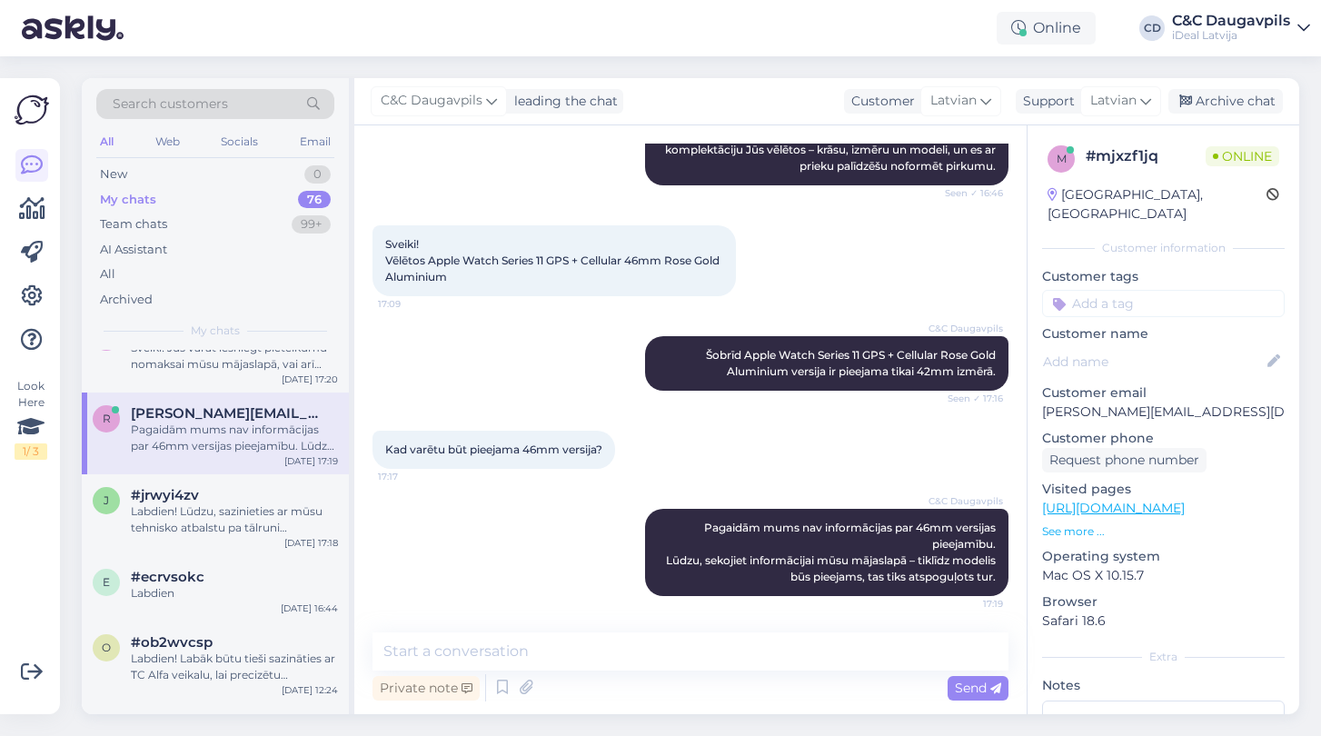
scroll to position [45, 0]
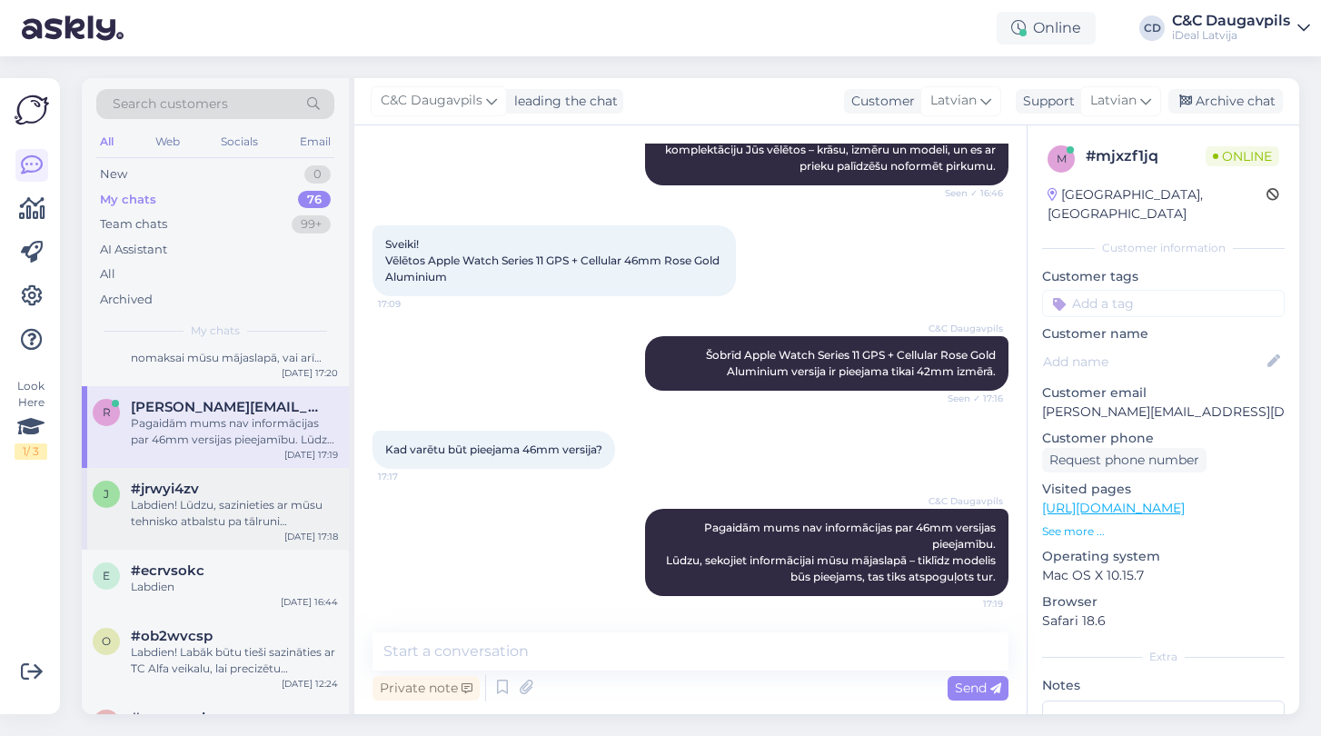
click at [174, 492] on span "#jrwyi4zv" at bounding box center [165, 489] width 68 height 16
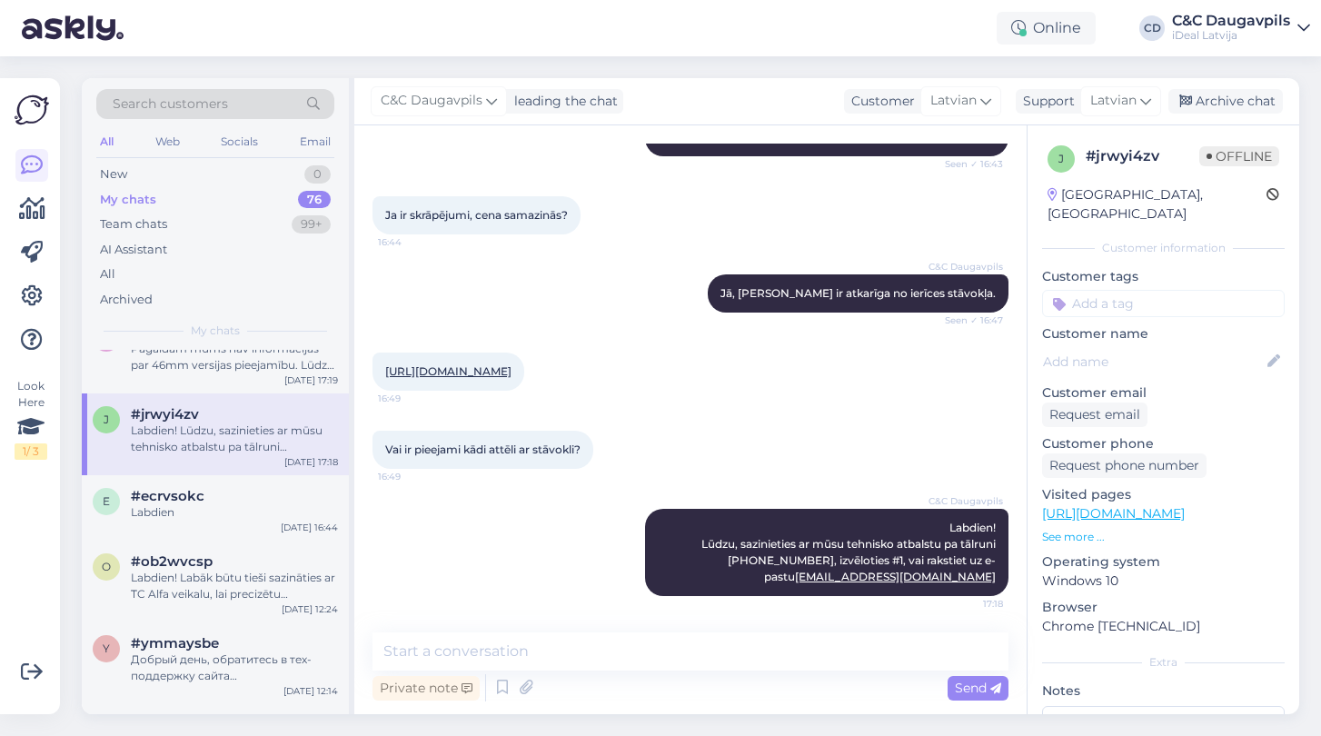
scroll to position [122, 0]
click at [178, 508] on div "Labdien" at bounding box center [234, 511] width 207 height 16
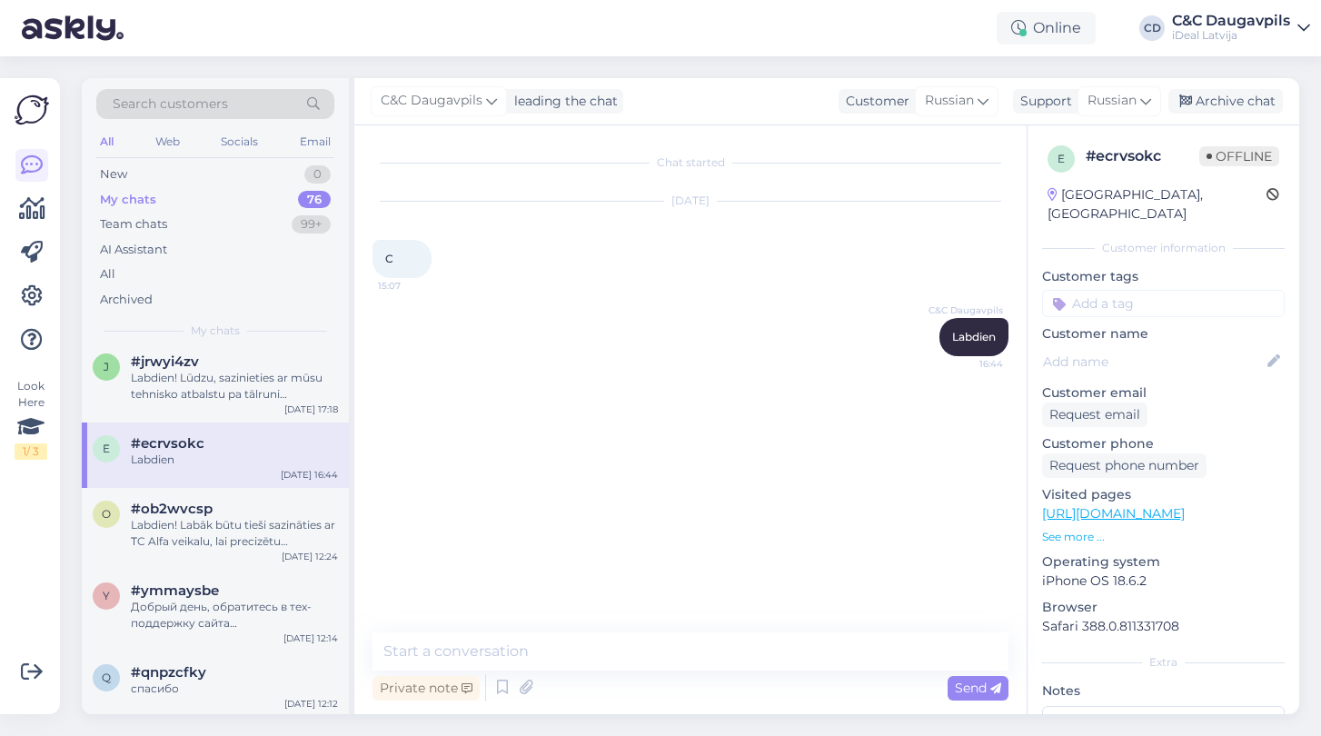
scroll to position [186, 0]
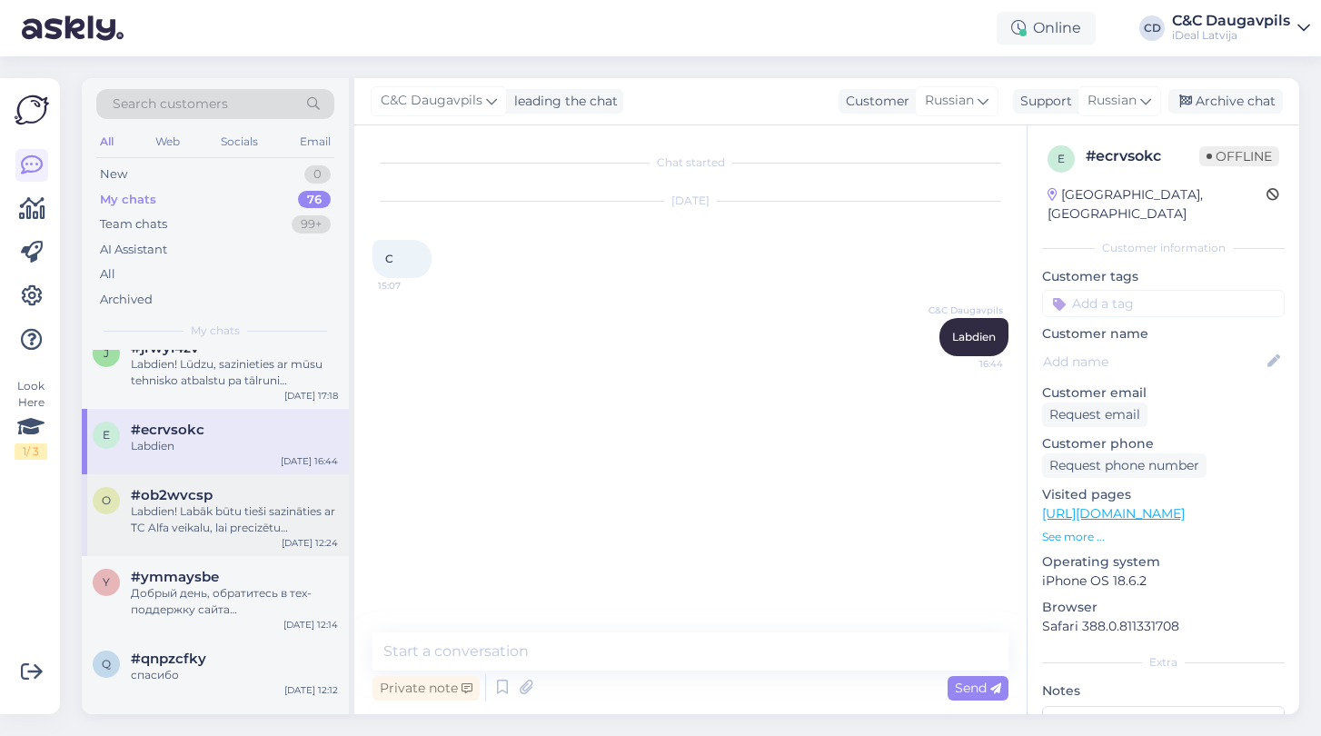
click at [178, 508] on div "Labdien! Labāk būtu tieši sazināties ar TC Alfa veikalu, lai precizētu akumulat…" at bounding box center [234, 519] width 207 height 33
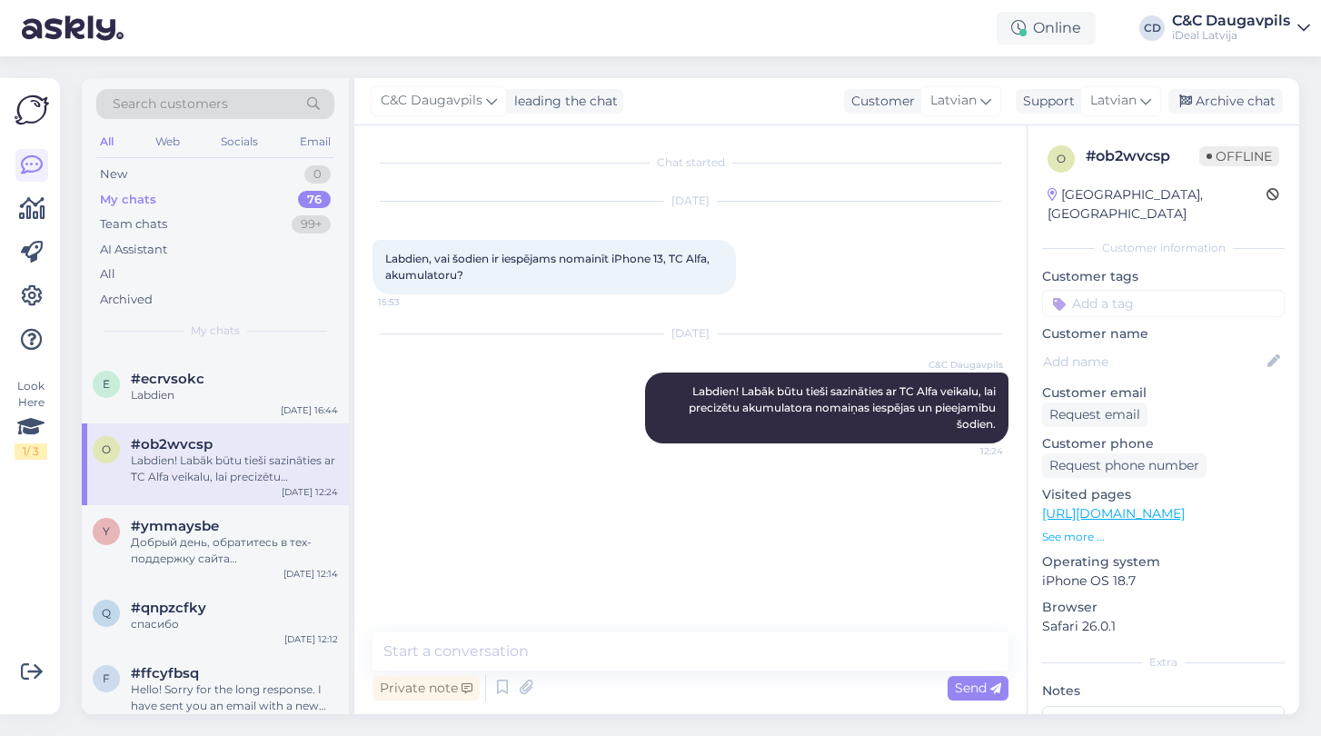
scroll to position [244, 0]
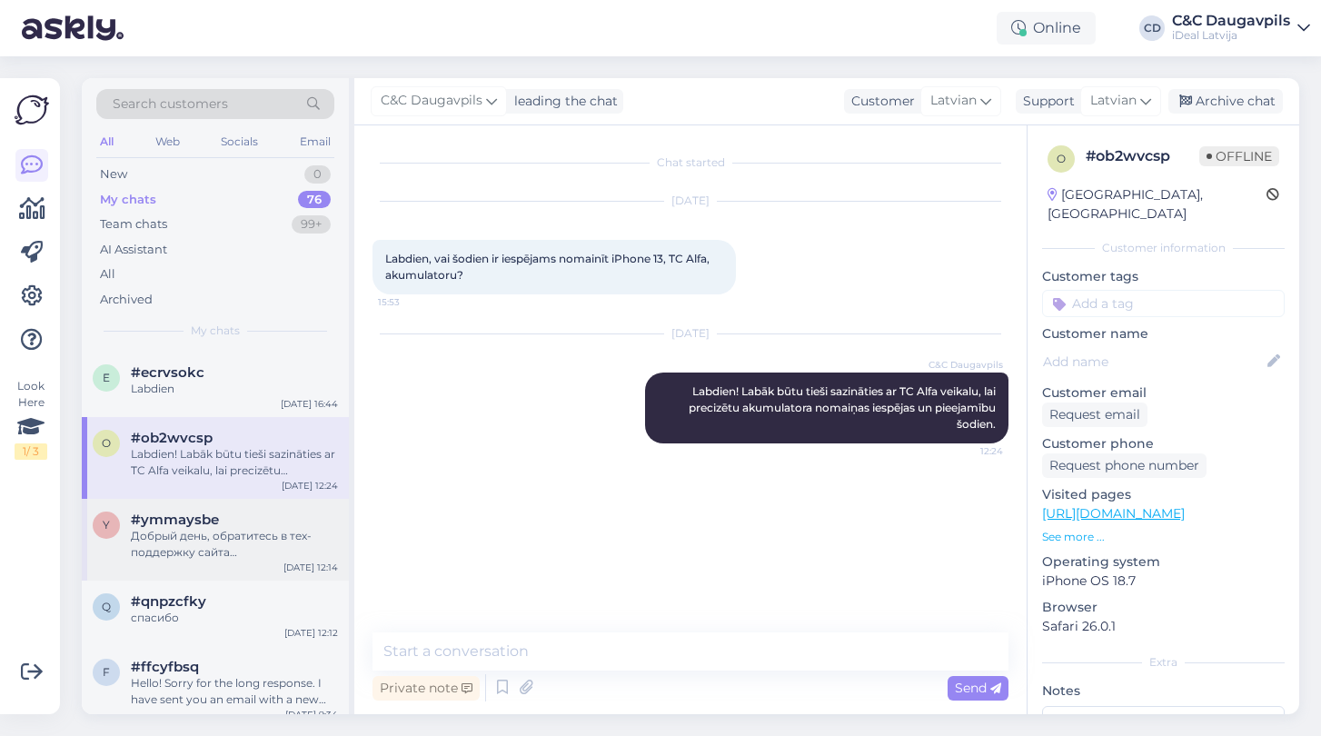
click at [178, 512] on span "#ymmaysbe" at bounding box center [175, 520] width 88 height 16
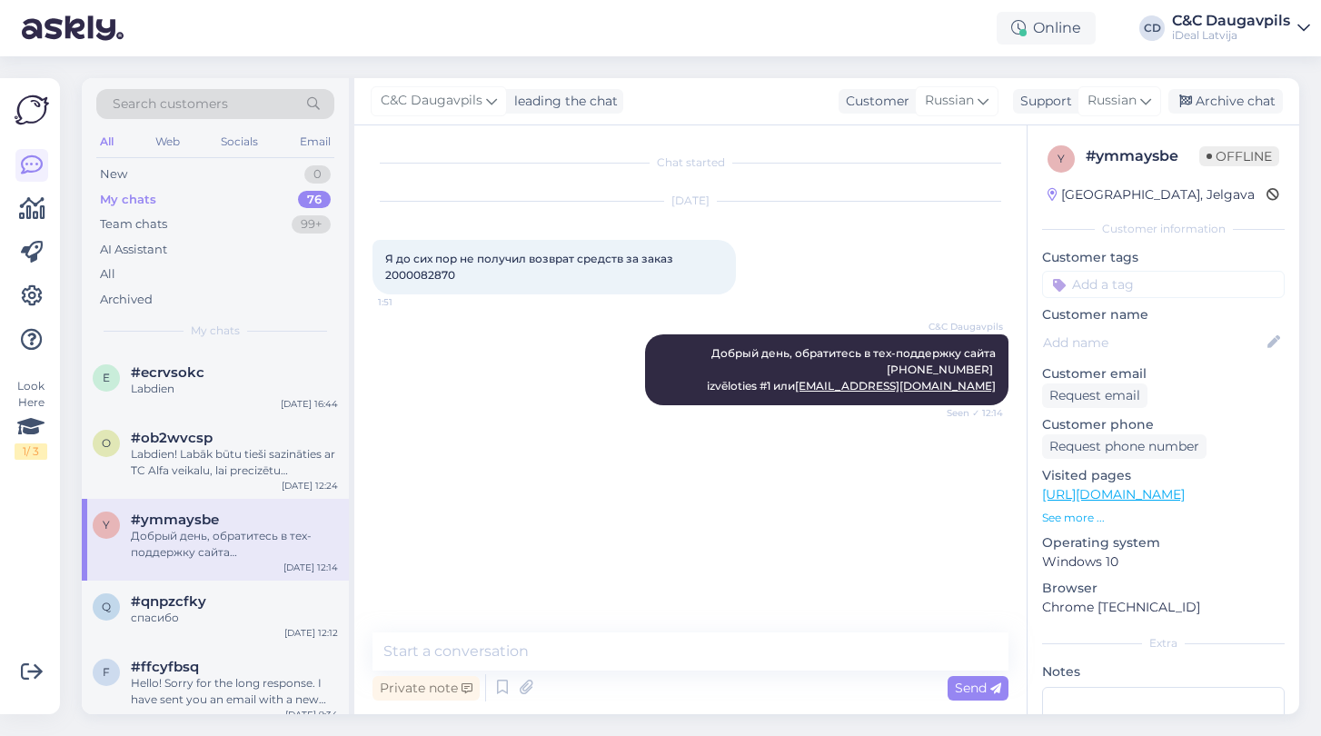
scroll to position [304, 0]
